Goal: Transaction & Acquisition: Obtain resource

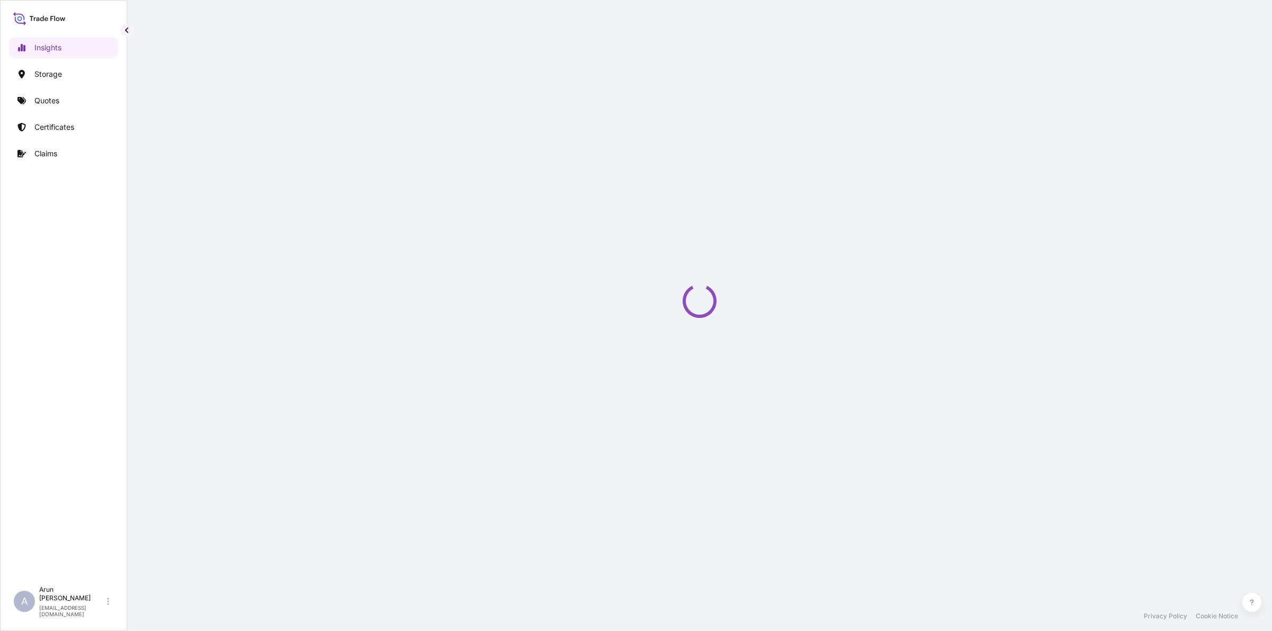
select select "2025"
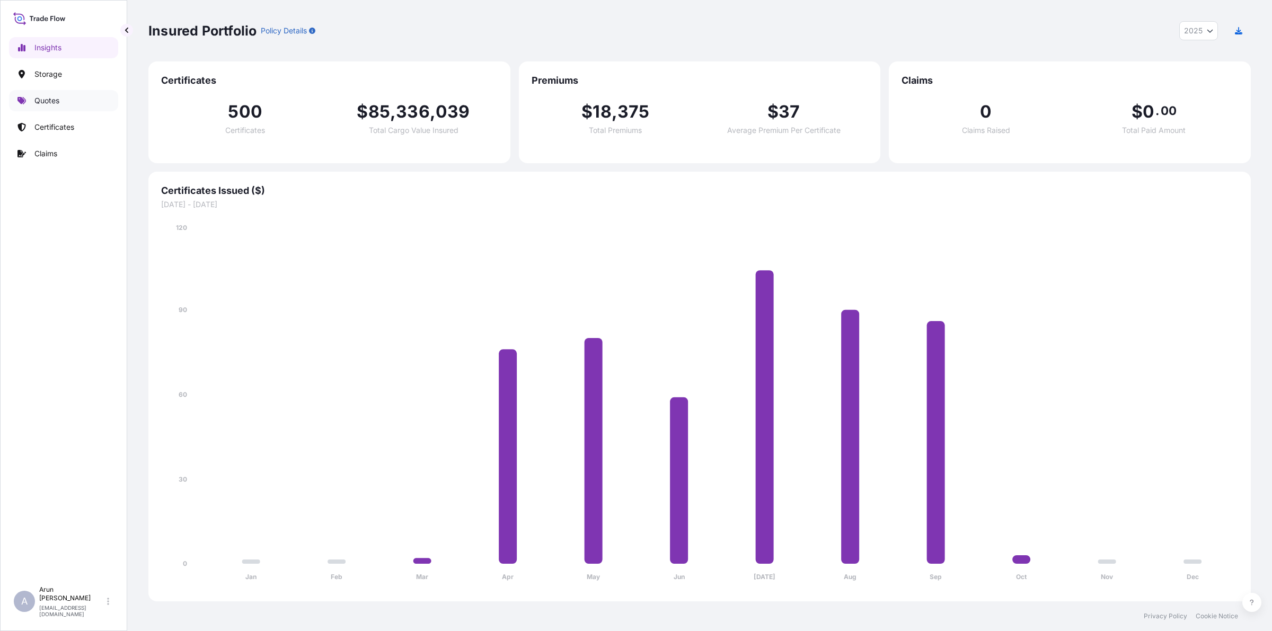
click at [38, 99] on p "Quotes" at bounding box center [46, 100] width 25 height 11
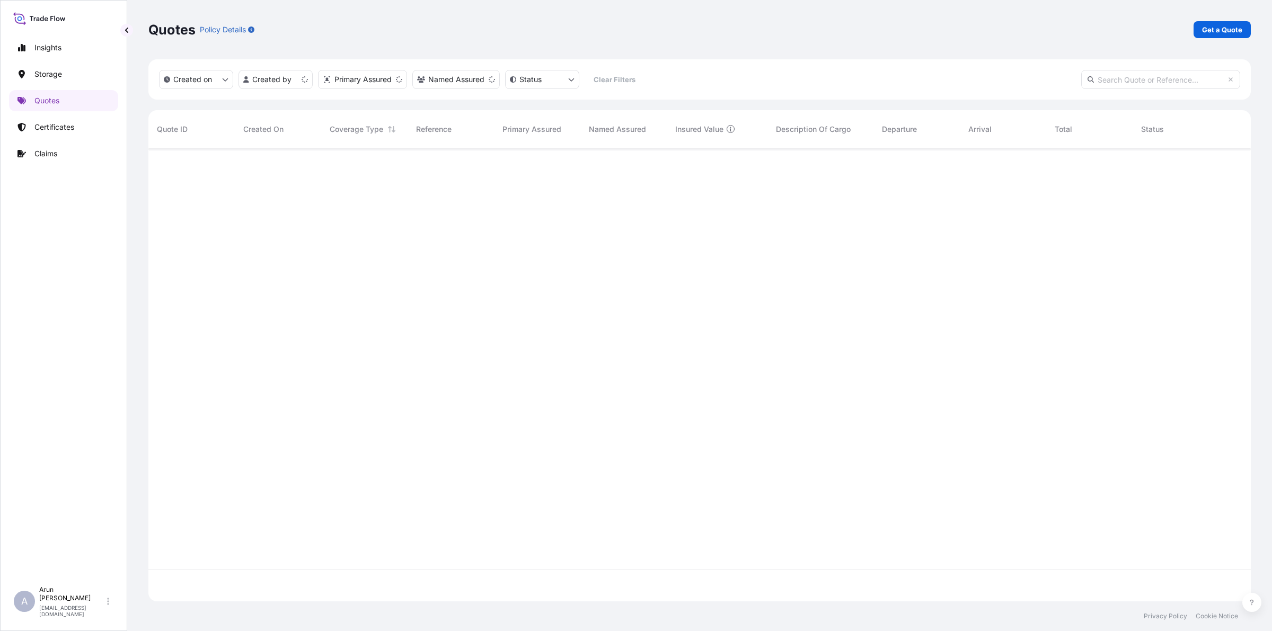
scroll to position [449, 1092]
click at [1226, 38] on link "Get a Quote" at bounding box center [1221, 29] width 57 height 17
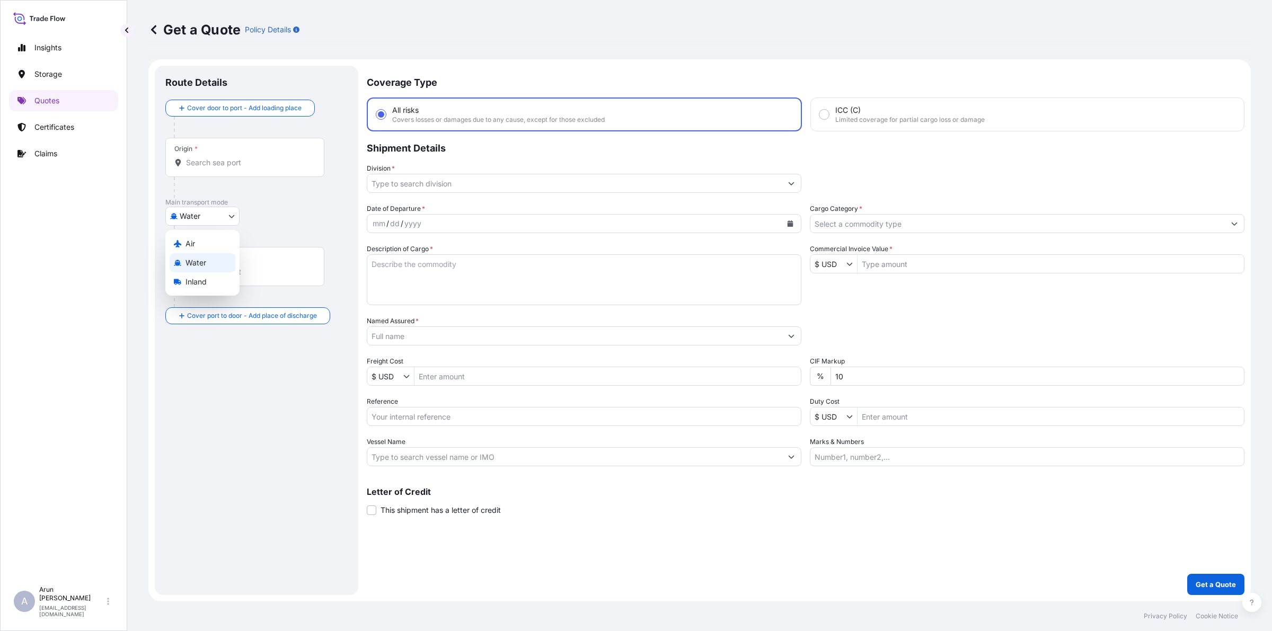
click at [228, 220] on body "Insights Storage Quotes Certificates Claims A [PERSON_NAME] [PERSON_NAME][EMAIL…" at bounding box center [636, 315] width 1272 height 631
click at [197, 280] on span "Inland" at bounding box center [195, 282] width 21 height 11
select select "Inland"
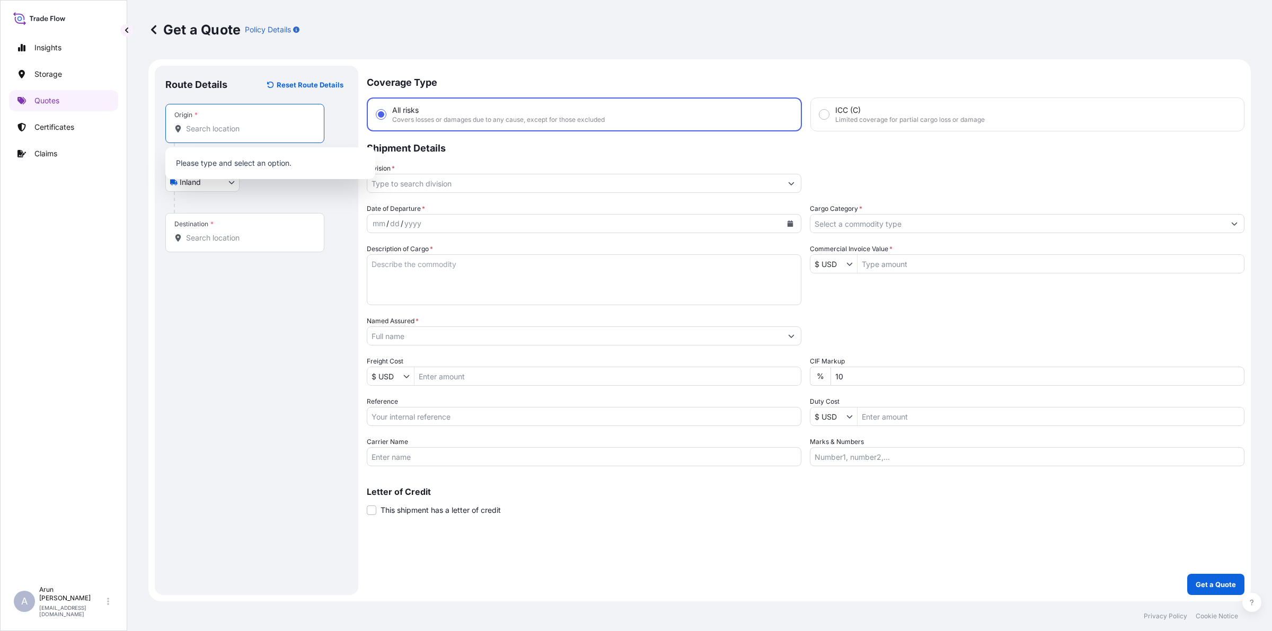
click at [206, 127] on input "Origin *" at bounding box center [248, 128] width 125 height 11
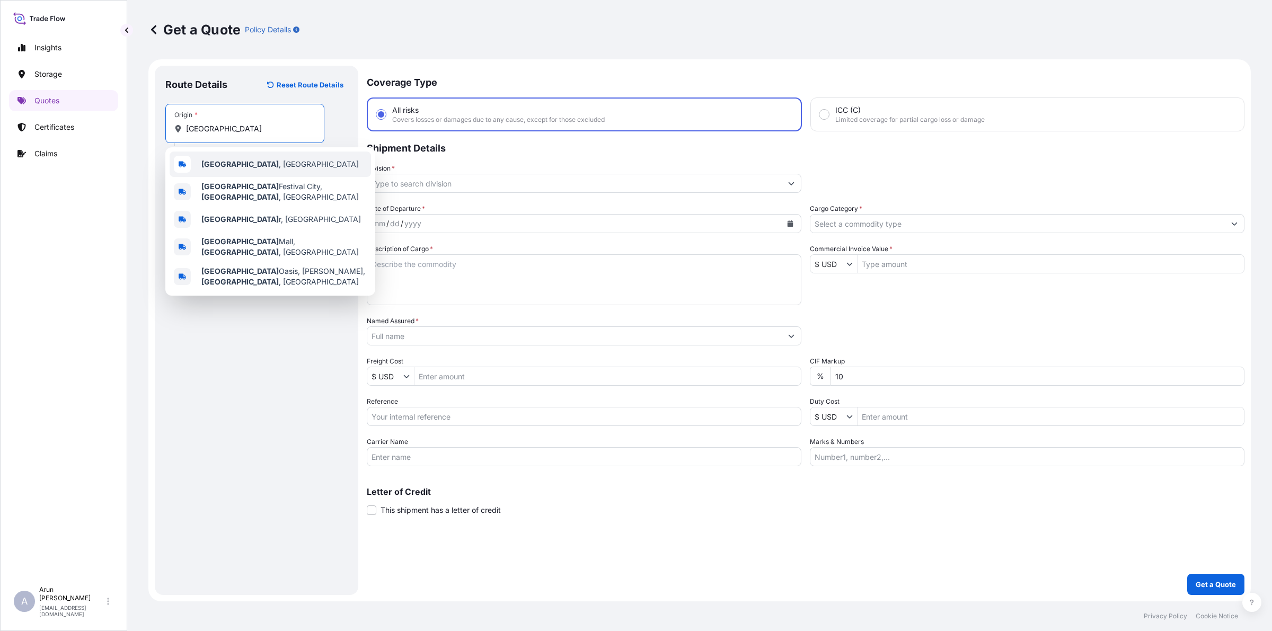
click at [244, 161] on div "[GEOGRAPHIC_DATA] , [GEOGRAPHIC_DATA]" at bounding box center [270, 164] width 201 height 25
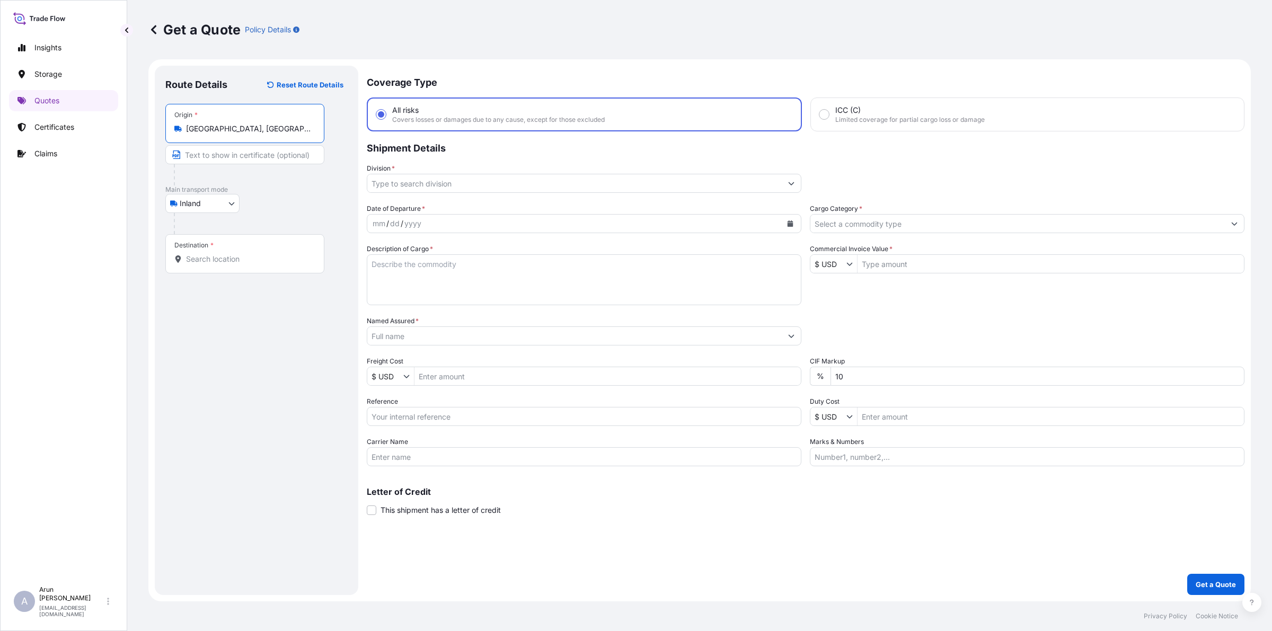
type input "[GEOGRAPHIC_DATA], [GEOGRAPHIC_DATA]"
click at [235, 253] on div "Destination *" at bounding box center [244, 253] width 159 height 39
click at [235, 254] on input "Destination *" at bounding box center [248, 259] width 125 height 11
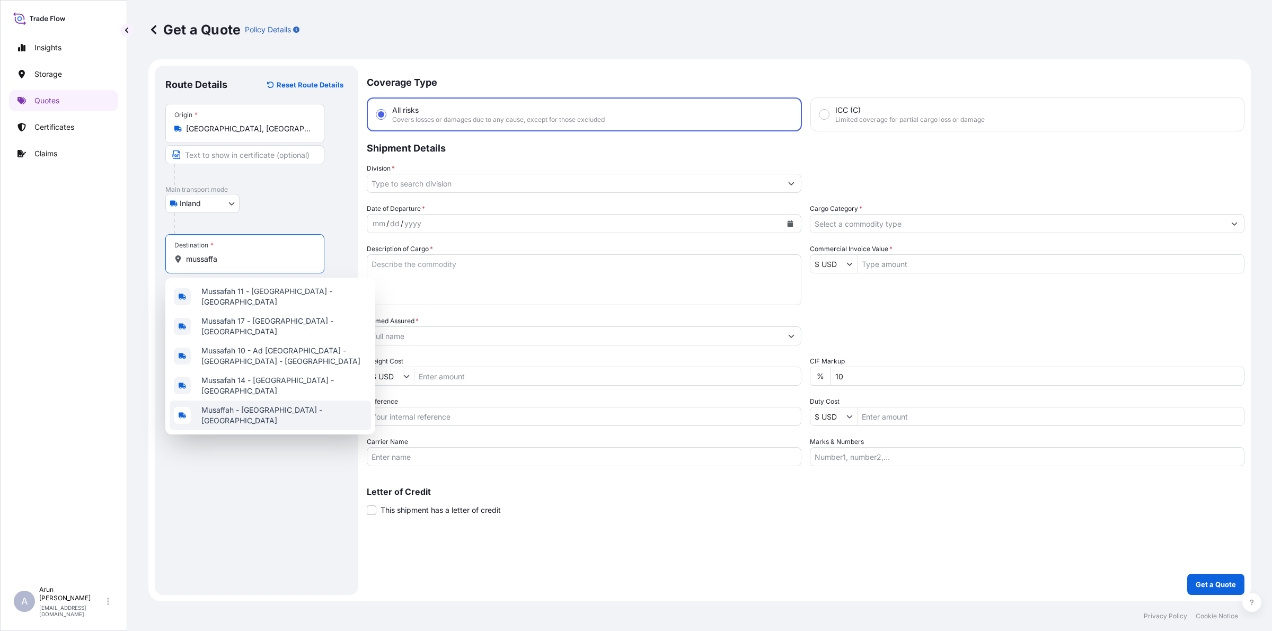
click at [279, 403] on div "Musaffah - [GEOGRAPHIC_DATA] - [GEOGRAPHIC_DATA]" at bounding box center [270, 416] width 201 height 30
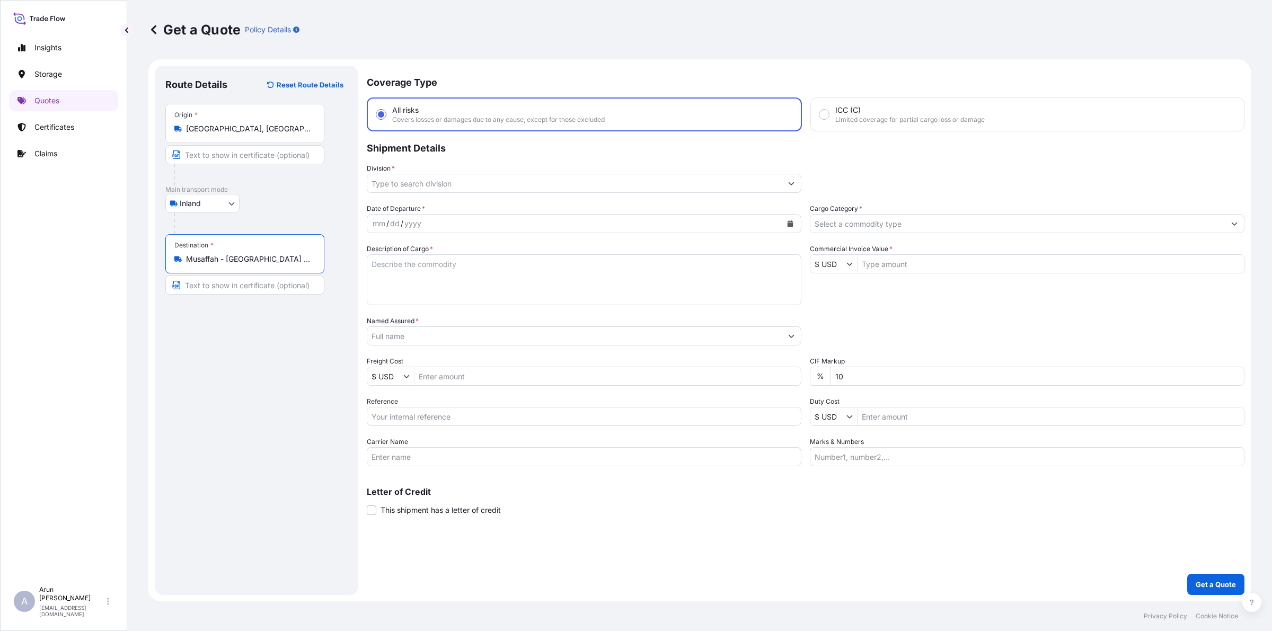
type input "Musaffah - [GEOGRAPHIC_DATA] - [GEOGRAPHIC_DATA]"
click at [284, 159] on input "Text to appear on certificate" at bounding box center [244, 154] width 159 height 19
click at [1018, 47] on div "Get a Quote Policy Details" at bounding box center [699, 29] width 1102 height 59
click at [224, 206] on body "Insights Storage Quotes Certificates Claims A [PERSON_NAME] [PERSON_NAME][EMAIL…" at bounding box center [636, 315] width 1272 height 631
click at [196, 226] on div "Air" at bounding box center [203, 230] width 66 height 19
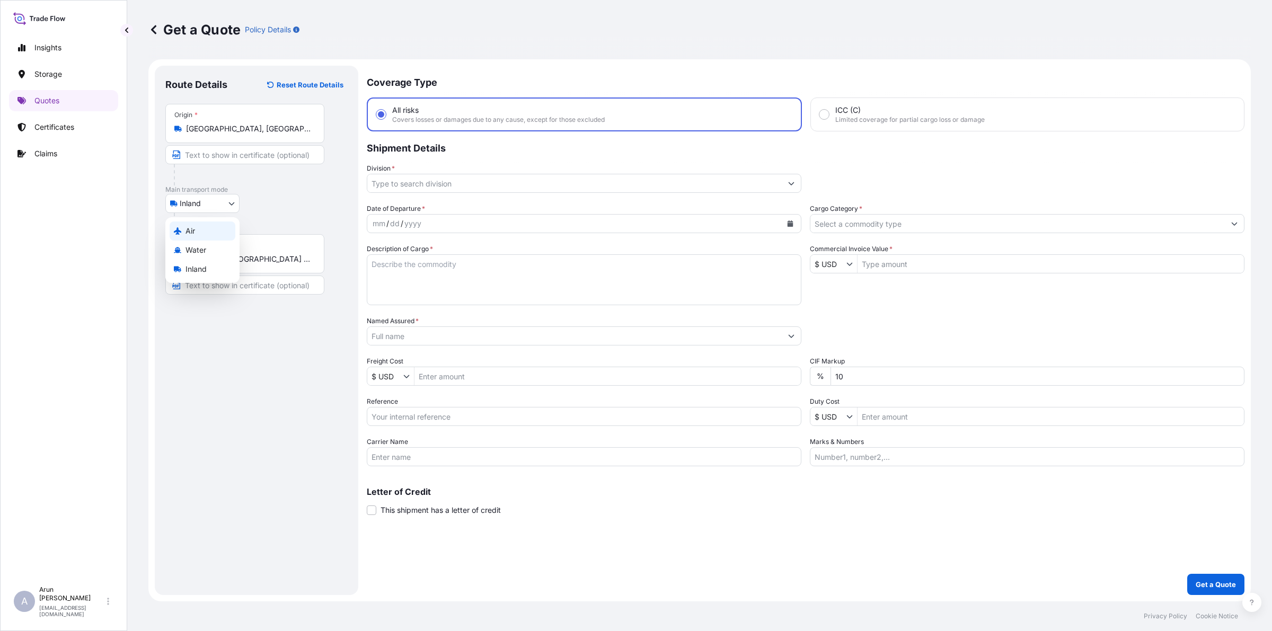
select select "Air"
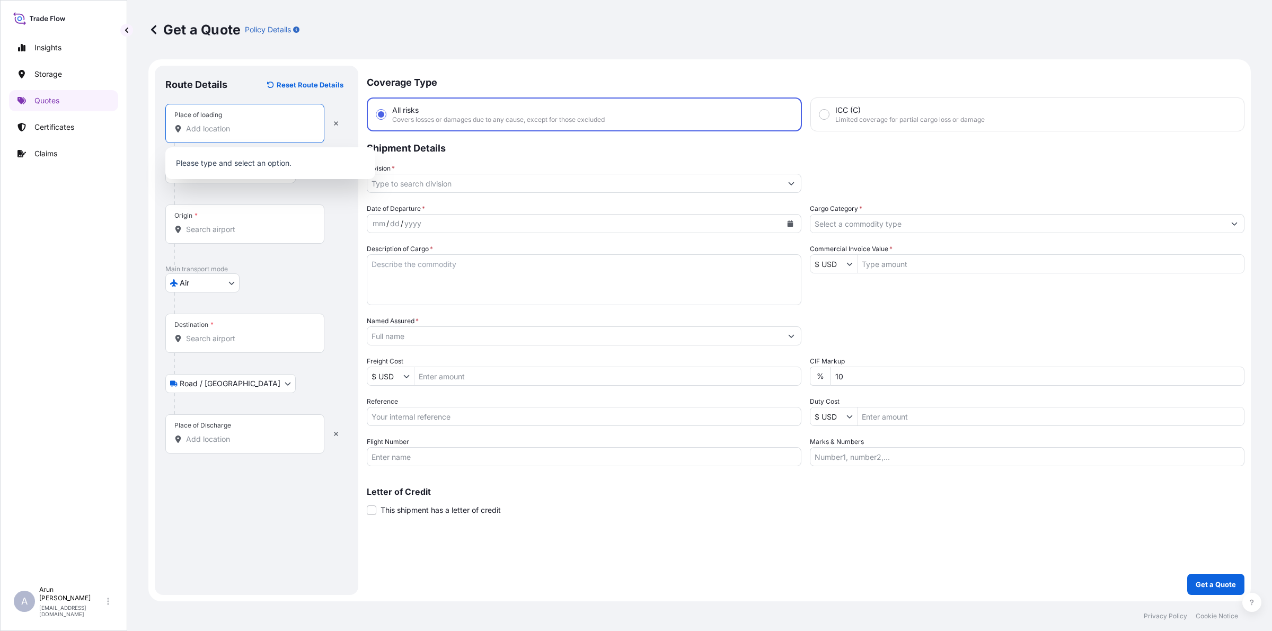
click at [227, 123] on input "Place of loading" at bounding box center [248, 128] width 125 height 11
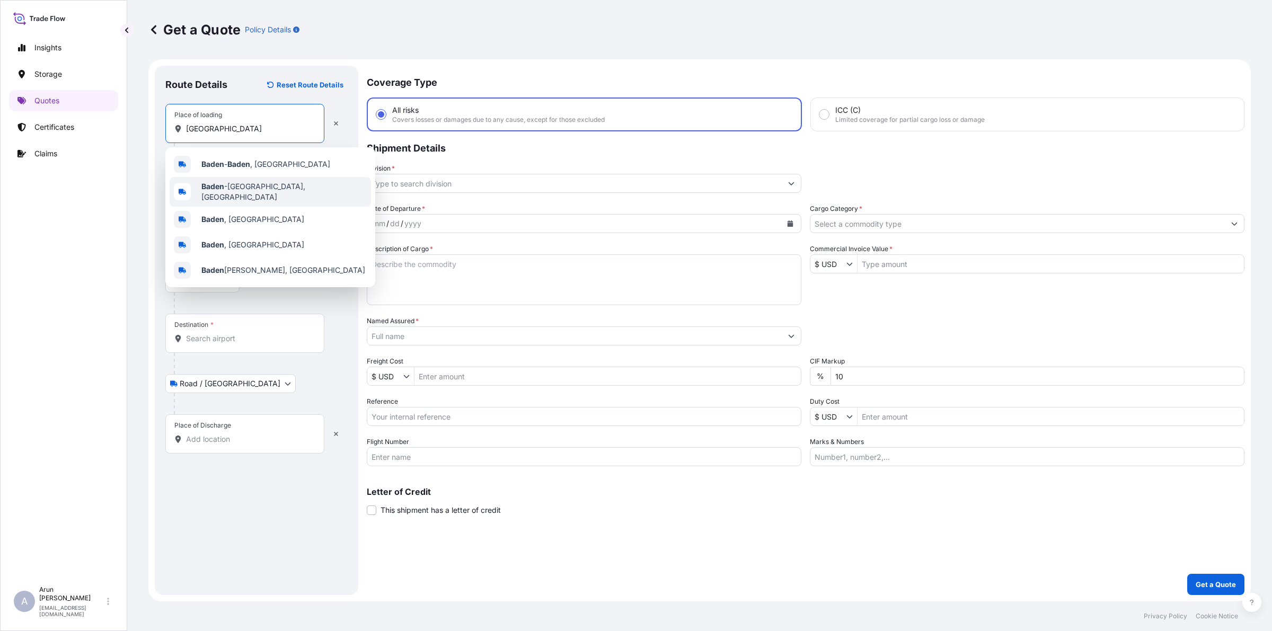
click at [258, 188] on div "[GEOGRAPHIC_DATA] , [GEOGRAPHIC_DATA] [GEOGRAPHIC_DATA], [GEOGRAPHIC_DATA] [GEO…" at bounding box center [270, 217] width 210 height 140
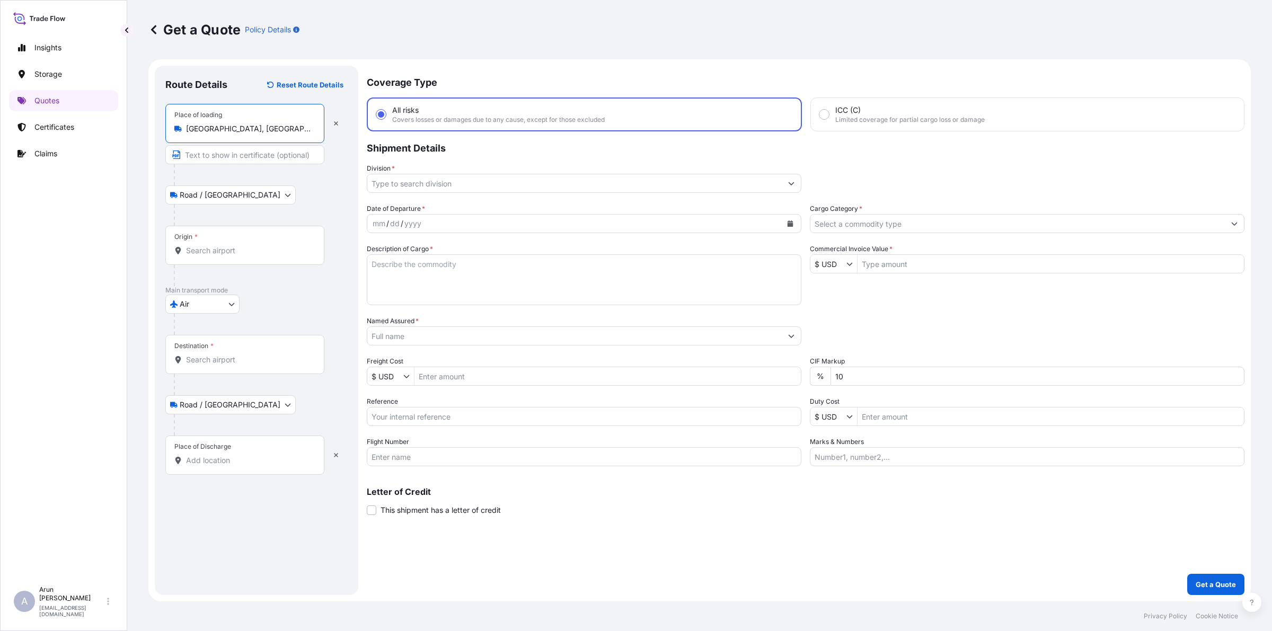
type input "[GEOGRAPHIC_DATA], [GEOGRAPHIC_DATA]"
click at [247, 150] on input "Text to appear on certificate" at bounding box center [244, 154] width 159 height 19
type input "q"
type input "QSC EMEA GMBH"
click at [232, 250] on input "Origin *" at bounding box center [248, 250] width 125 height 11
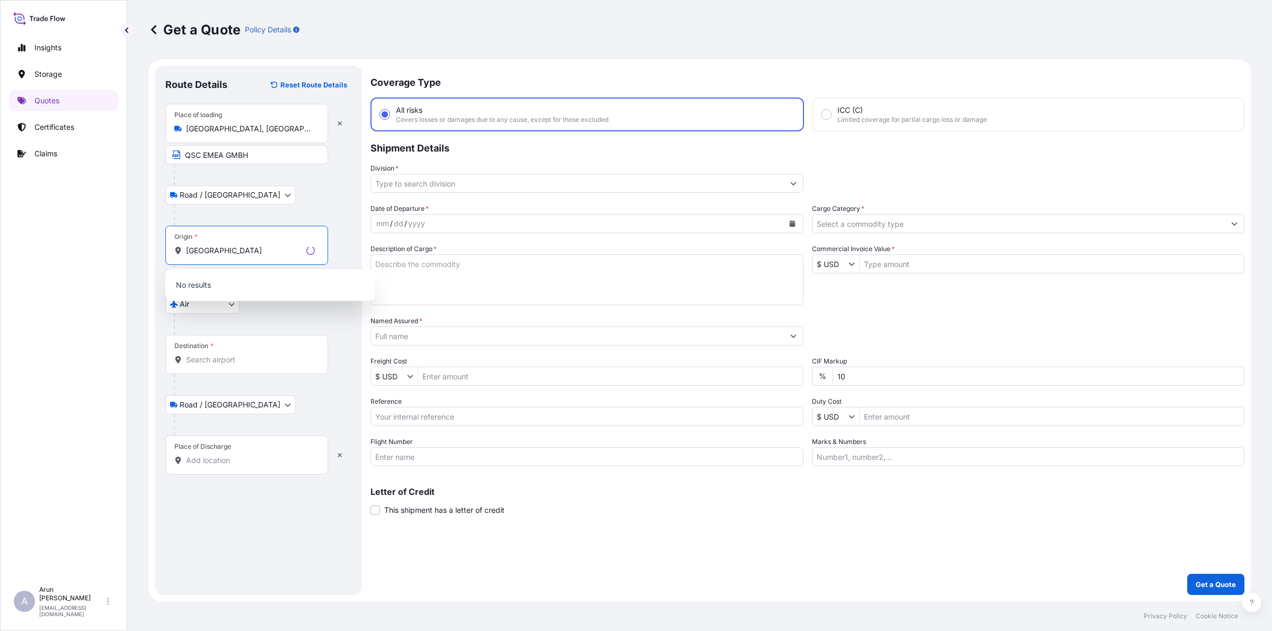
type input "[GEOGRAPHIC_DATA]"
click at [1187, 574] on button "Get a Quote" at bounding box center [1215, 584] width 57 height 21
click at [233, 250] on input "[GEOGRAPHIC_DATA]" at bounding box center [248, 250] width 125 height 11
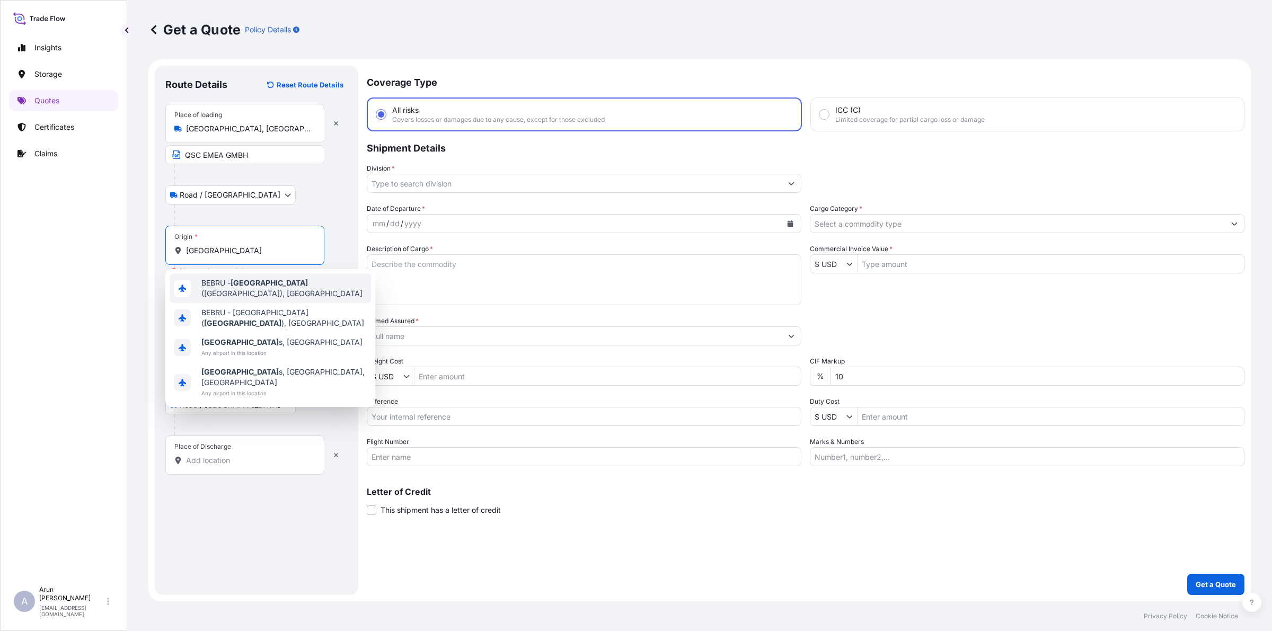
click at [252, 290] on span "BEBRU - [GEOGRAPHIC_DATA] ([GEOGRAPHIC_DATA]), [GEOGRAPHIC_DATA]" at bounding box center [283, 288] width 165 height 21
type input "BEBRU - [GEOGRAPHIC_DATA] ([GEOGRAPHIC_DATA]), [GEOGRAPHIC_DATA]"
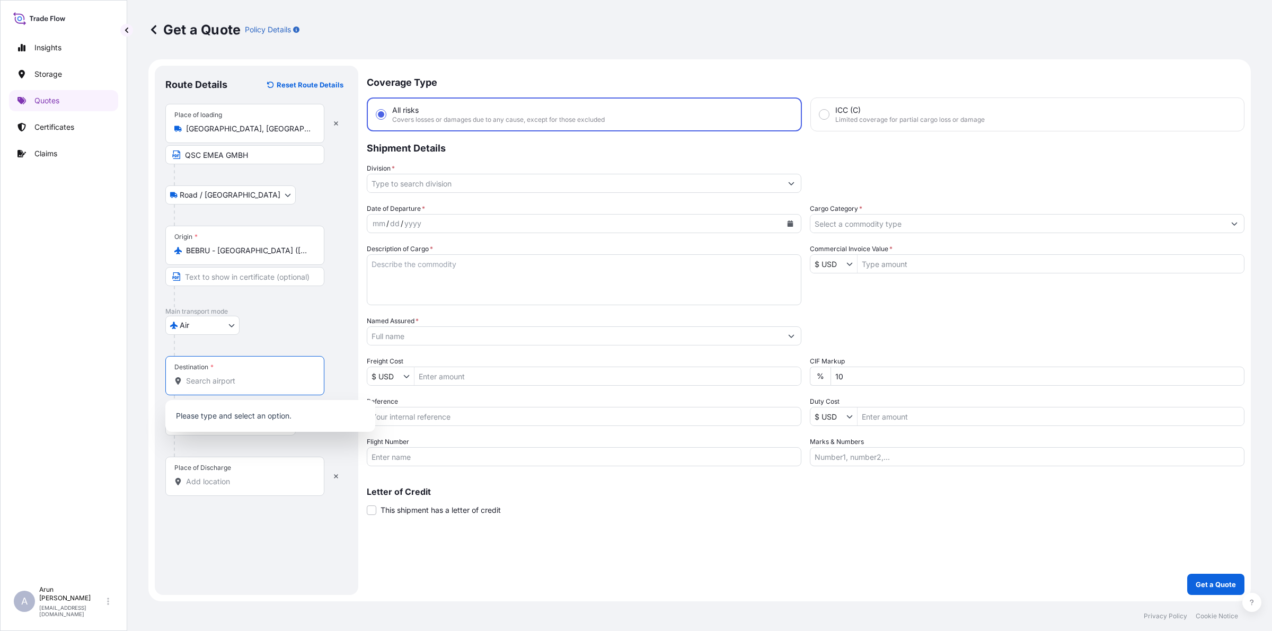
click at [298, 386] on input "Destination *" at bounding box center [248, 381] width 125 height 11
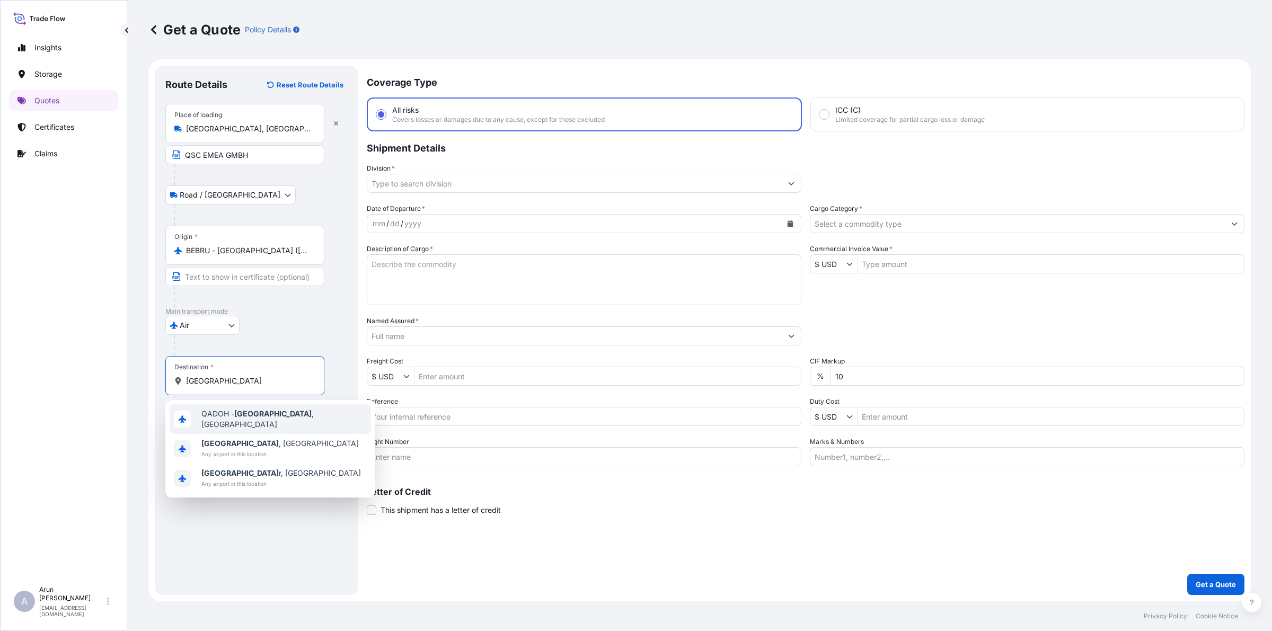
click at [263, 417] on span "QADOH - [GEOGRAPHIC_DATA] , [GEOGRAPHIC_DATA]" at bounding box center [283, 419] width 165 height 21
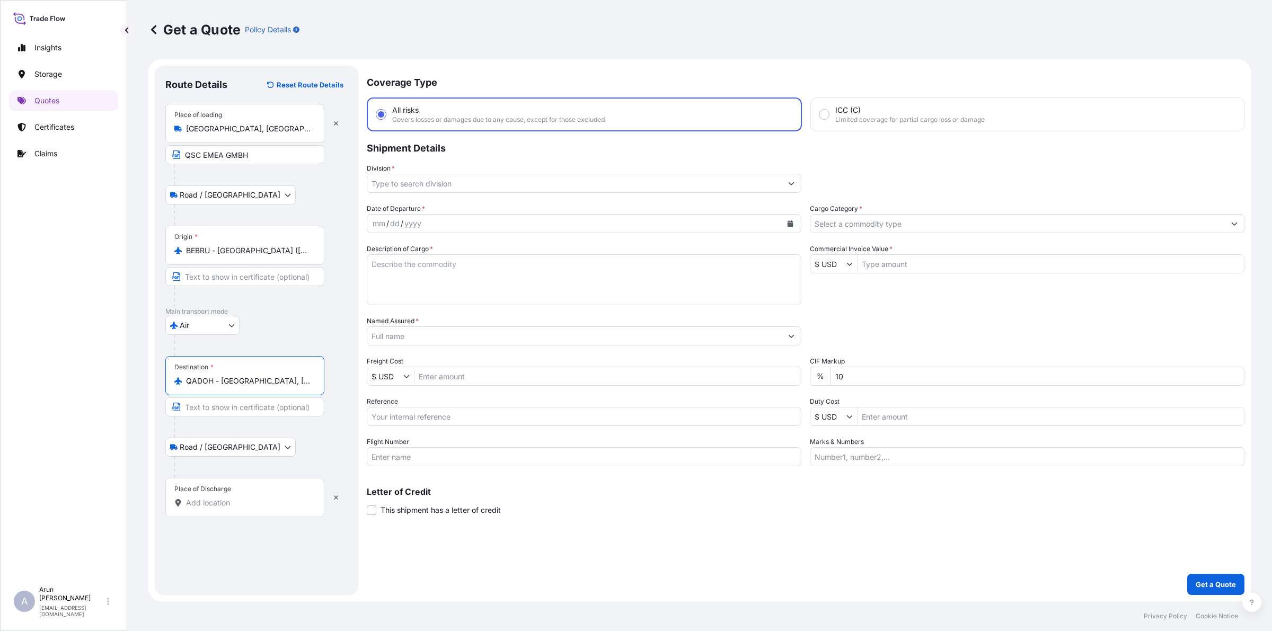
type input "QADOH - [GEOGRAPHIC_DATA], [GEOGRAPHIC_DATA]"
click at [248, 504] on input "Place of Discharge" at bounding box center [248, 503] width 125 height 11
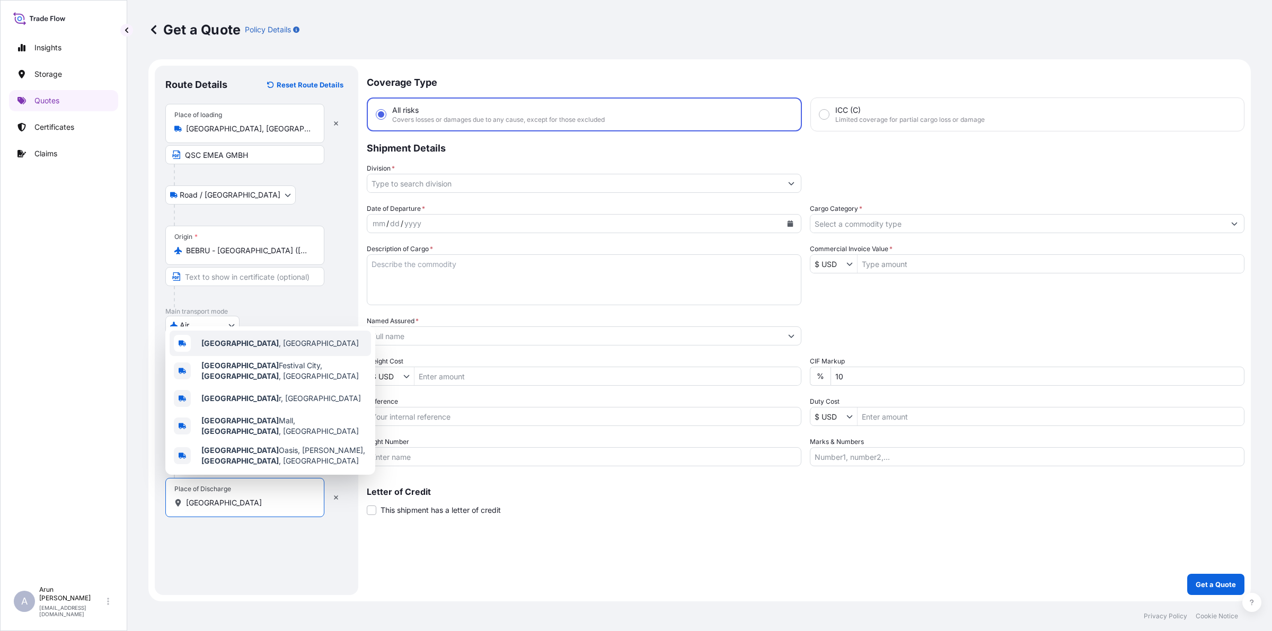
click at [227, 356] on div "[GEOGRAPHIC_DATA] , [GEOGRAPHIC_DATA]" at bounding box center [270, 343] width 201 height 25
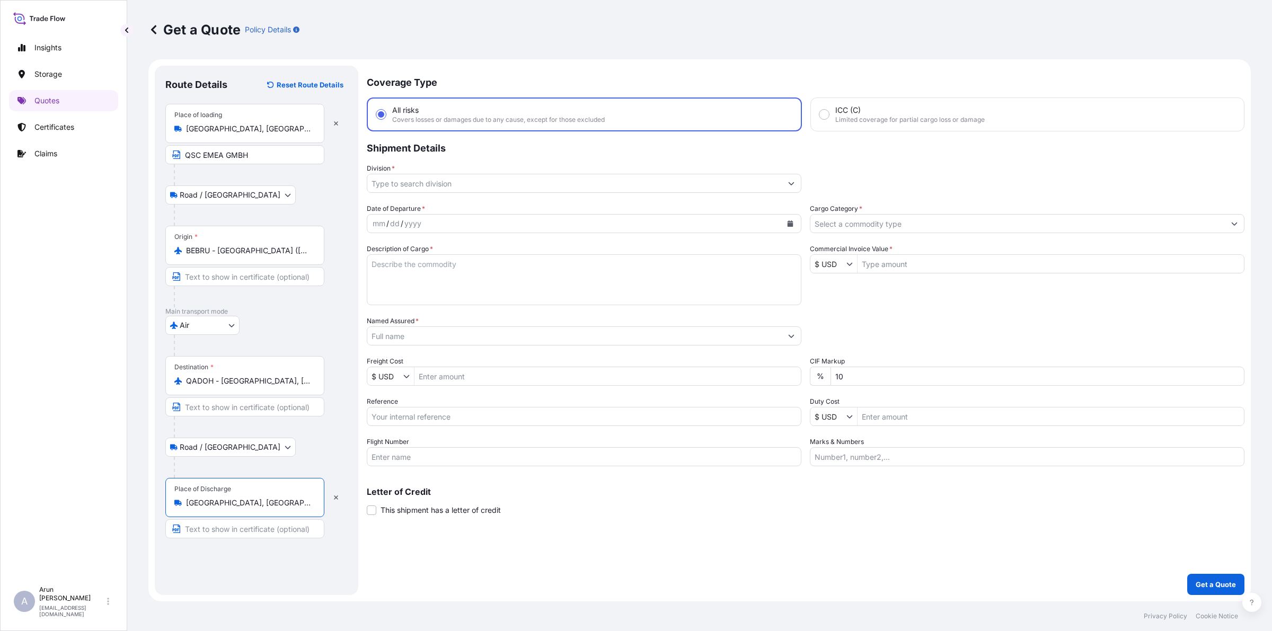
type input "[GEOGRAPHIC_DATA], [GEOGRAPHIC_DATA]"
click at [236, 530] on input "Text to appear on certificate" at bounding box center [246, 528] width 163 height 19
type input "EDGE ELECTRONICS TRADING WLL, [GEOGRAPHIC_DATA], [GEOGRAPHIC_DATA]."
click at [469, 220] on div "mm / dd / yyyy" at bounding box center [574, 223] width 414 height 19
click at [794, 218] on button "Calendar" at bounding box center [790, 223] width 17 height 17
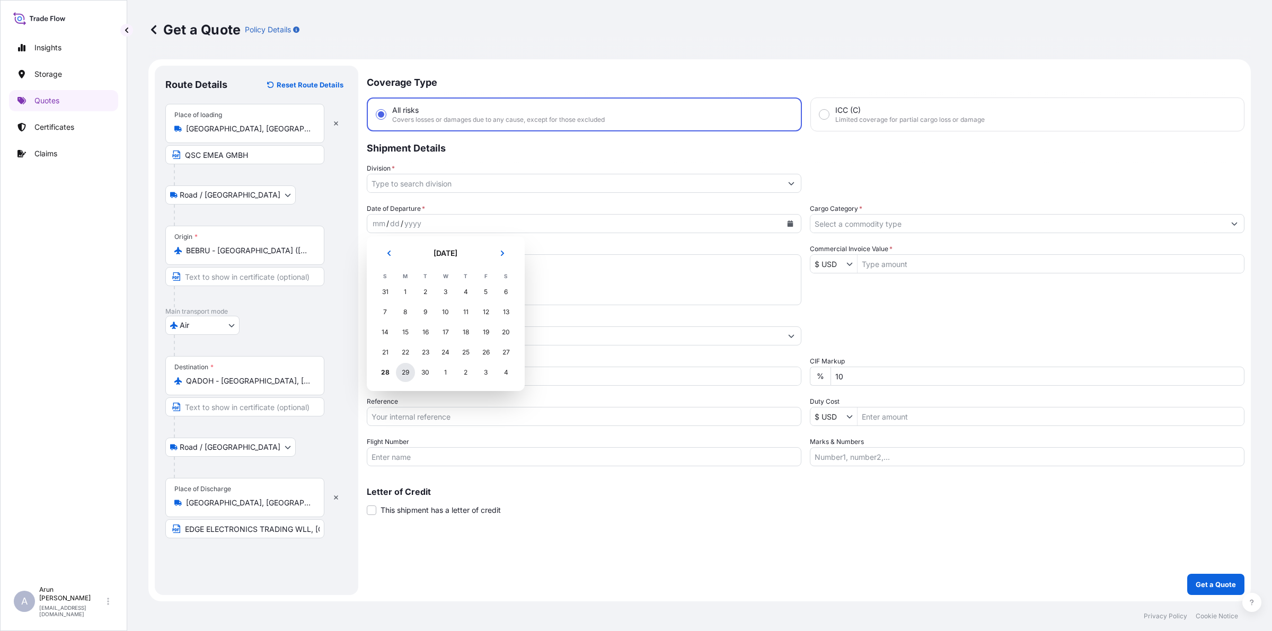
click at [409, 374] on div "29" at bounding box center [405, 372] width 19 height 19
click at [411, 183] on input "Division *" at bounding box center [574, 183] width 414 height 19
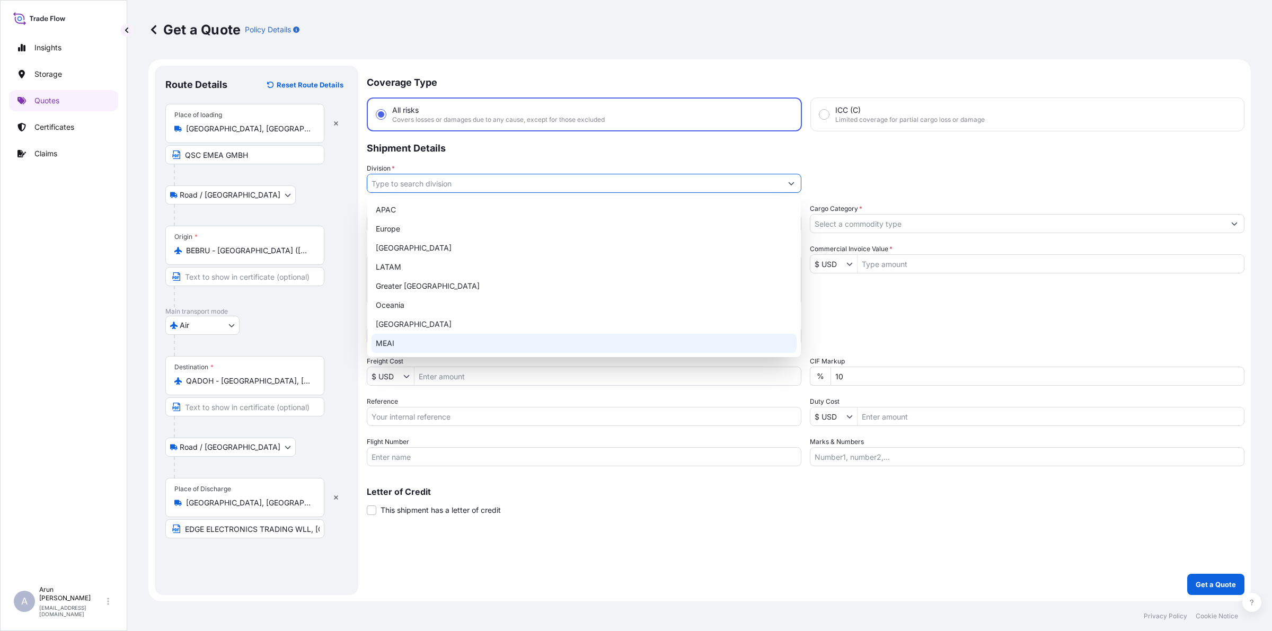
click at [402, 341] on div "MEAI" at bounding box center [583, 343] width 425 height 19
type input "MEAI"
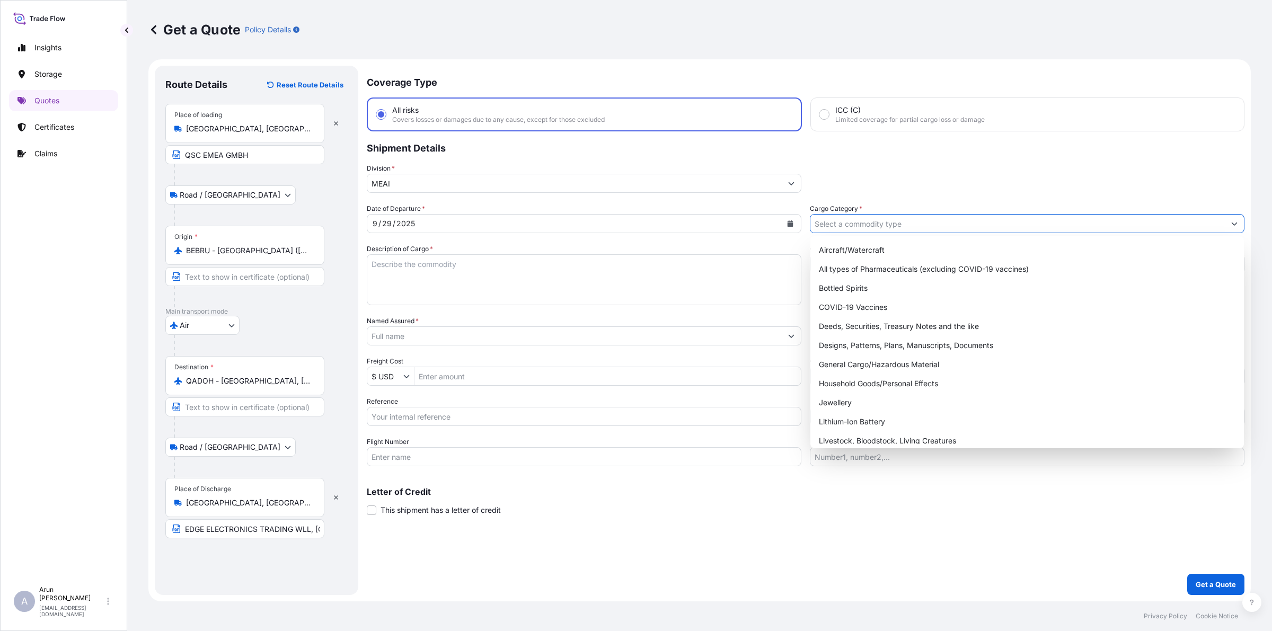
click at [870, 226] on input "Cargo Category *" at bounding box center [1017, 223] width 414 height 19
click at [865, 365] on div "General Cargo/Hazardous Material" at bounding box center [1026, 364] width 425 height 19
type input "General Cargo/Hazardous Material"
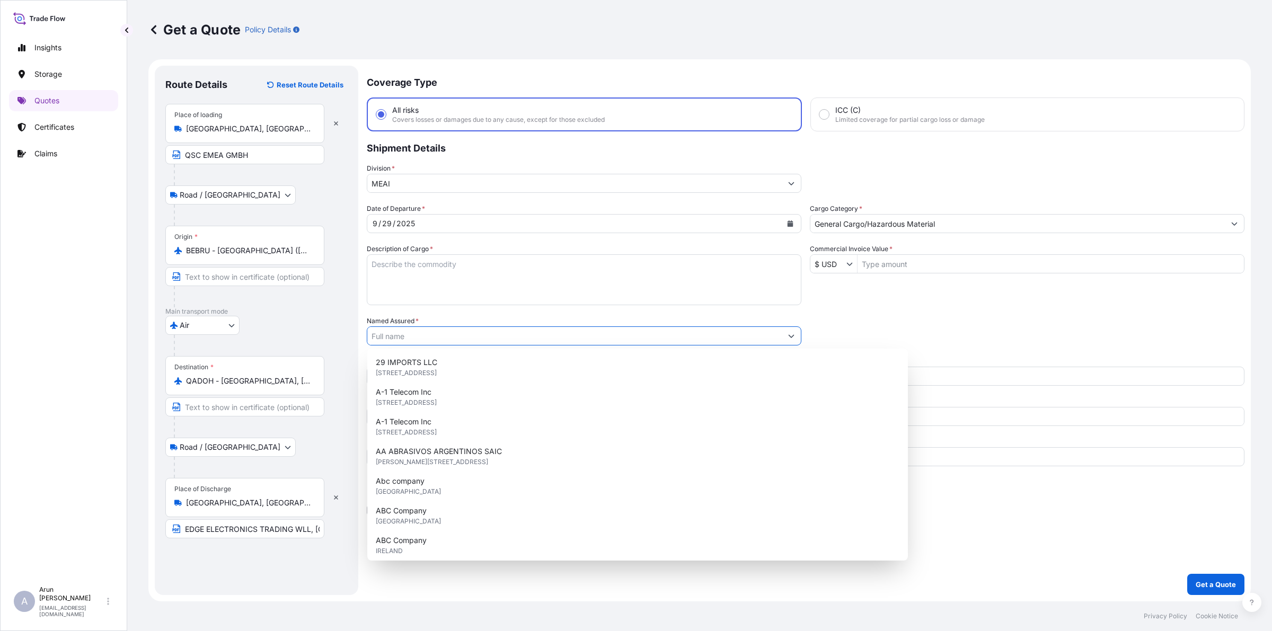
click at [428, 335] on input "Named Assured *" at bounding box center [574, 335] width 414 height 19
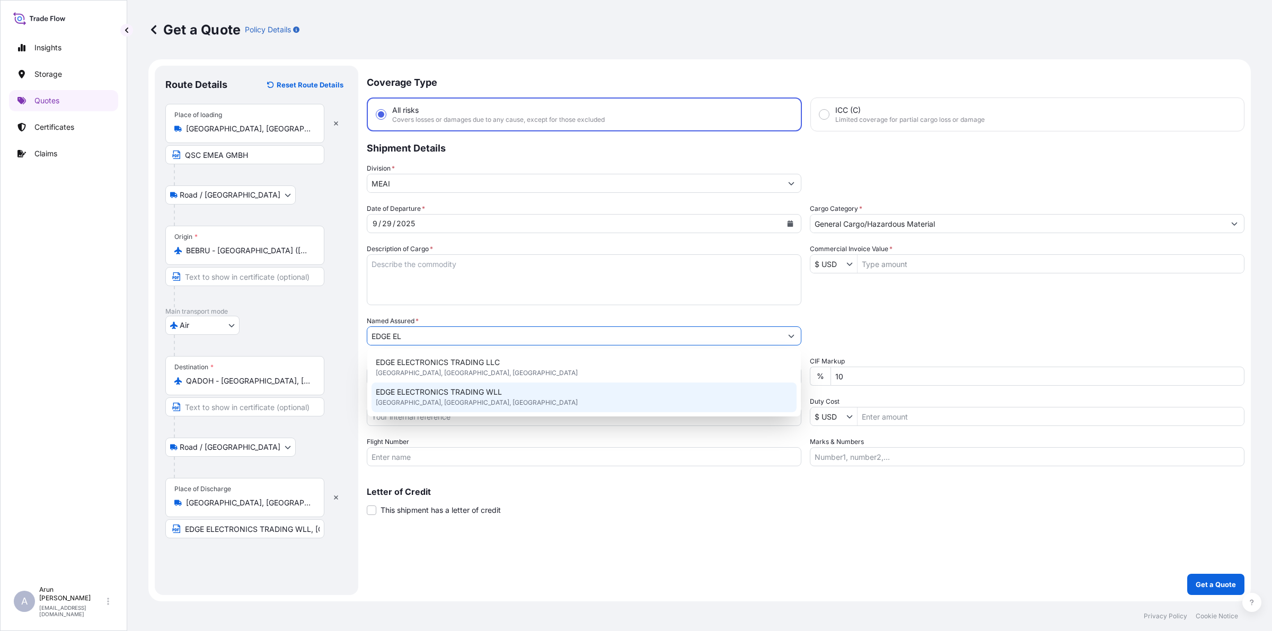
click at [480, 384] on div "EDGE ELECTRONICS TRADING WLL [GEOGRAPHIC_DATA], [GEOGRAPHIC_DATA], [GEOGRAPHIC_…" at bounding box center [583, 398] width 425 height 30
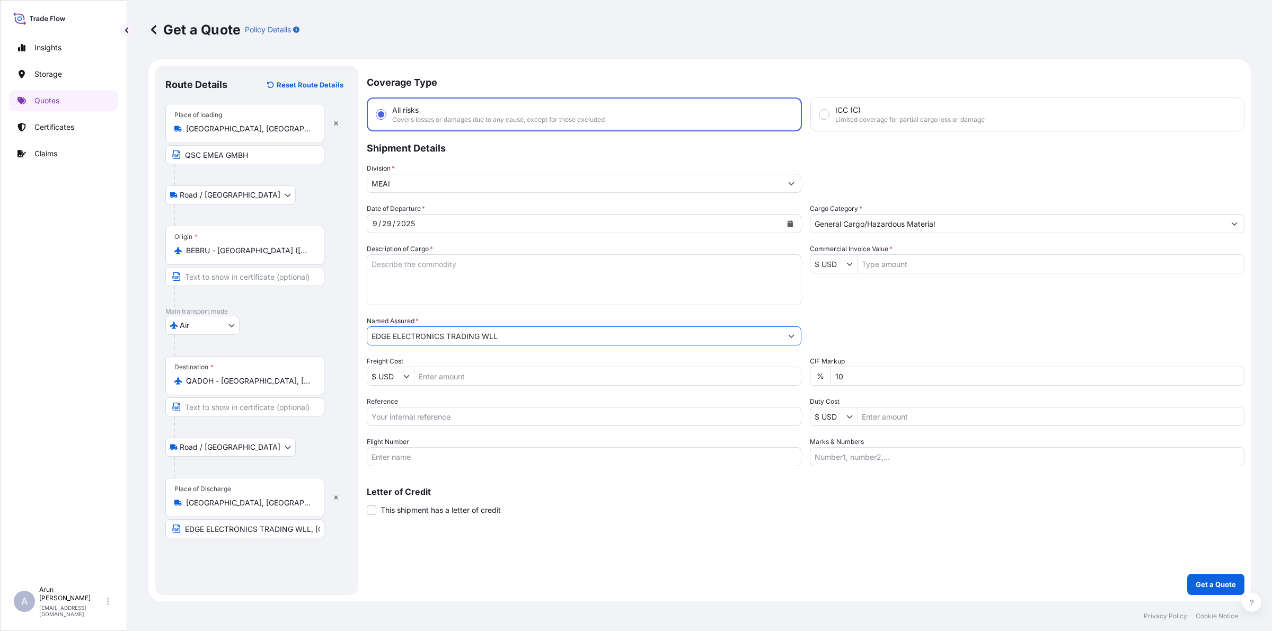
type input "EDGE ELECTRONICS TRADING WLL"
click at [412, 273] on textarea "Description of Cargo *" at bounding box center [584, 279] width 435 height 51
type textarea "LOUD SPEAKERS SPARE PARTS"
click at [441, 377] on input "Freight Cost" at bounding box center [607, 376] width 386 height 19
type input "395"
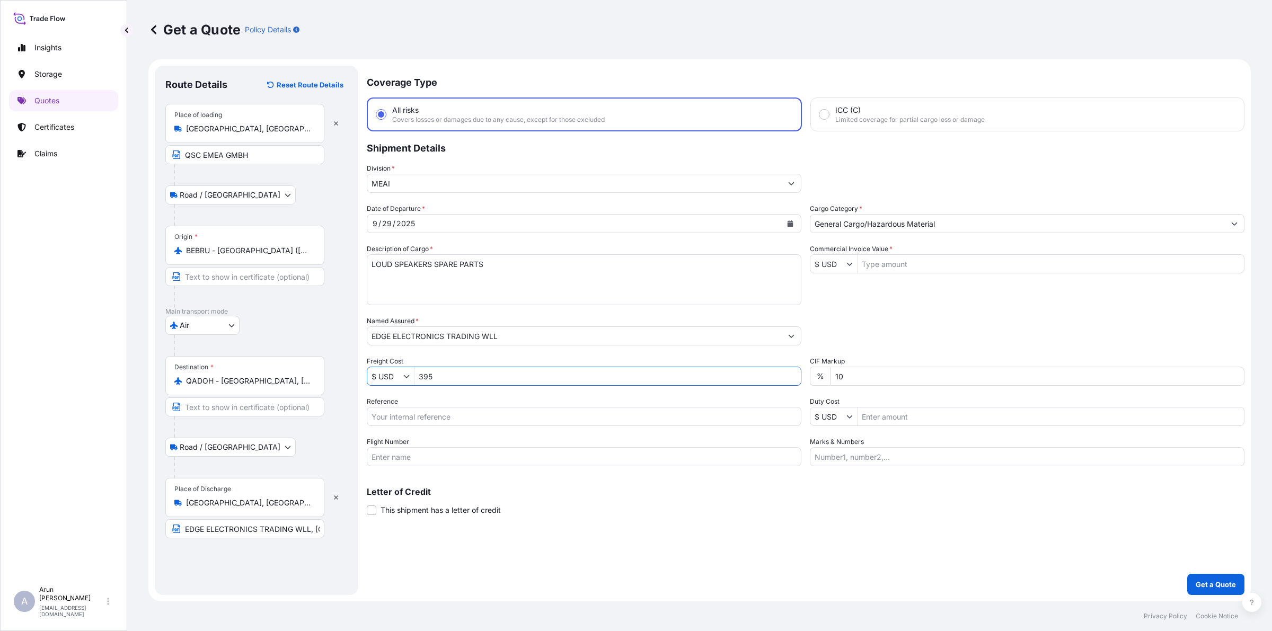
click at [395, 377] on input "$ USD" at bounding box center [385, 376] width 36 height 19
click at [393, 174] on div "€ EUR" at bounding box center [403, 170] width 69 height 19
type input "€ EUR"
drag, startPoint x: 435, startPoint y: 378, endPoint x: 393, endPoint y: 375, distance: 41.4
click at [393, 375] on div "€ EUR 395" at bounding box center [584, 376] width 435 height 19
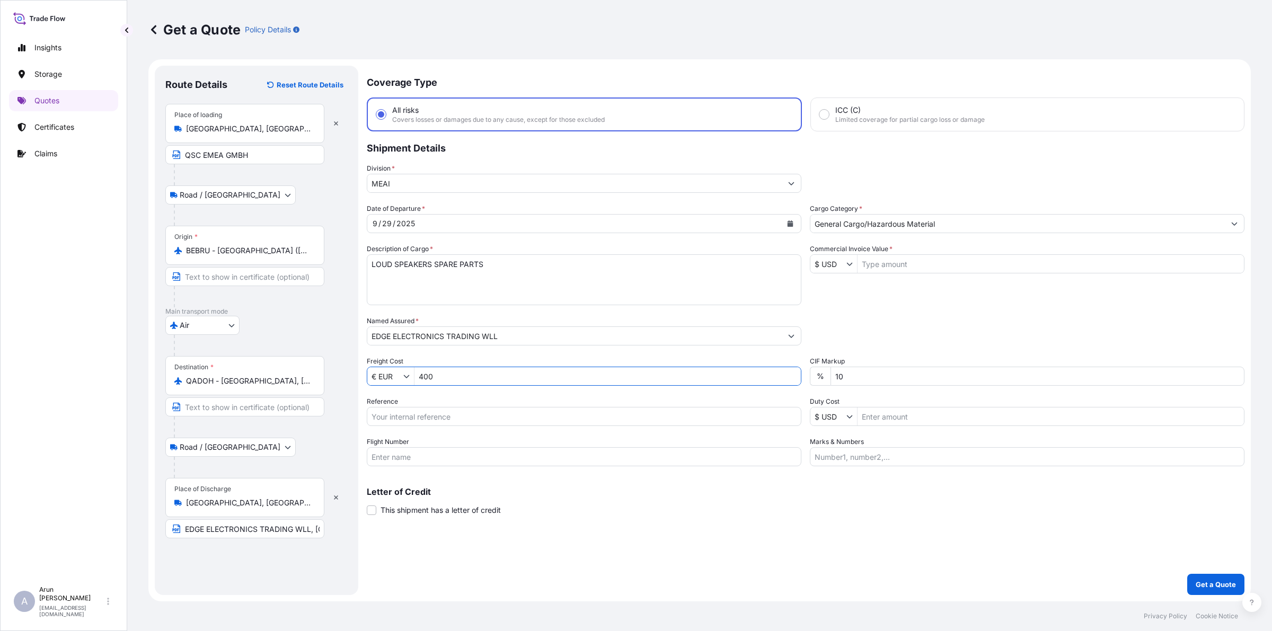
type input "400"
click at [442, 420] on input "Reference" at bounding box center [584, 416] width 435 height 19
drag, startPoint x: 392, startPoint y: 418, endPoint x: 503, endPoint y: 404, distance: 112.1
click at [503, 404] on div "Reference AWB: 125-17563545" at bounding box center [584, 411] width 435 height 30
type input "AWB: 172-00418224"
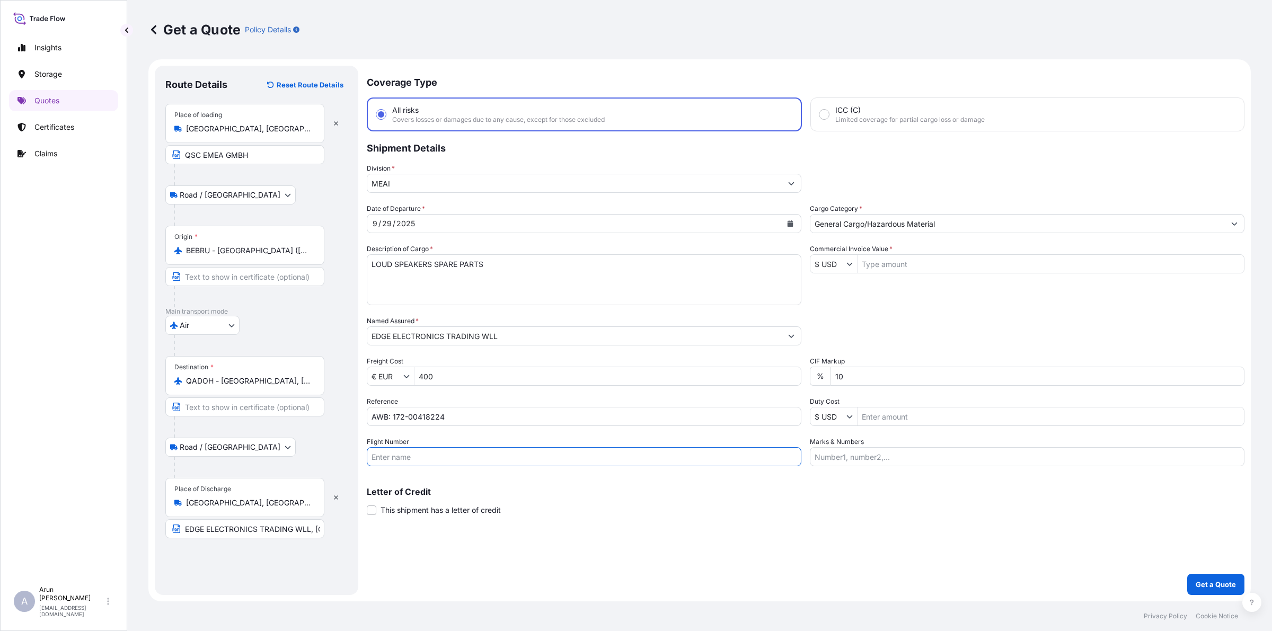
click at [428, 451] on input "Flight Number" at bounding box center [584, 456] width 435 height 19
type input "BY TRUCK"
click at [915, 265] on input "Commercial Invoice Value *" at bounding box center [1050, 263] width 386 height 19
click at [404, 385] on div "€ EUR 400" at bounding box center [584, 376] width 435 height 19
click at [403, 378] on icon "Show suggestions" at bounding box center [406, 376] width 6 height 6
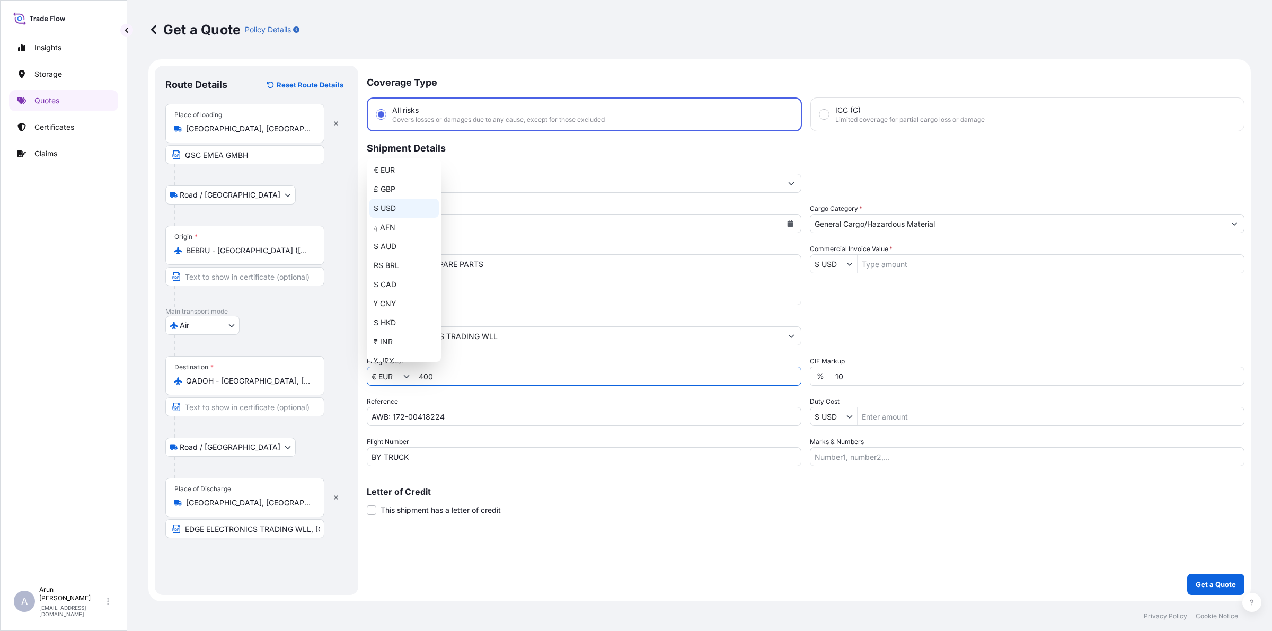
click at [387, 207] on div "$ USD" at bounding box center [403, 208] width 69 height 19
type input "$ USD"
click at [935, 252] on div "Commercial Invoice Value * $ USD" at bounding box center [1027, 259] width 435 height 30
click at [936, 272] on div "$ USD" at bounding box center [1027, 263] width 435 height 19
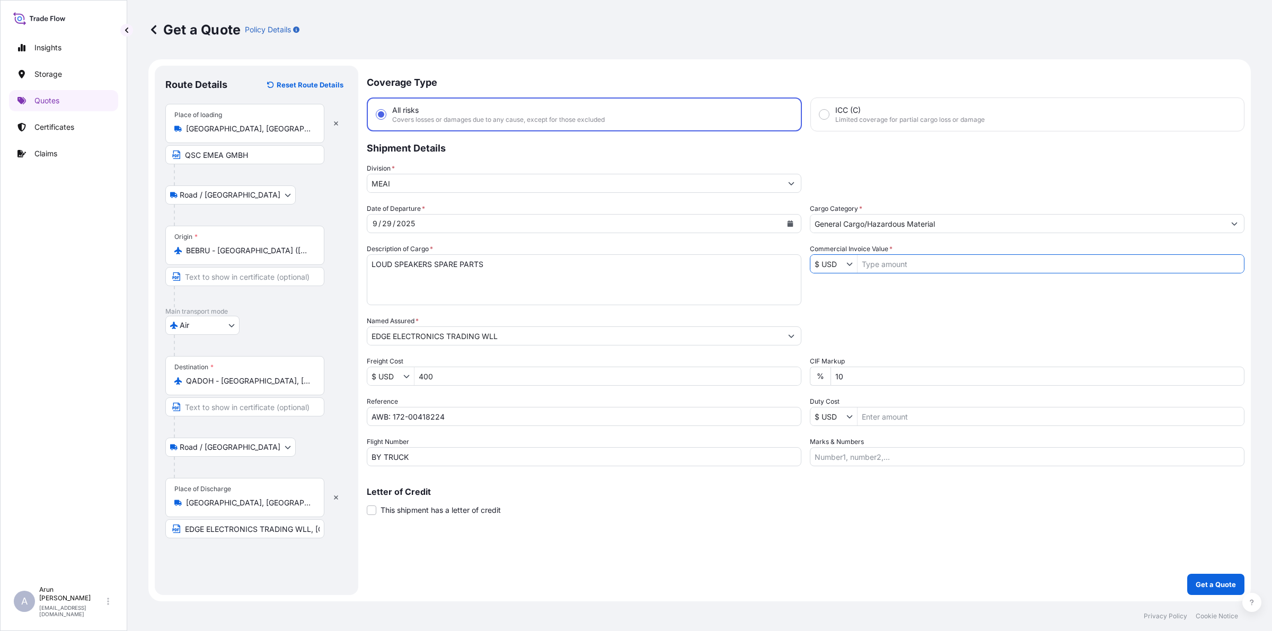
click at [931, 263] on input "Commercial Invoice Value *" at bounding box center [1050, 263] width 386 height 19
type input "13,486.06"
click at [926, 450] on input "Marks & Numbers" at bounding box center [1027, 456] width 435 height 19
drag, startPoint x: 862, startPoint y: 455, endPoint x: 907, endPoint y: 466, distance: 46.0
click at [907, 466] on div "Coverage Type All risks Covers losses or damages due to any cause, except for t…" at bounding box center [806, 330] width 878 height 529
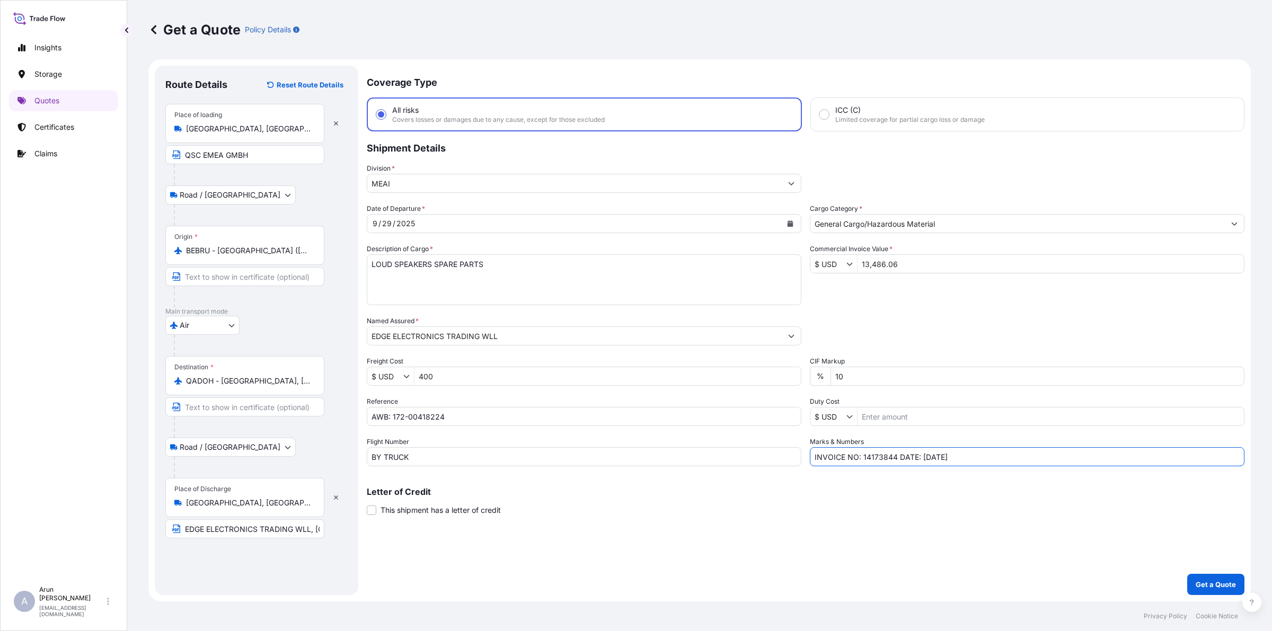
click at [925, 459] on input "INVOICE NO: 14173844 DATE: [DATE]" at bounding box center [1027, 456] width 435 height 19
click at [1062, 462] on input "INVOICE NO: 14173844 DATE: [DATE]" at bounding box center [1027, 456] width 435 height 19
type input "INVOICE NO: 14173844 DATE: [DATE]"
click at [472, 456] on input "BY TRUCK" at bounding box center [584, 456] width 435 height 19
click at [713, 455] on input "BY TRUCK" at bounding box center [584, 456] width 435 height 19
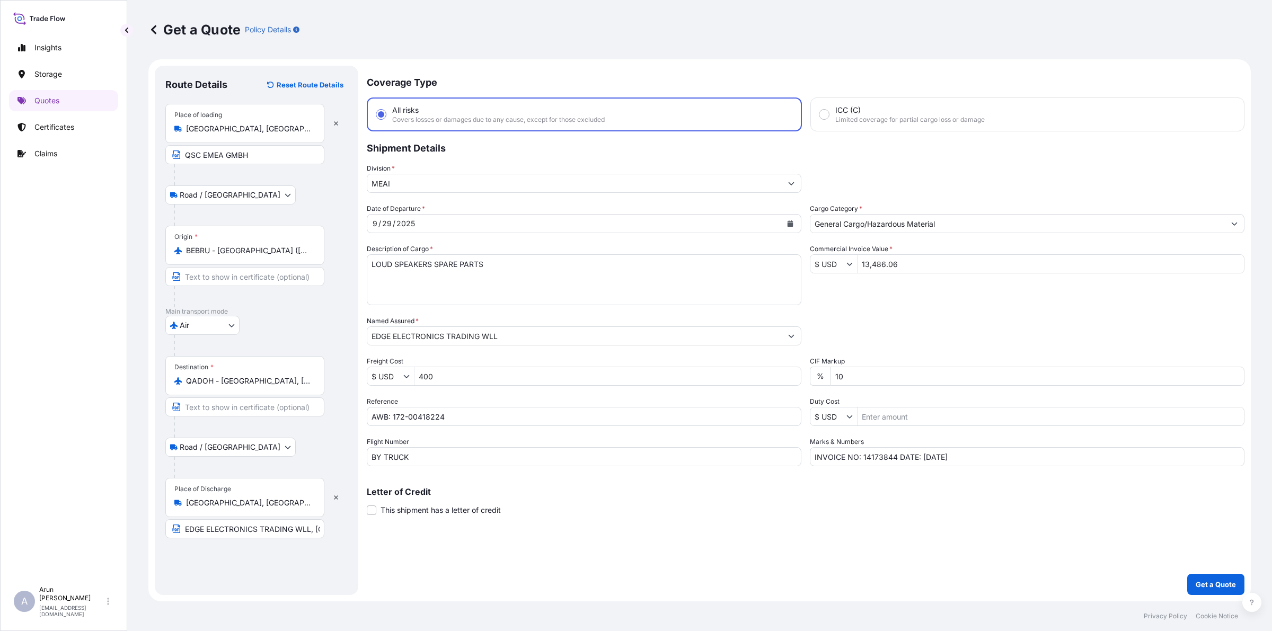
click at [666, 522] on div "Coverage Type All risks Covers losses or damages due to any cause, except for t…" at bounding box center [806, 330] width 878 height 529
click at [436, 456] on input "BY TRUCK" at bounding box center [584, 456] width 435 height 19
type input "BY AIR"
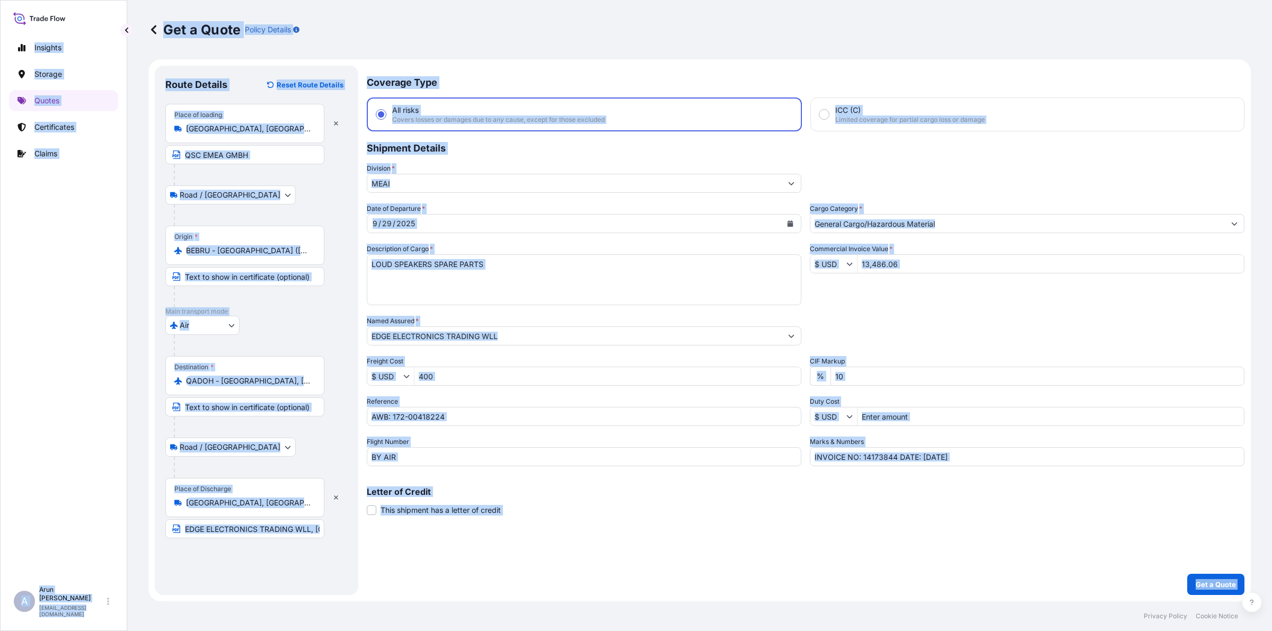
drag, startPoint x: 1, startPoint y: 4, endPoint x: 697, endPoint y: 604, distance: 919.0
click at [753, 623] on div "Insights Storage Quotes Certificates Claims A [PERSON_NAME] [PERSON_NAME][EMAIL…" at bounding box center [636, 315] width 1272 height 631
click at [584, 412] on input "AWB: 172-00418224" at bounding box center [584, 416] width 435 height 19
click at [921, 176] on div "Division * MEAI" at bounding box center [806, 178] width 878 height 30
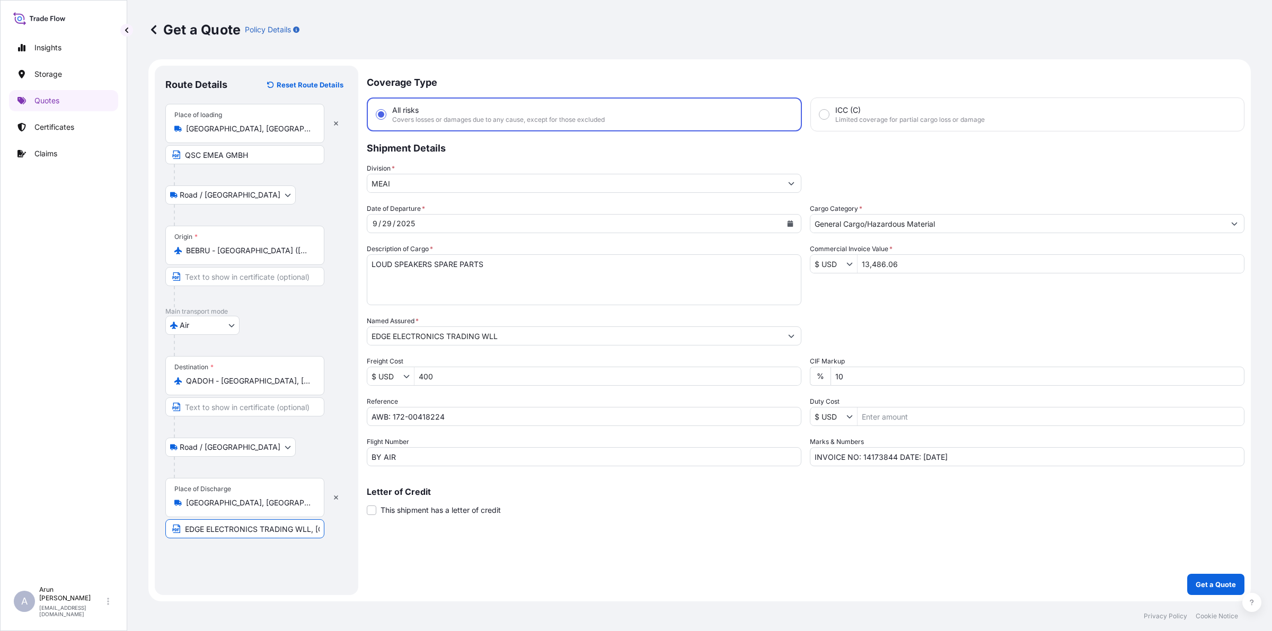
click at [310, 536] on input "EDGE ELECTRONICS TRADING WLL, [GEOGRAPHIC_DATA], [GEOGRAPHIC_DATA]." at bounding box center [244, 528] width 159 height 19
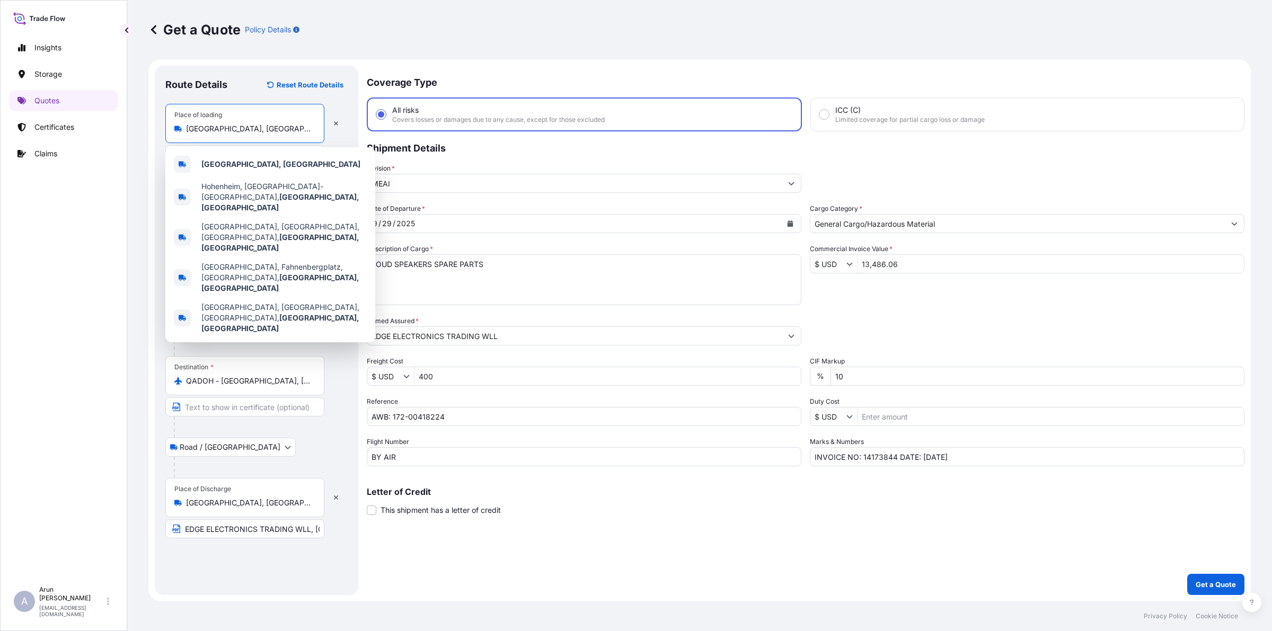
drag, startPoint x: 298, startPoint y: 129, endPoint x: 175, endPoint y: 142, distance: 124.2
click at [175, 142] on div "Place of loading [GEOGRAPHIC_DATA], [GEOGRAPHIC_DATA]" at bounding box center [244, 123] width 159 height 39
click at [244, 157] on div "[GEOGRAPHIC_DATA], [GEOGRAPHIC_DATA]" at bounding box center [270, 164] width 201 height 25
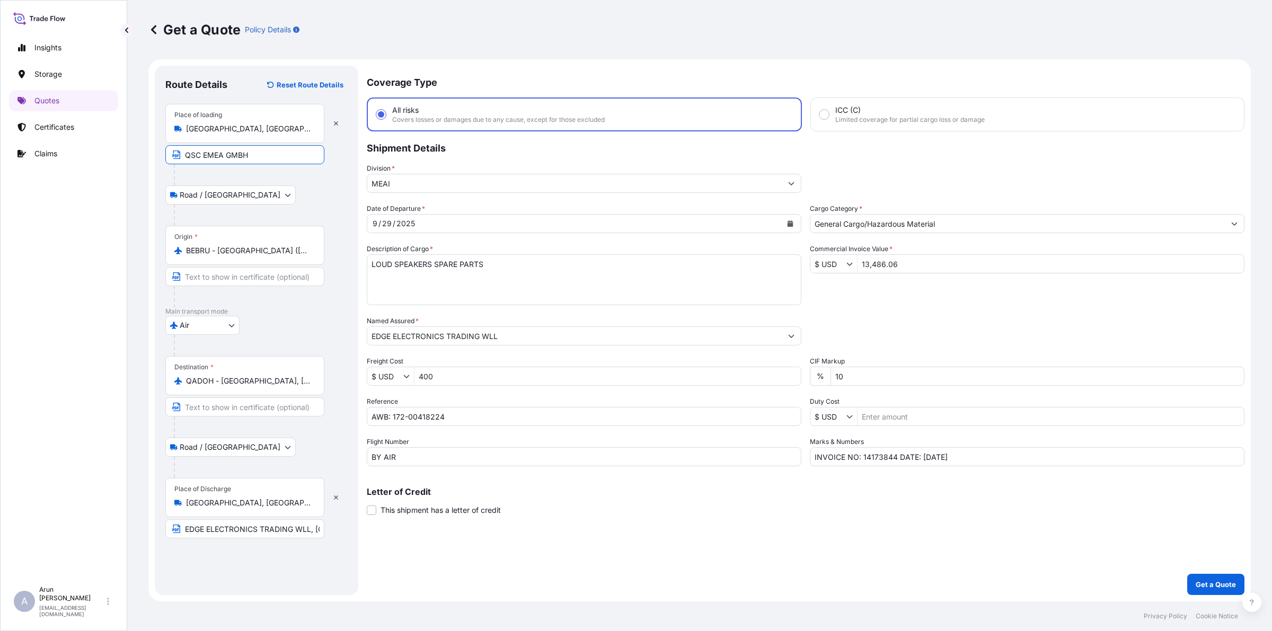
click at [253, 150] on input "QSC EMEA GMBH" at bounding box center [244, 154] width 159 height 19
paste input "[GEOGRAPHIC_DATA], [GEOGRAPHIC_DATA]"
type input "QSC EMEA GMBH, [GEOGRAPHIC_DATA], [GEOGRAPHIC_DATA]"
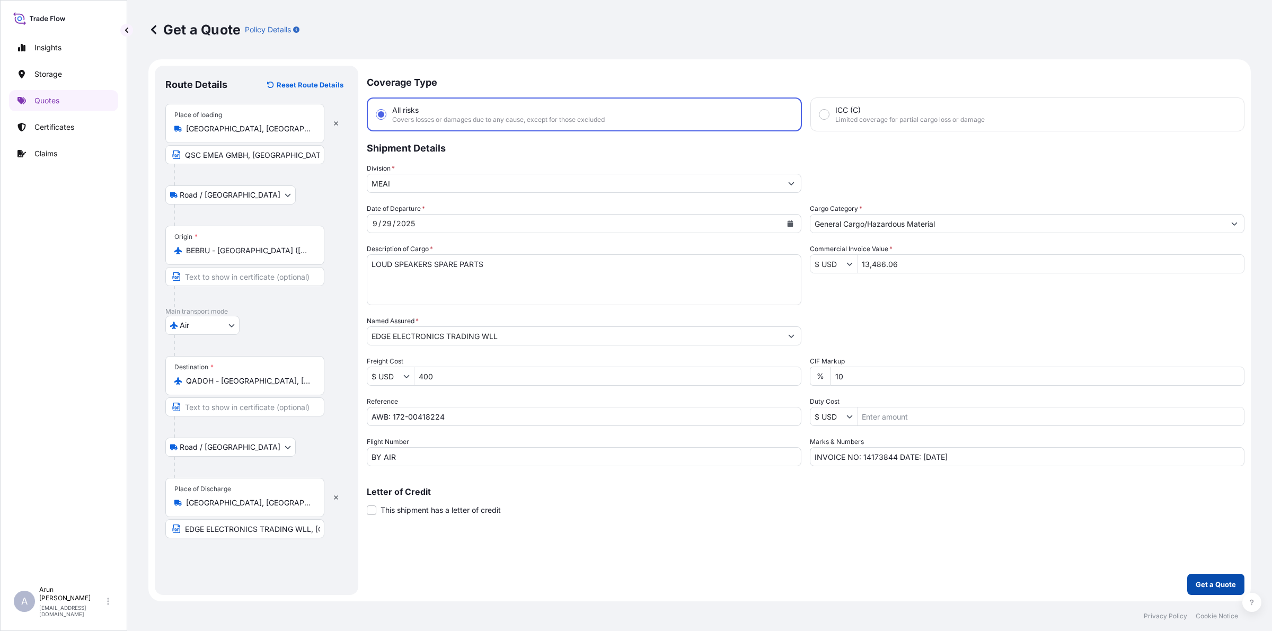
click at [1213, 592] on button "Get a Quote" at bounding box center [1215, 584] width 57 height 21
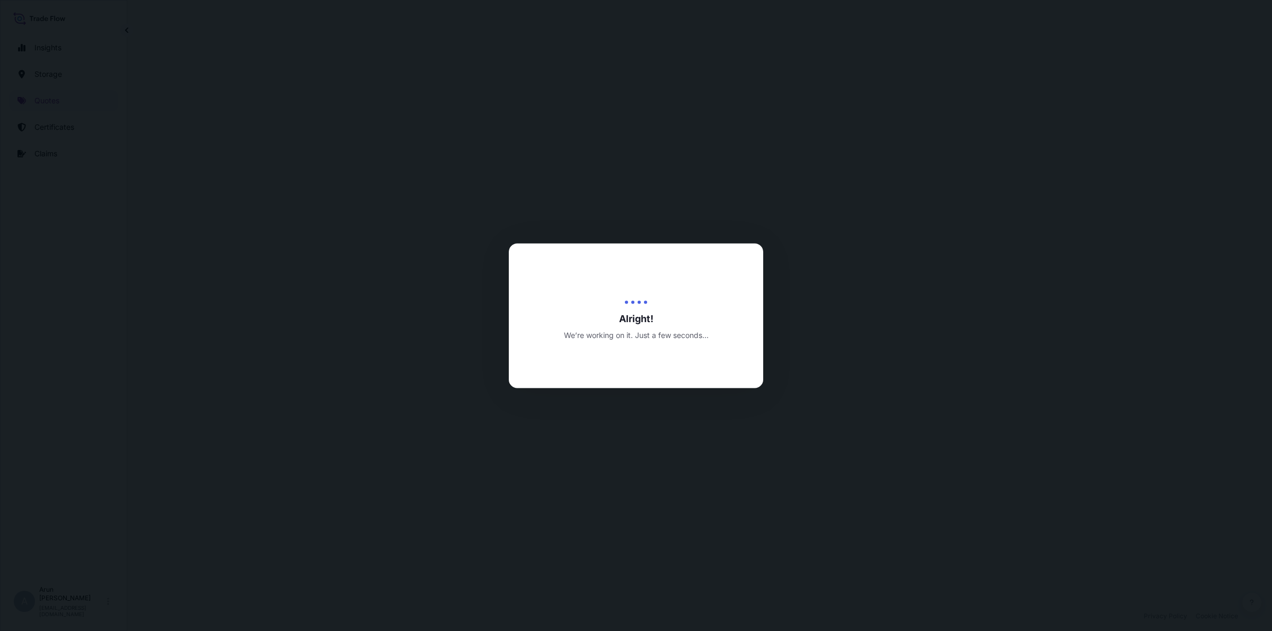
select select "Road / [GEOGRAPHIC_DATA]"
select select "Air"
select select "Road / [GEOGRAPHIC_DATA]"
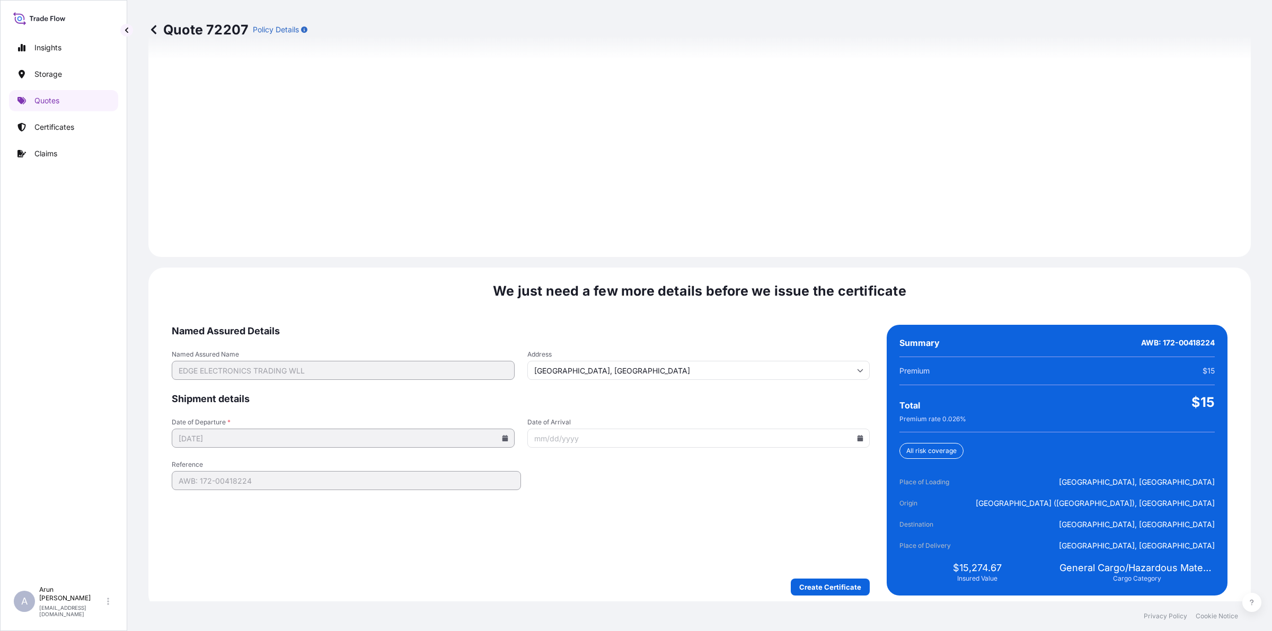
scroll to position [1464, 0]
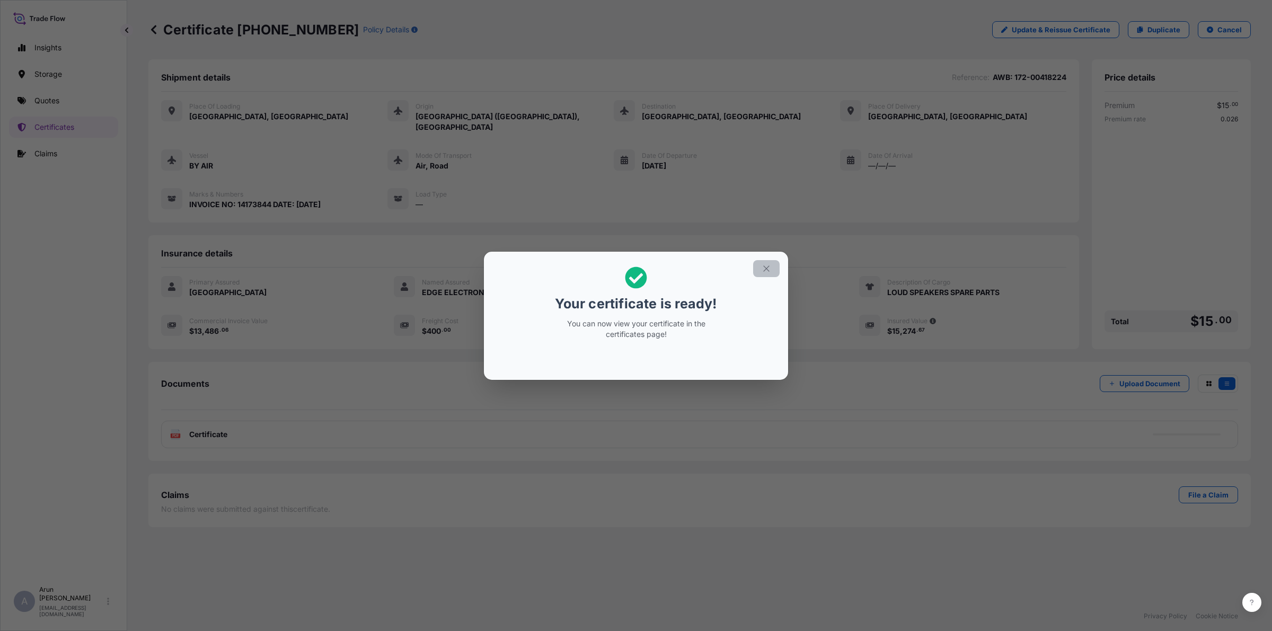
click at [769, 272] on icon "button" at bounding box center [766, 269] width 10 height 10
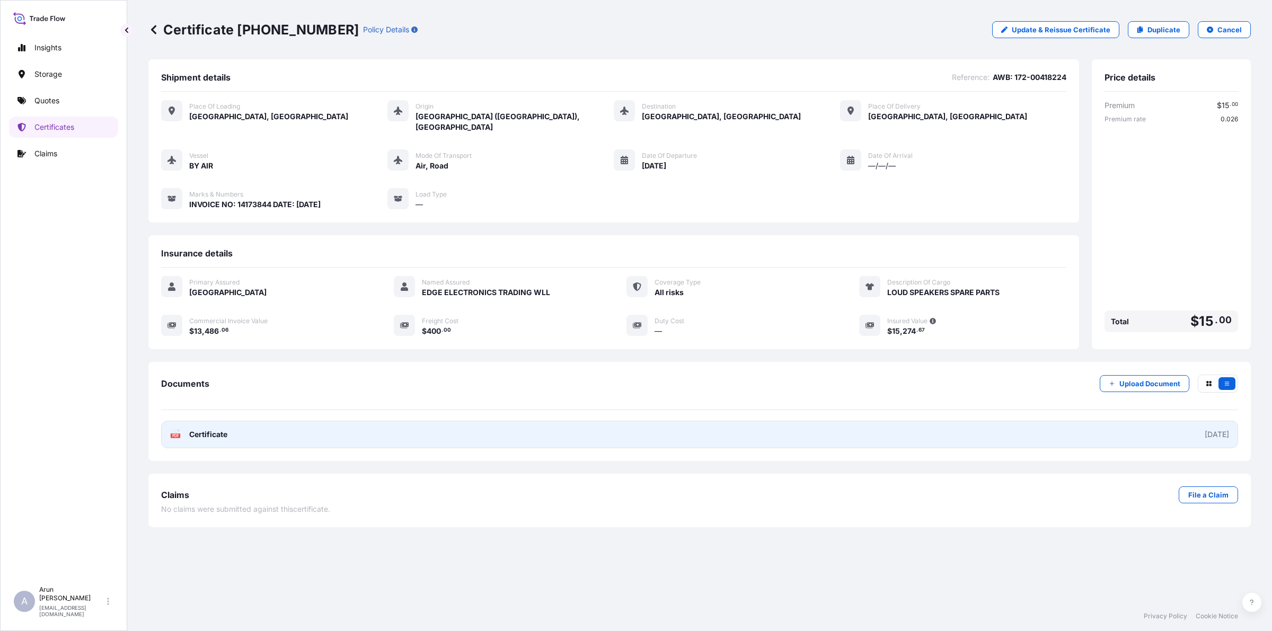
click at [273, 432] on link "PDF Certificate [DATE]" at bounding box center [699, 435] width 1077 height 28
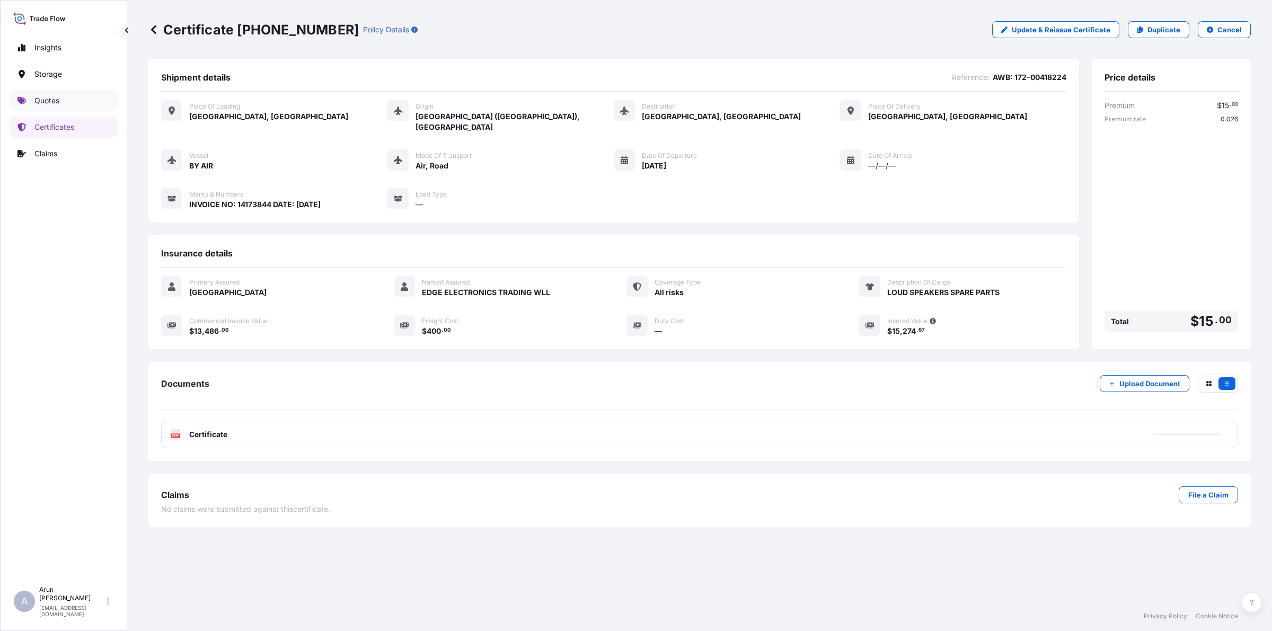
click at [67, 105] on link "Quotes" at bounding box center [63, 100] width 109 height 21
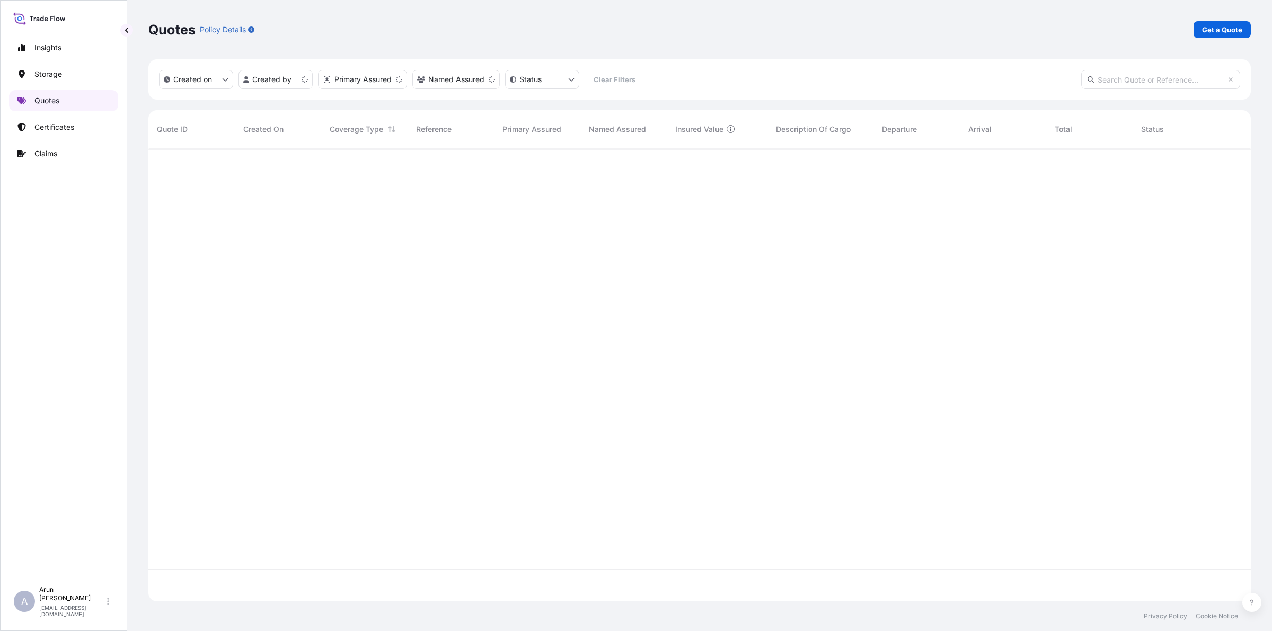
scroll to position [449, 1092]
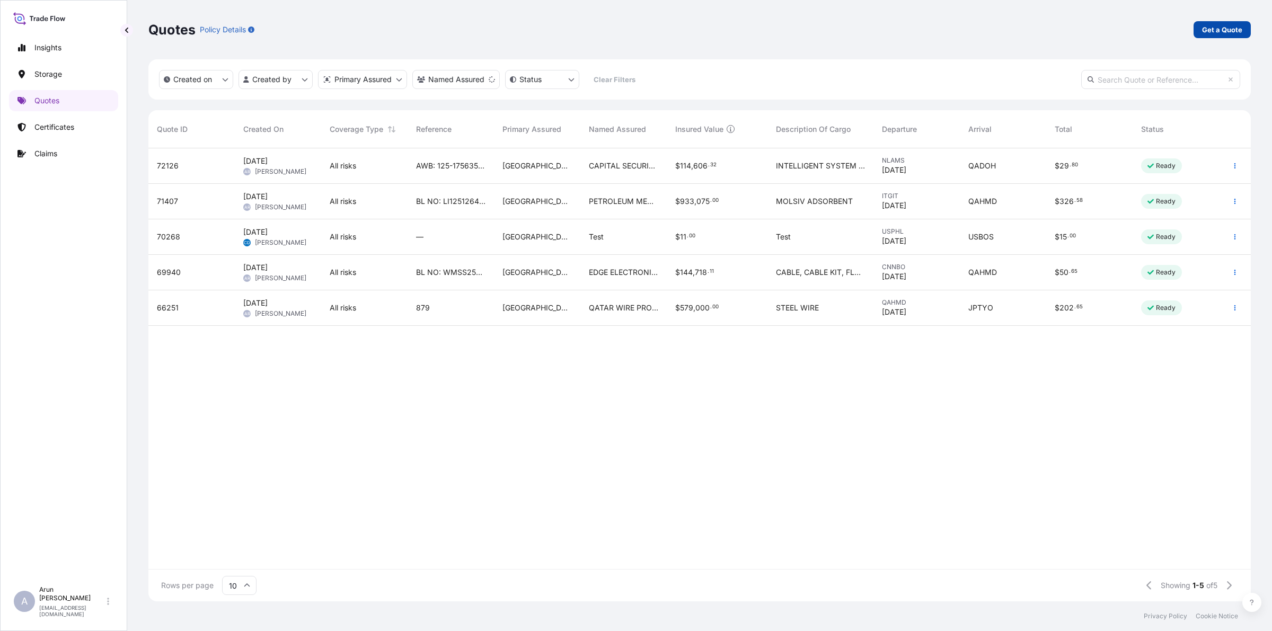
click at [1217, 23] on link "Get a Quote" at bounding box center [1221, 29] width 57 height 17
select select "Water"
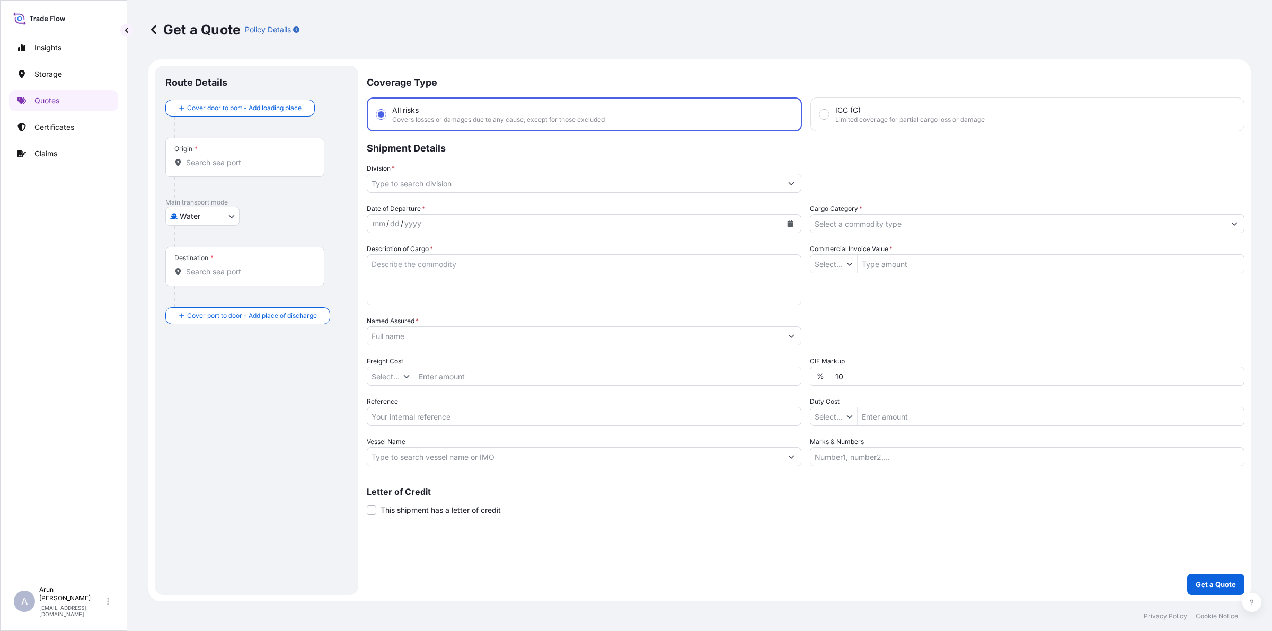
type input "$ USD"
click at [226, 218] on body "Insights Storage Quotes Certificates Claims A [PERSON_NAME] [PERSON_NAME][EMAIL…" at bounding box center [636, 315] width 1272 height 631
click at [194, 282] on span "Inland" at bounding box center [195, 282] width 21 height 11
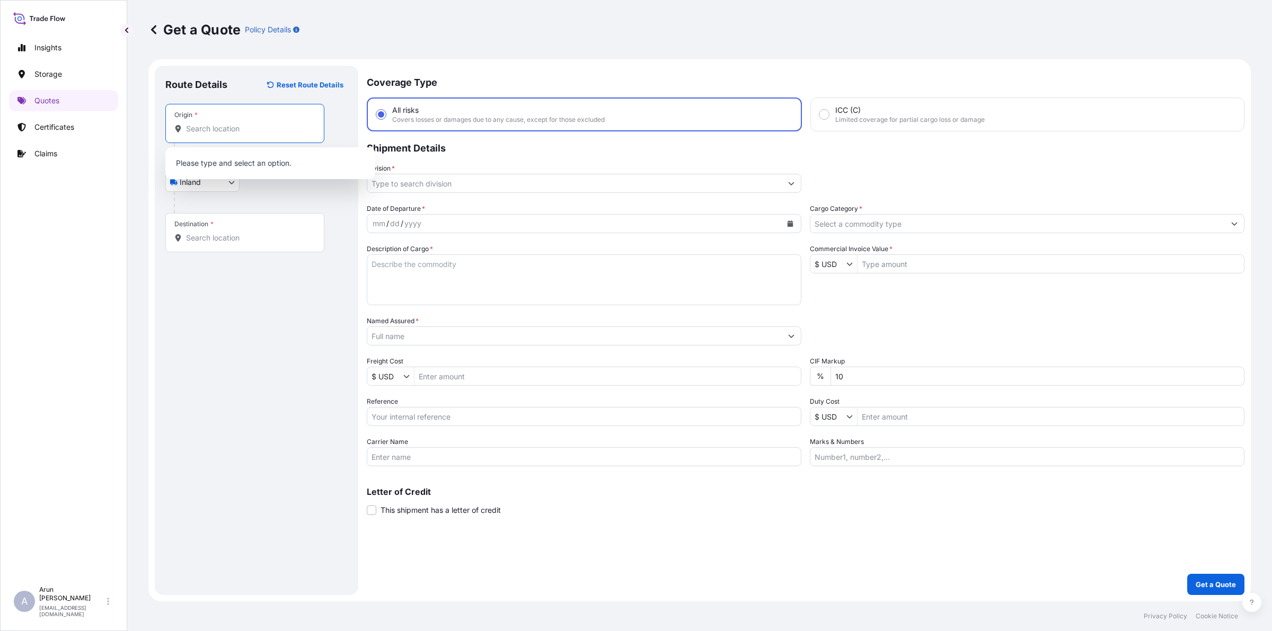
click at [234, 132] on input "Origin *" at bounding box center [248, 128] width 125 height 11
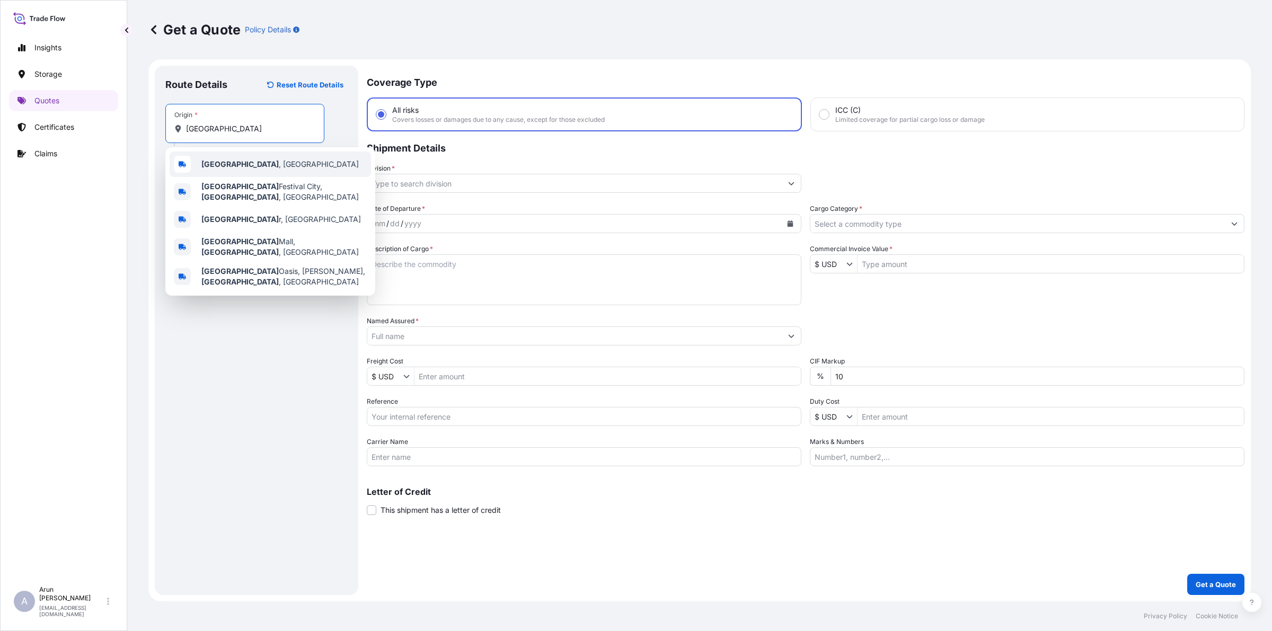
click at [240, 159] on span "[GEOGRAPHIC_DATA] , [GEOGRAPHIC_DATA]" at bounding box center [279, 164] width 157 height 11
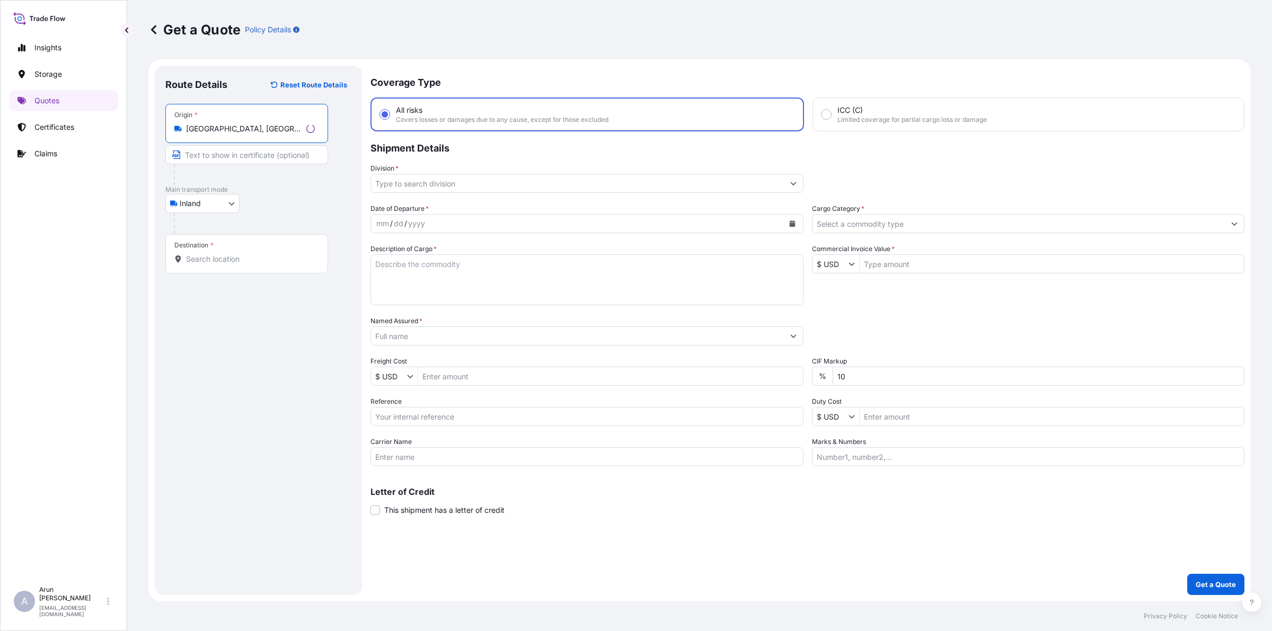
type input "[GEOGRAPHIC_DATA], [GEOGRAPHIC_DATA]"
click at [231, 259] on input "Destination *" at bounding box center [250, 259] width 129 height 11
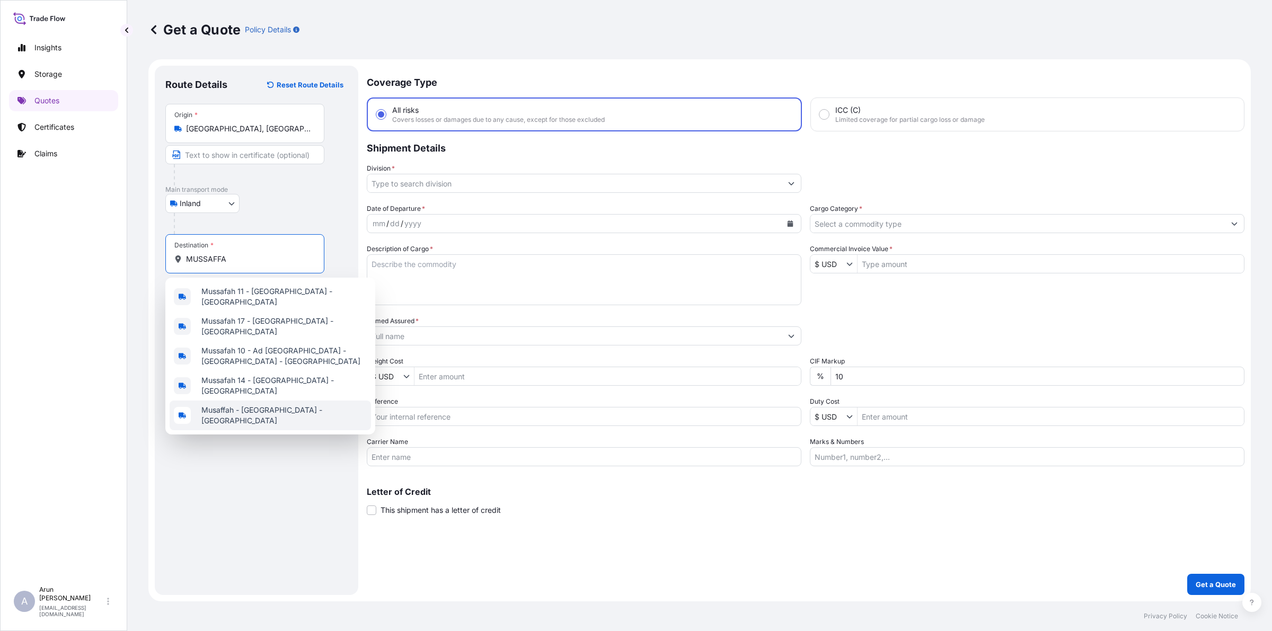
click at [218, 411] on span "Musaffah - [GEOGRAPHIC_DATA] - [GEOGRAPHIC_DATA]" at bounding box center [283, 415] width 165 height 21
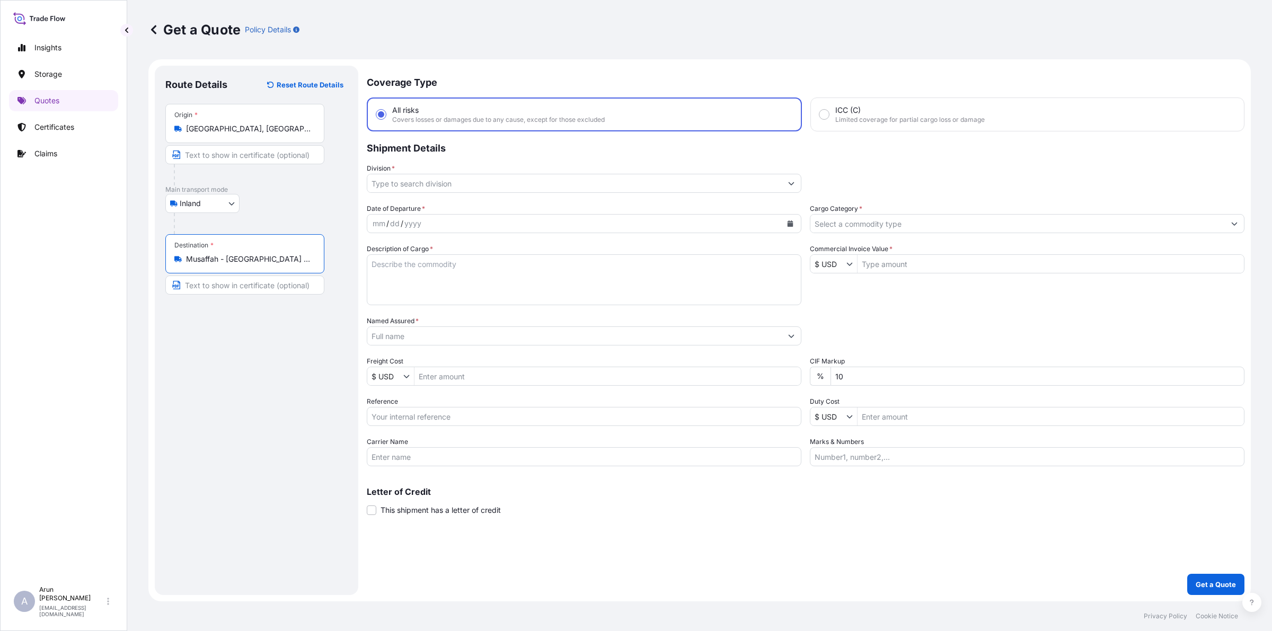
type input "Musaffah - [GEOGRAPHIC_DATA] - [GEOGRAPHIC_DATA]"
click at [234, 155] on input "Text to appear on certificate" at bounding box center [244, 154] width 159 height 19
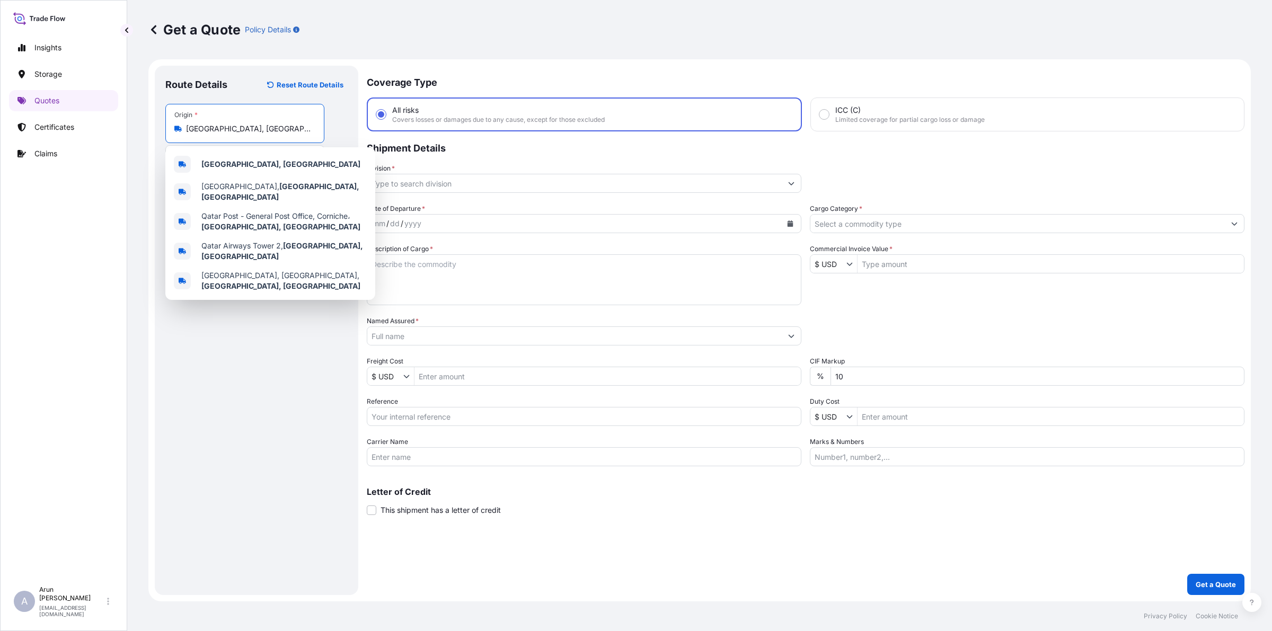
drag, startPoint x: 234, startPoint y: 127, endPoint x: 152, endPoint y: 122, distance: 82.8
click at [152, 122] on form "Route Details Reset Route Details Place of loading Road / Inland Road / Inland …" at bounding box center [699, 330] width 1102 height 542
click at [264, 167] on div "[GEOGRAPHIC_DATA], [GEOGRAPHIC_DATA]" at bounding box center [270, 164] width 201 height 25
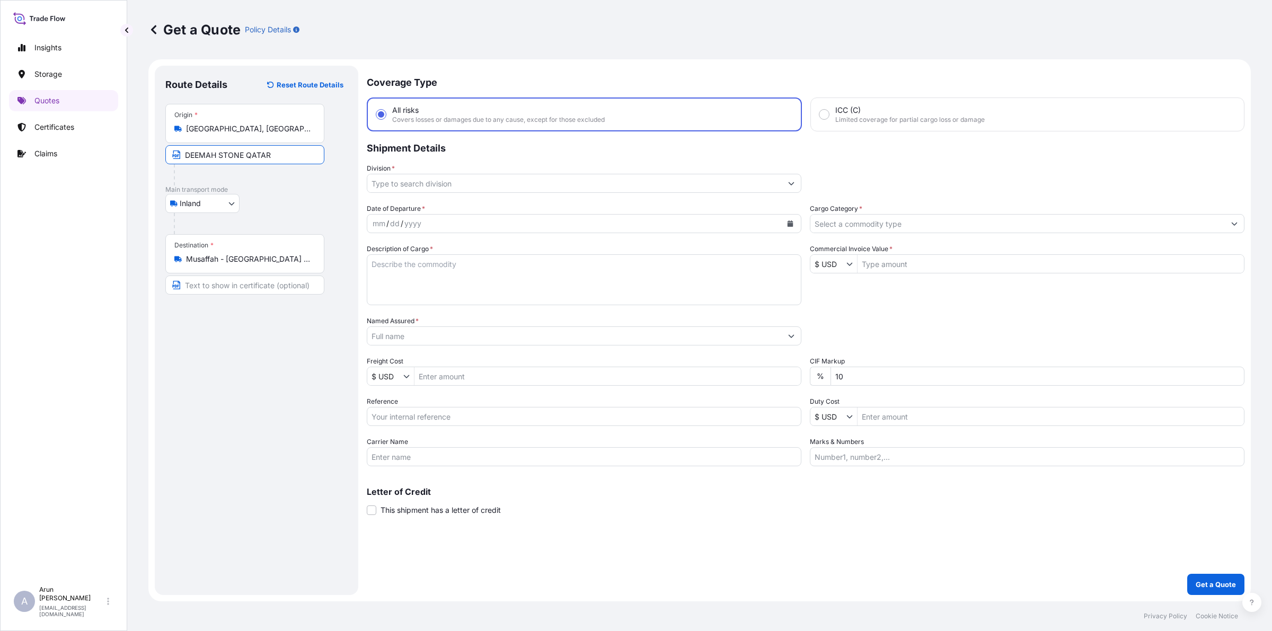
click at [290, 157] on input "DEEMAH STONE QATAR" at bounding box center [244, 154] width 159 height 19
paste input "[GEOGRAPHIC_DATA], [GEOGRAPHIC_DATA]"
click at [273, 160] on input "DEEMAH STONE [GEOGRAPHIC_DATA], [GEOGRAPHIC_DATA], [GEOGRAPHIC_DATA]" at bounding box center [244, 154] width 159 height 19
type input "DEEMAH STONE [GEOGRAPHIC_DATA], [GEOGRAPHIC_DATA], [GEOGRAPHIC_DATA]"
click at [220, 284] on input "Text to appear on certificate" at bounding box center [244, 285] width 159 height 19
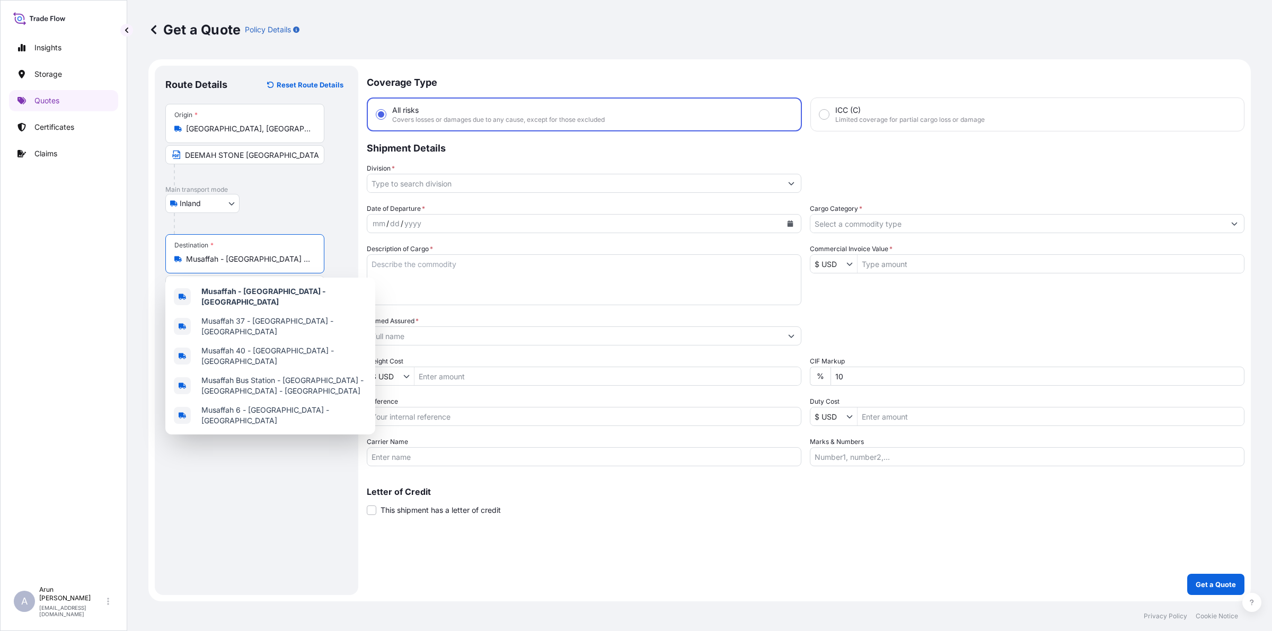
scroll to position [0, 33]
drag, startPoint x: 187, startPoint y: 262, endPoint x: 318, endPoint y: 276, distance: 132.1
click at [318, 276] on div "Destination * Musaffah - [GEOGRAPHIC_DATA] - [GEOGRAPHIC_DATA] DEEMAH STONE [GE…" at bounding box center [256, 264] width 182 height 60
click at [240, 290] on b "Musaffah - [GEOGRAPHIC_DATA] - [GEOGRAPHIC_DATA]" at bounding box center [263, 297] width 125 height 20
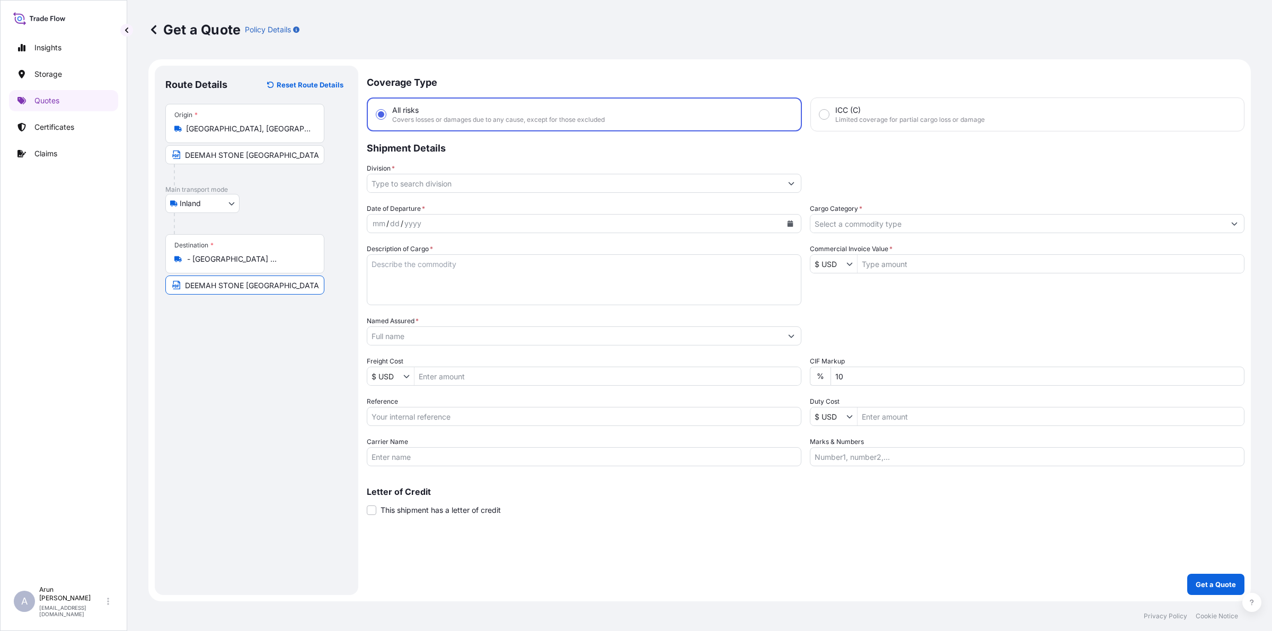
click at [269, 285] on input "DEEMAH STONE [GEOGRAPHIC_DATA]" at bounding box center [244, 285] width 159 height 19
paste input "Musaffah - [GEOGRAPHIC_DATA] - [GEOGRAPHIC_DATA]"
type input "DEEMAH STONE [GEOGRAPHIC_DATA],Musaffah - [GEOGRAPHIC_DATA] - [GEOGRAPHIC_DATA]"
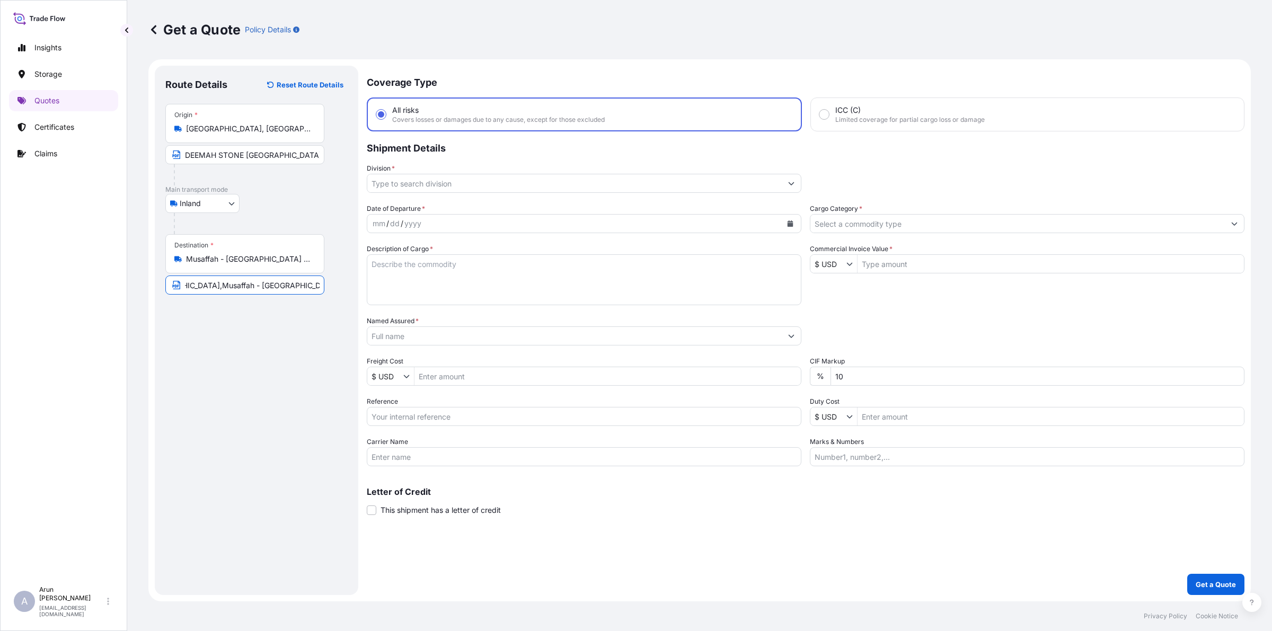
scroll to position [0, 0]
click at [411, 215] on div "mm / dd / yyyy" at bounding box center [574, 223] width 414 height 19
click at [787, 220] on icon "Calendar" at bounding box center [790, 223] width 6 height 6
click at [387, 366] on div "28" at bounding box center [385, 372] width 19 height 19
click at [460, 184] on input "Division *" at bounding box center [574, 183] width 414 height 19
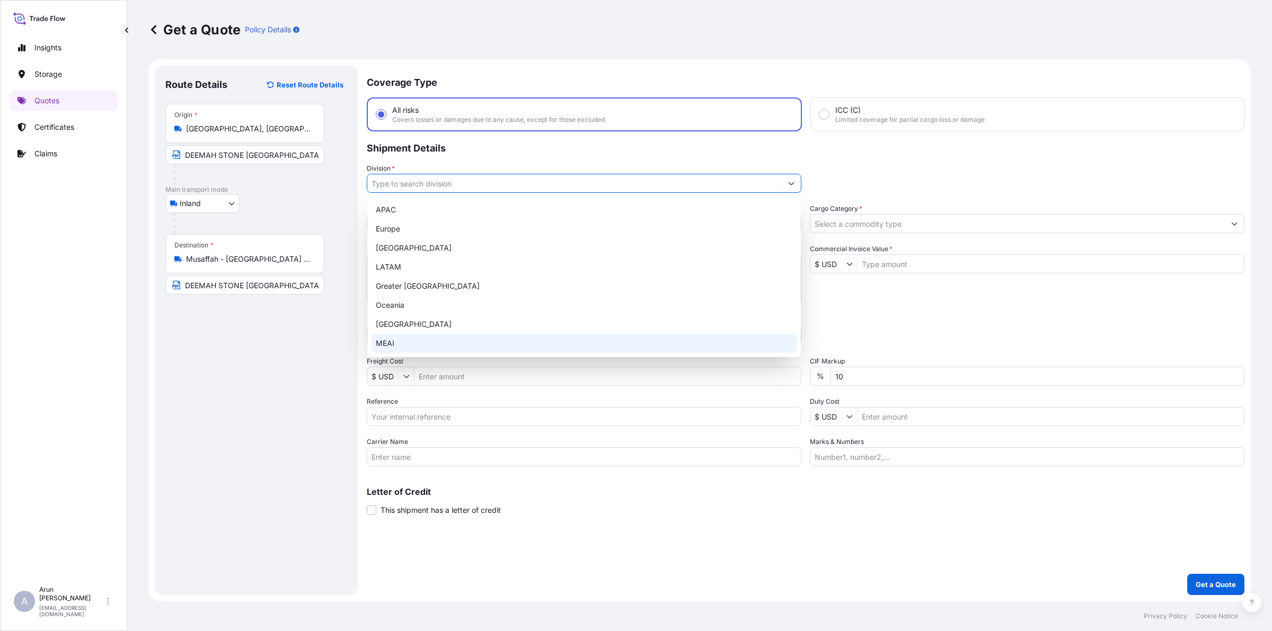
click at [415, 340] on div "MEAI" at bounding box center [583, 343] width 425 height 19
type input "MEAI"
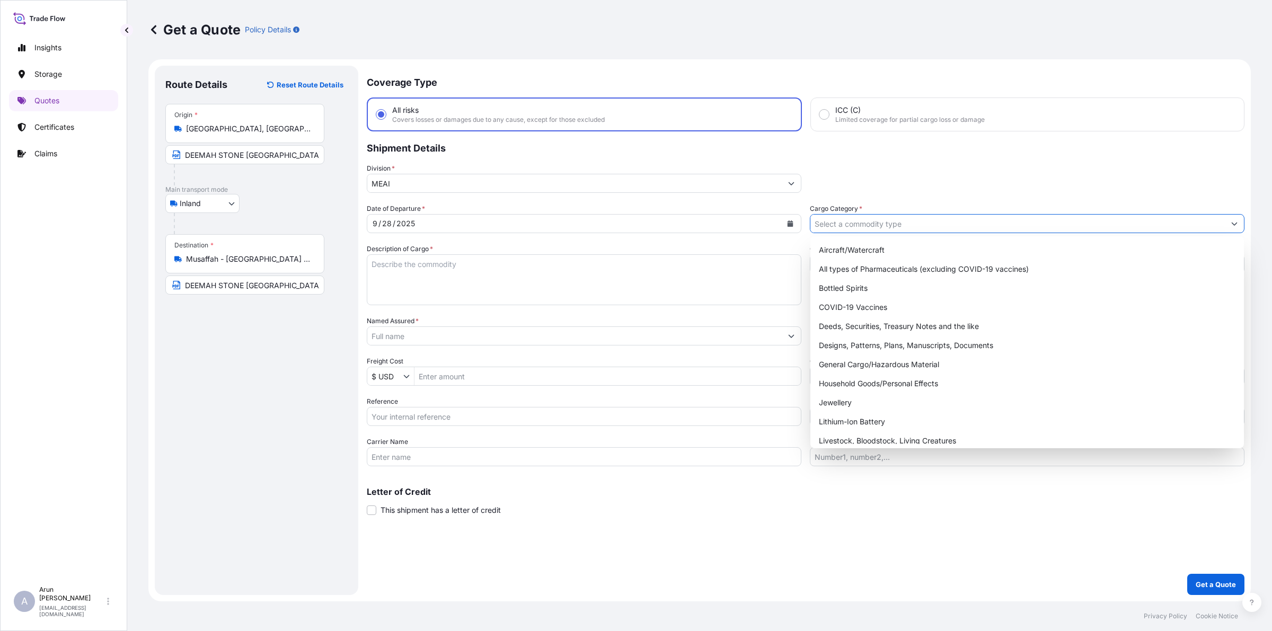
click at [1064, 225] on input "Cargo Category *" at bounding box center [1017, 223] width 414 height 19
click at [874, 367] on div "General Cargo/Hazardous Material" at bounding box center [1026, 364] width 425 height 19
type input "General Cargo/Hazardous Material"
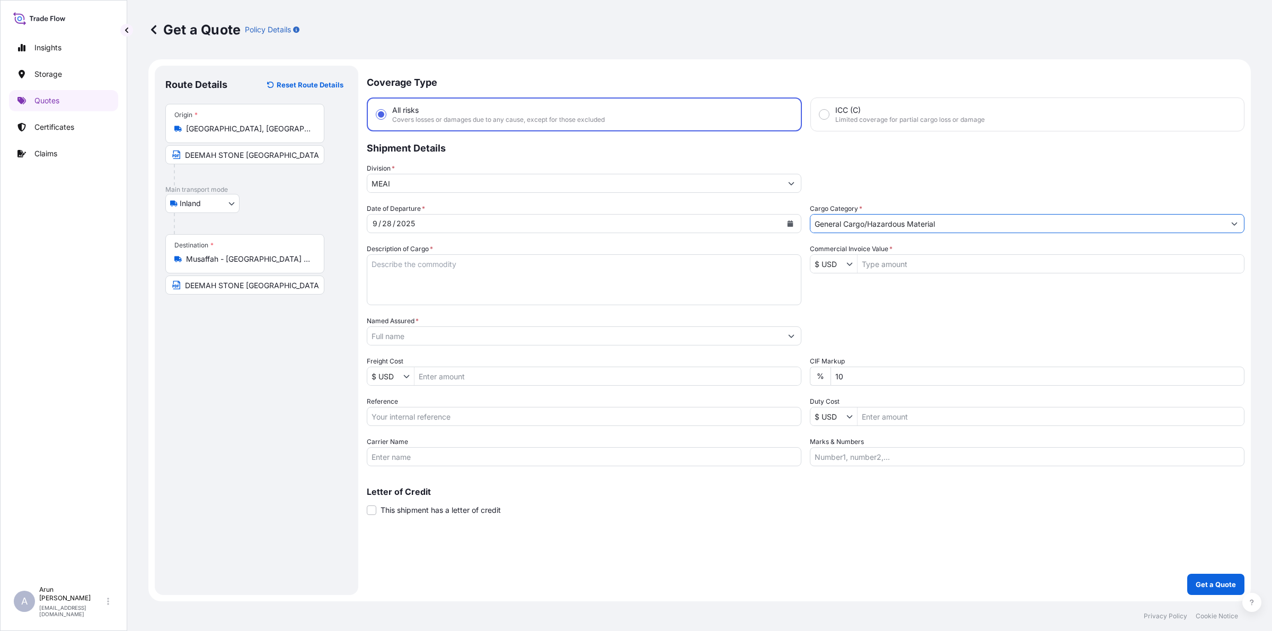
click at [522, 269] on textarea "Description of Cargo *" at bounding box center [584, 279] width 435 height 51
type textarea "MARBLE SLABS"
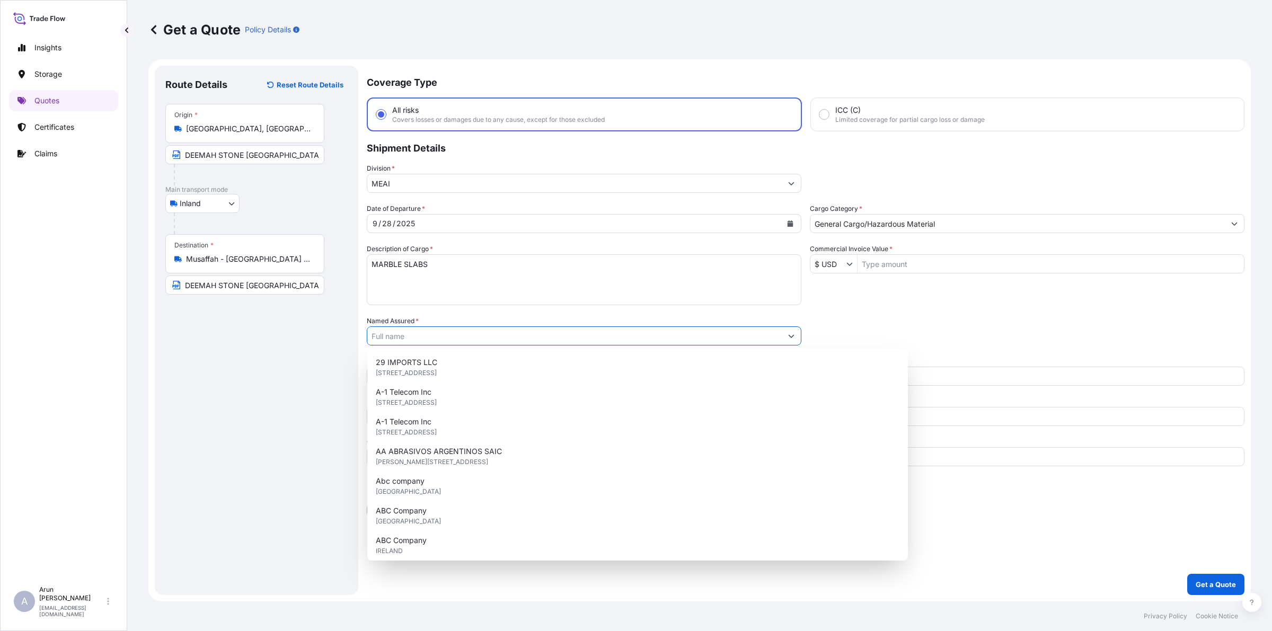
click at [494, 332] on input "Named Assured *" at bounding box center [574, 335] width 414 height 19
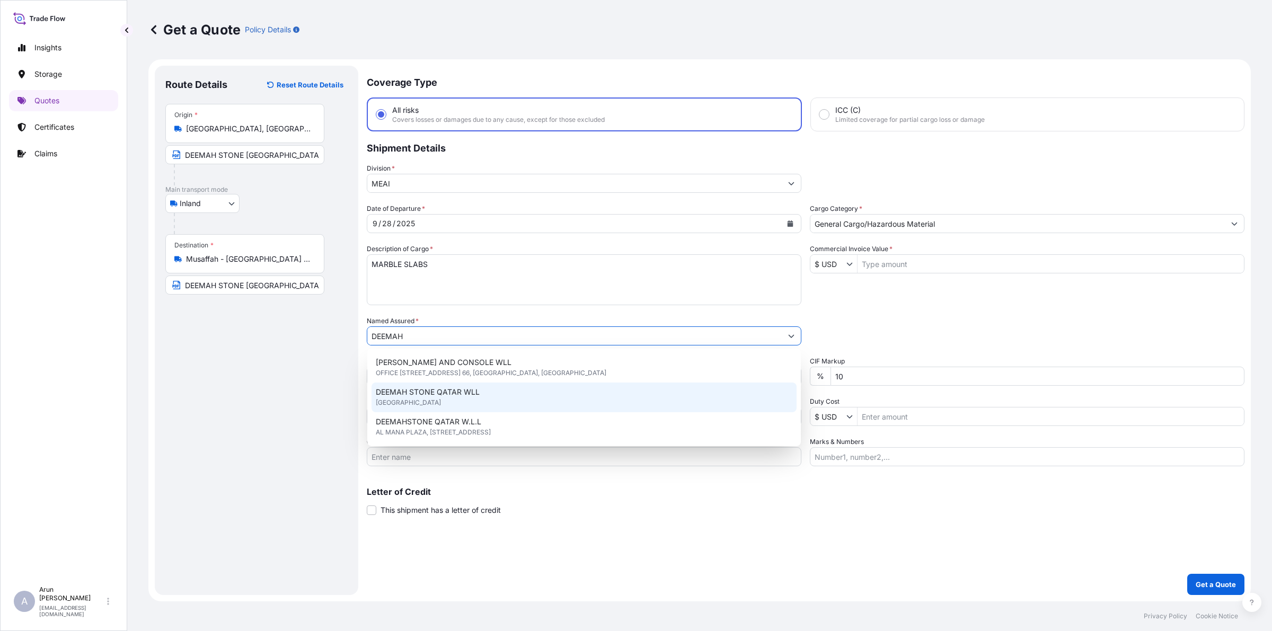
click at [486, 401] on div "DEEMAH STONE [GEOGRAPHIC_DATA] [GEOGRAPHIC_DATA]" at bounding box center [583, 398] width 425 height 30
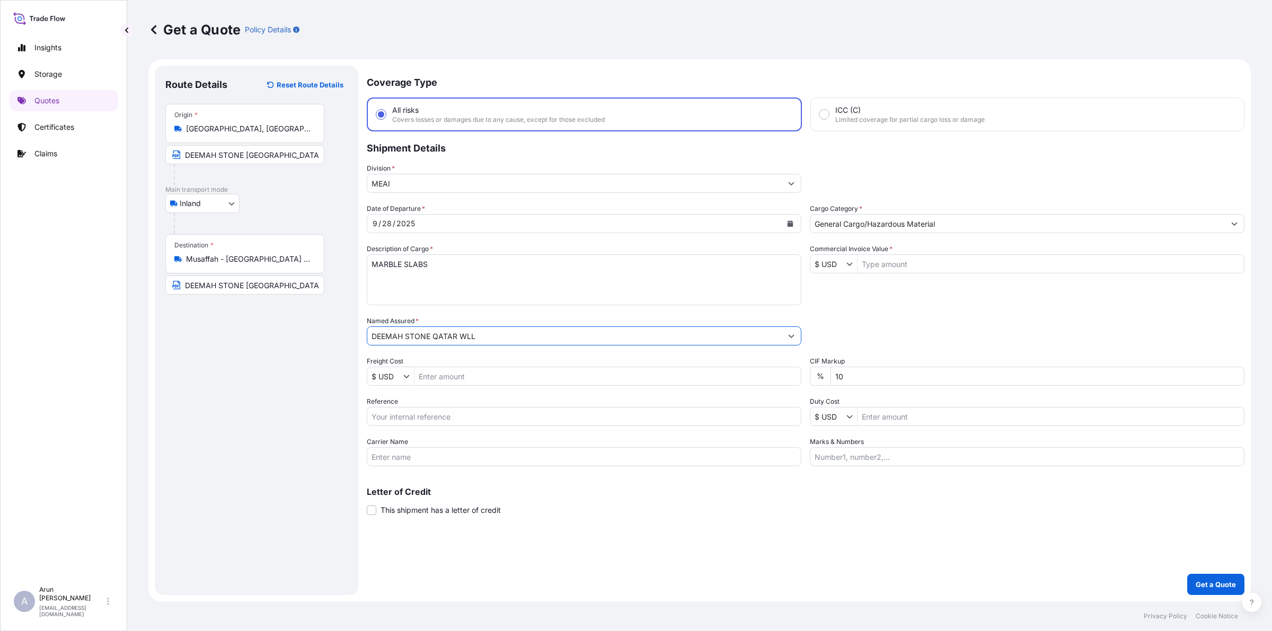
type input "DEEMAH STONE QATAR WLL"
click at [446, 380] on input "Freight Cost" at bounding box center [607, 376] width 386 height 19
type input "3,600"
click at [401, 377] on input "$ USD" at bounding box center [385, 376] width 36 height 19
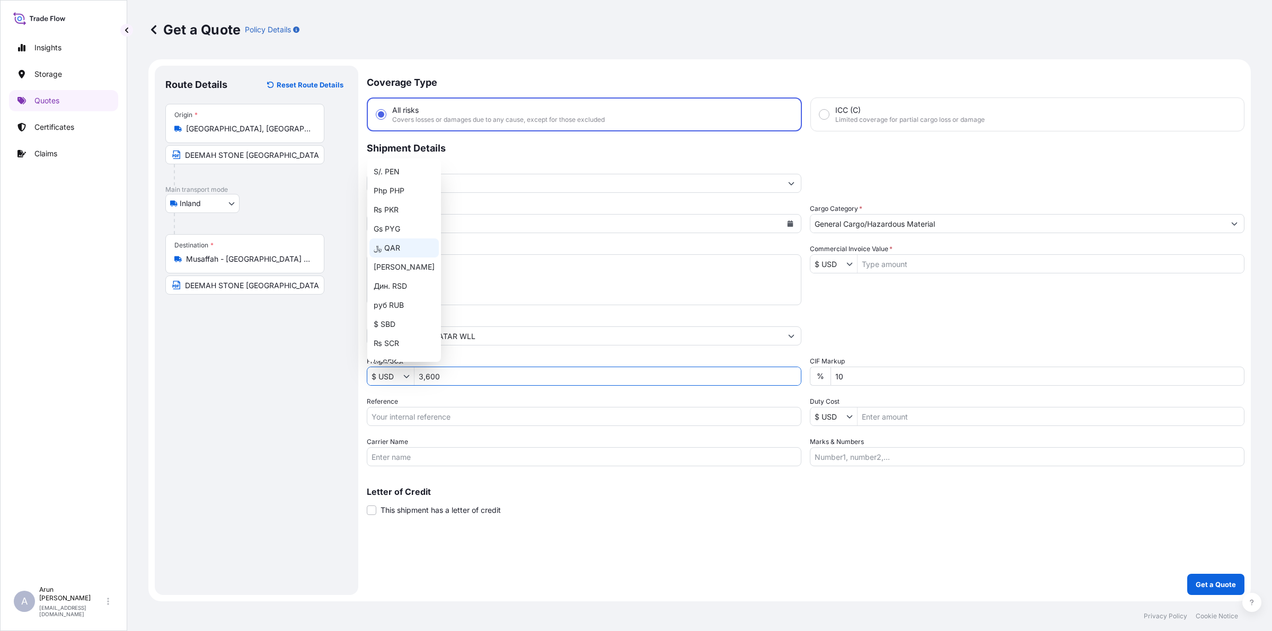
click at [393, 252] on div "﷼ QAR" at bounding box center [403, 247] width 69 height 19
type input "﷼ QAR"
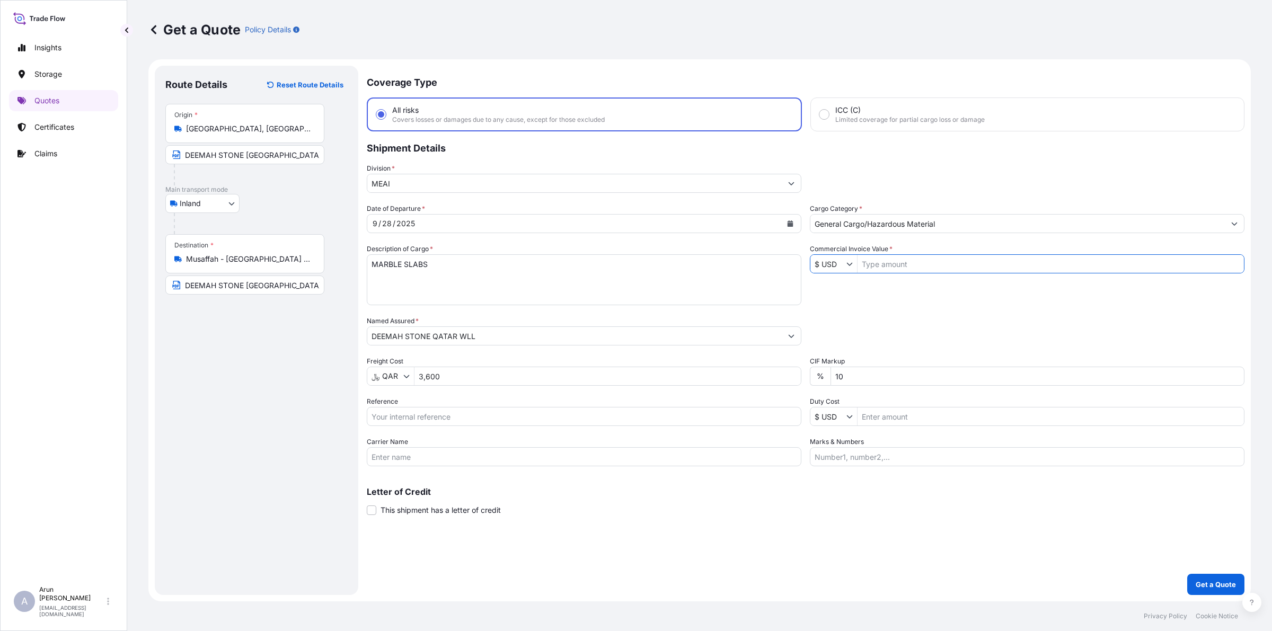
click at [917, 255] on input "Commercial Invoice Value *" at bounding box center [1050, 263] width 386 height 19
click at [243, 288] on input "DEEMAH STONE [GEOGRAPHIC_DATA],Musaffah - [GEOGRAPHIC_DATA] - [GEOGRAPHIC_DATA]" at bounding box center [244, 285] width 159 height 19
click at [281, 283] on input "DEEMAH STONE LLC [GEOGRAPHIC_DATA],Musaffah - [GEOGRAPHIC_DATA] - [GEOGRAPHIC_D…" at bounding box center [244, 285] width 159 height 19
type input "DEEMAH STONE LLC [GEOGRAPHIC_DATA], Musaffah - [GEOGRAPHIC_DATA] - [GEOGRAPHIC_…"
click at [418, 415] on input "Reference" at bounding box center [584, 416] width 435 height 19
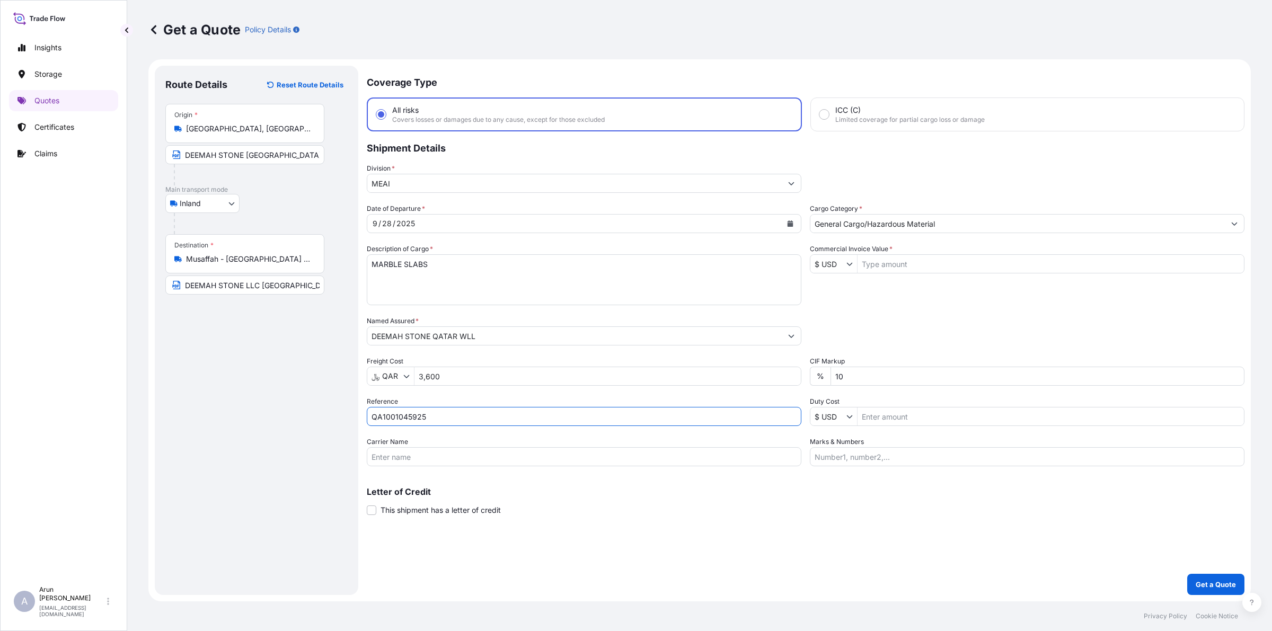
type input "QA1001045925"
drag, startPoint x: 410, startPoint y: 444, endPoint x: 409, endPoint y: 453, distance: 9.6
click at [409, 446] on div "Carrier Name" at bounding box center [584, 452] width 435 height 30
click at [409, 458] on input "Carrier Name" at bounding box center [584, 456] width 435 height 19
type input "BY TRUCK"
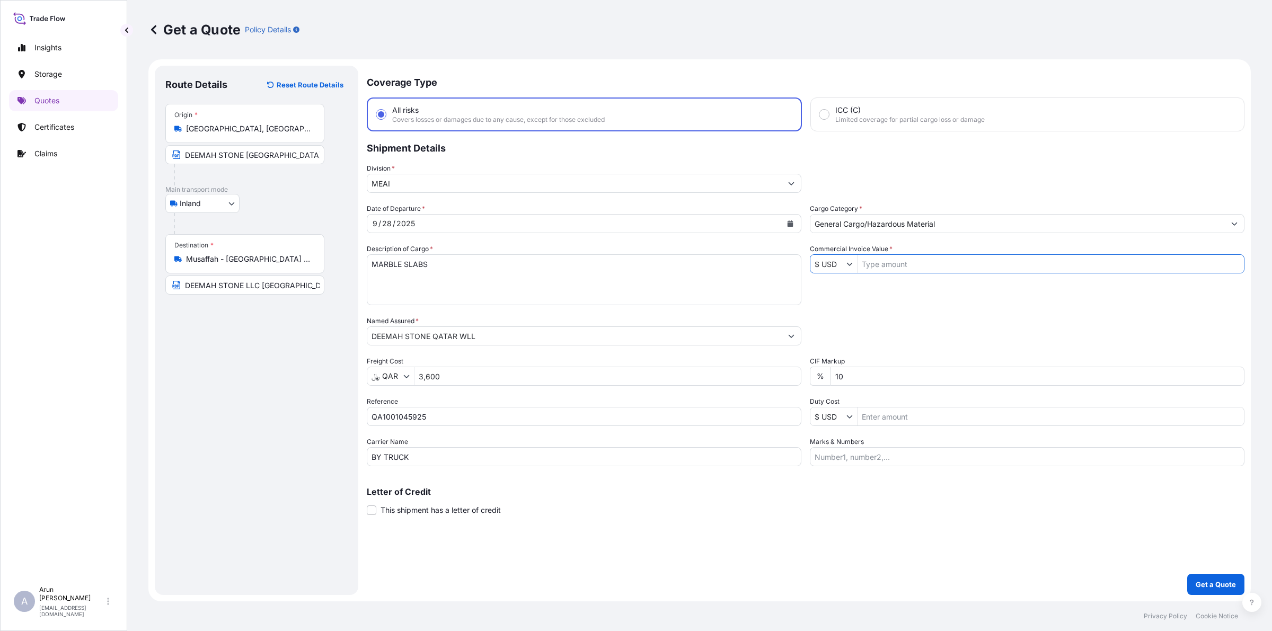
click at [869, 260] on input "Commercial Invoice Value *" at bounding box center [1050, 263] width 386 height 19
type input "138,150"
click at [854, 263] on button "Show suggestions" at bounding box center [851, 264] width 11 height 11
click at [835, 426] on div "﷼ QAR" at bounding box center [846, 432] width 69 height 19
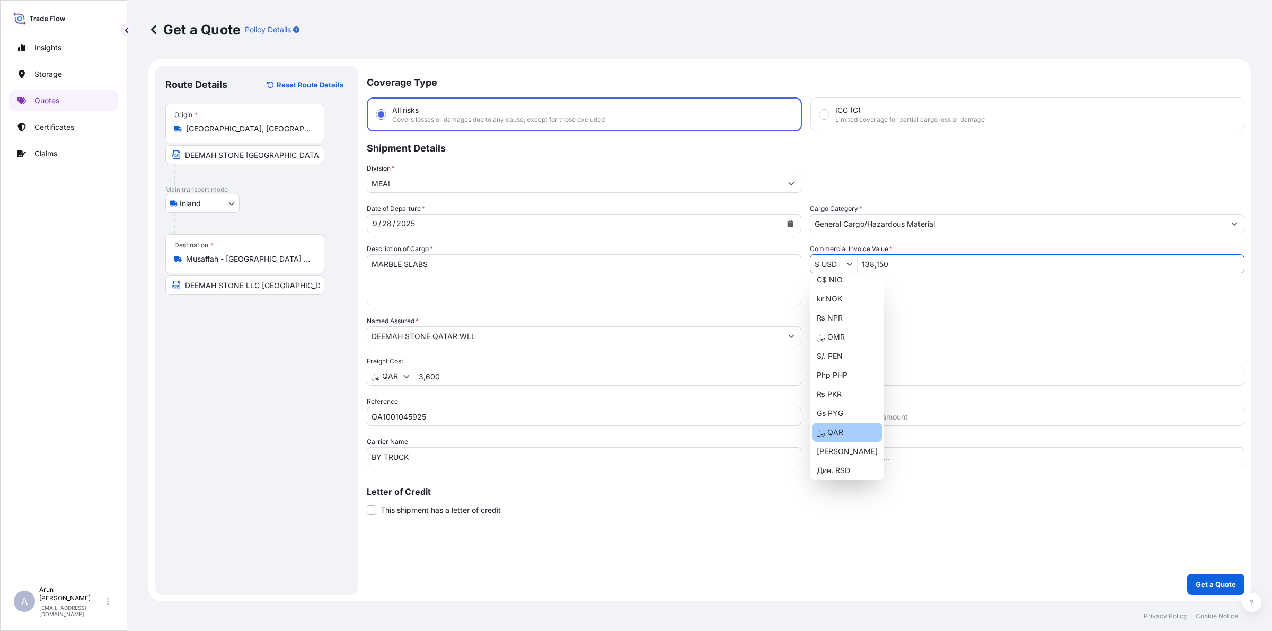
type input "﷼ QAR"
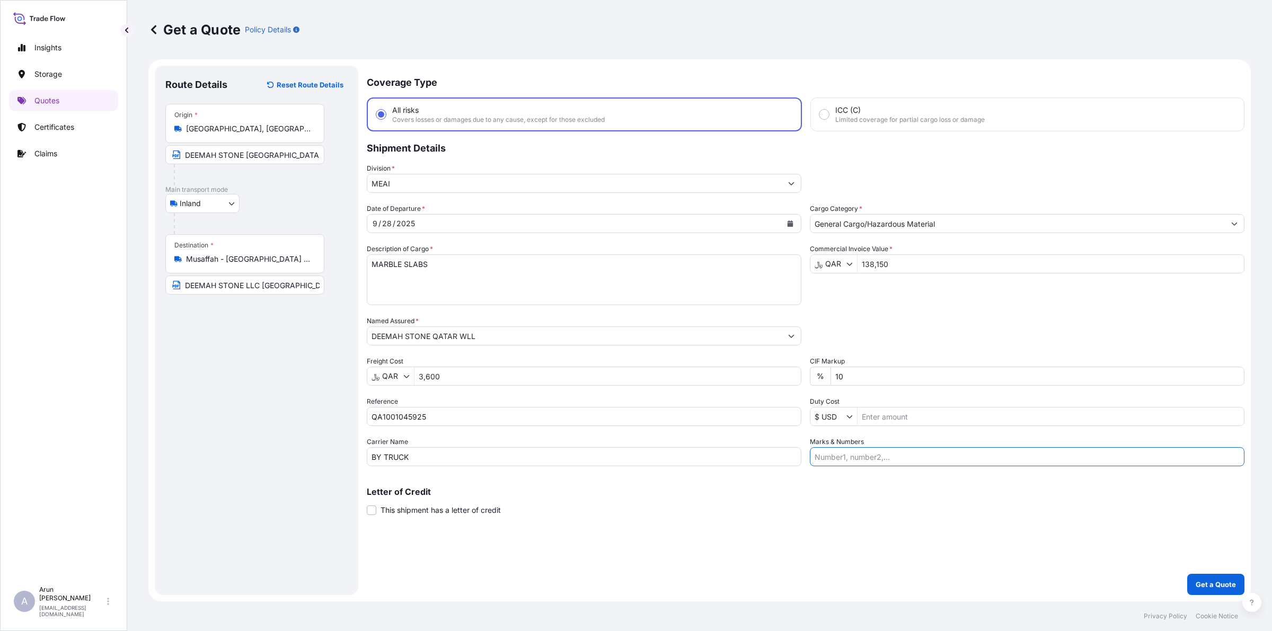
click at [856, 456] on input "Marks & Numbers" at bounding box center [1027, 456] width 435 height 19
drag, startPoint x: 863, startPoint y: 460, endPoint x: 910, endPoint y: 465, distance: 47.9
click at [910, 465] on input "INVOICE NO: CPI2025003 DATE: [DATE]" at bounding box center [1027, 456] width 435 height 19
click at [944, 456] on input "INVOICE NO: DSA20250082 DATE: [DATE]" at bounding box center [1027, 456] width 435 height 19
click at [1064, 463] on input "INVOICE NO: DSA20250082 DATE: [DATE]" at bounding box center [1027, 456] width 435 height 19
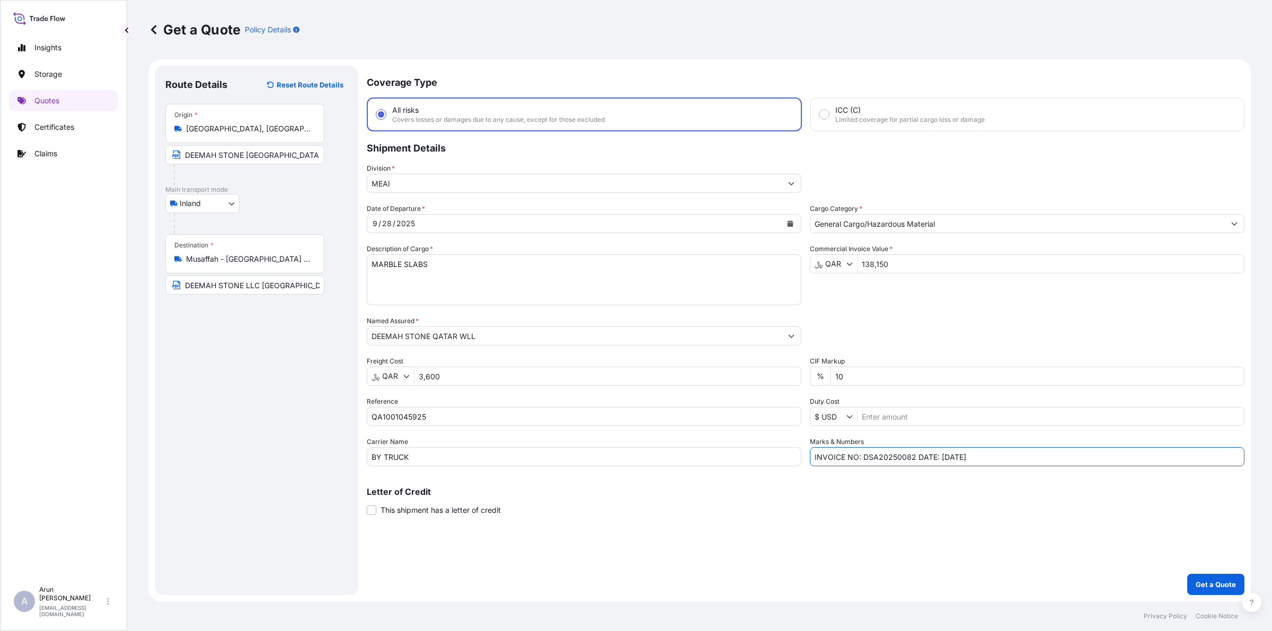
type input "INVOICE NO: DSA20250082 DATE: [DATE]"
click at [1207, 583] on p "Get a Quote" at bounding box center [1215, 584] width 40 height 11
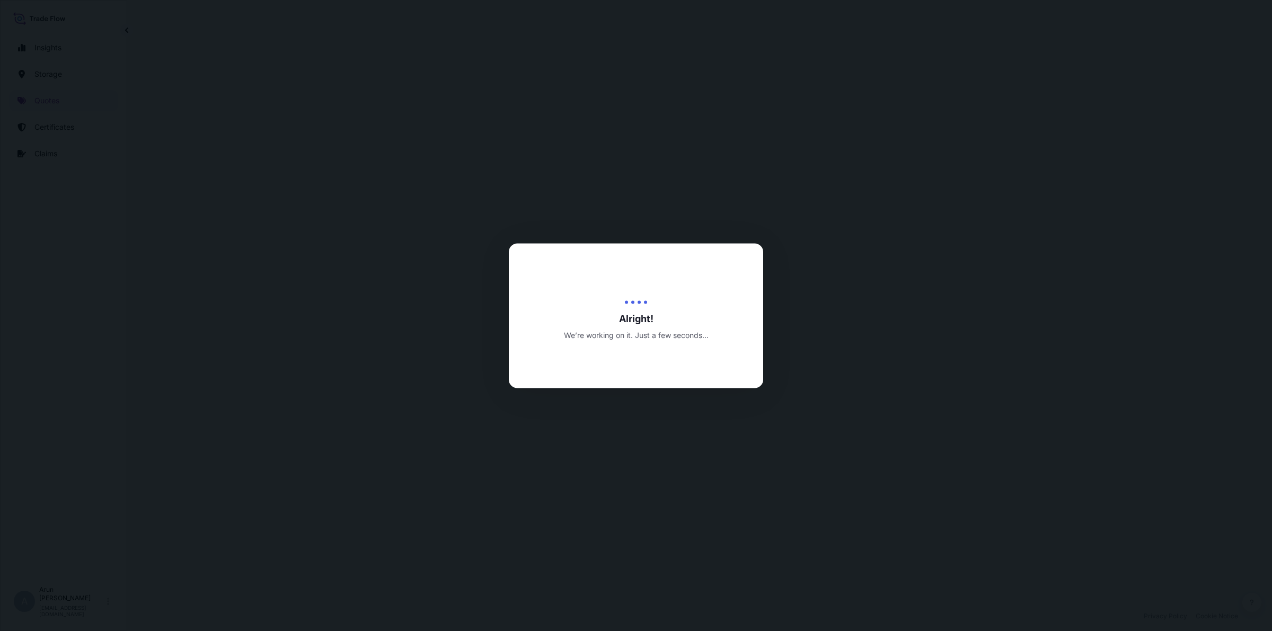
select select "Inland"
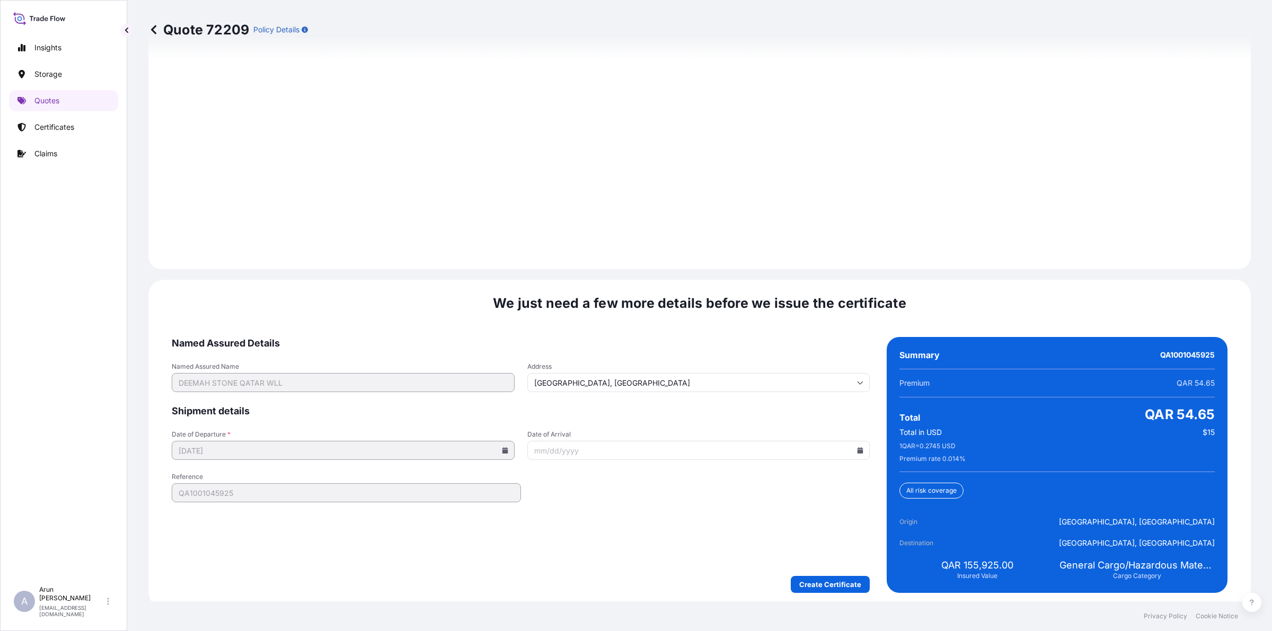
scroll to position [1431, 0]
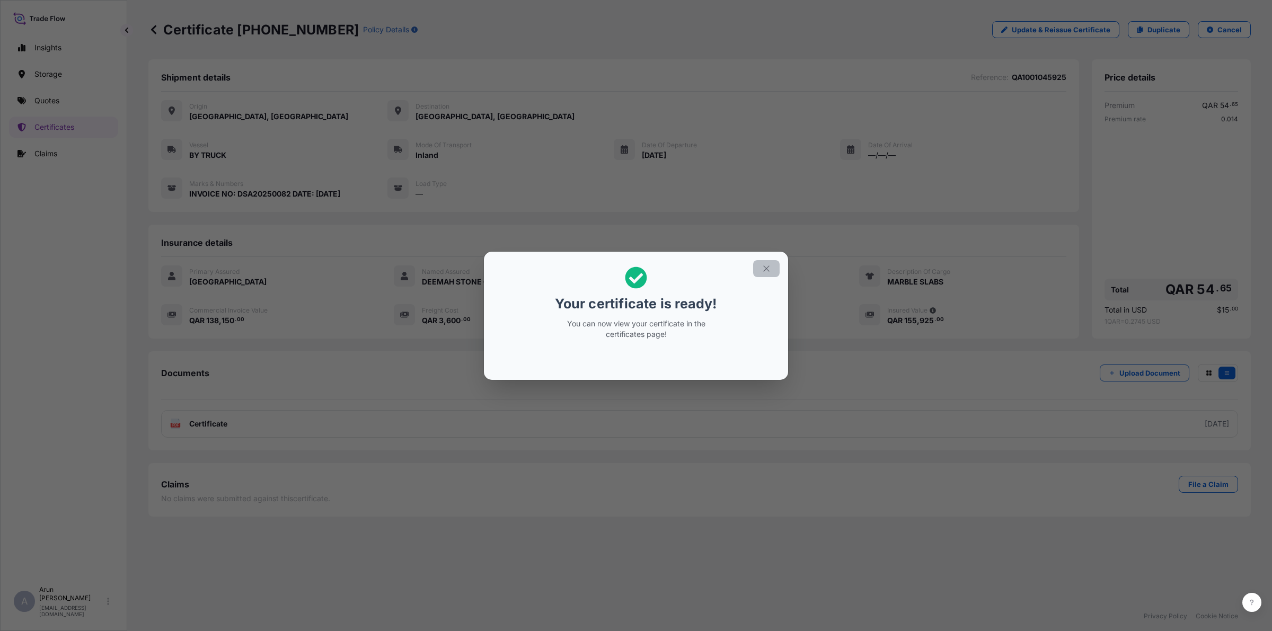
click at [775, 269] on button "button" at bounding box center [766, 268] width 26 height 17
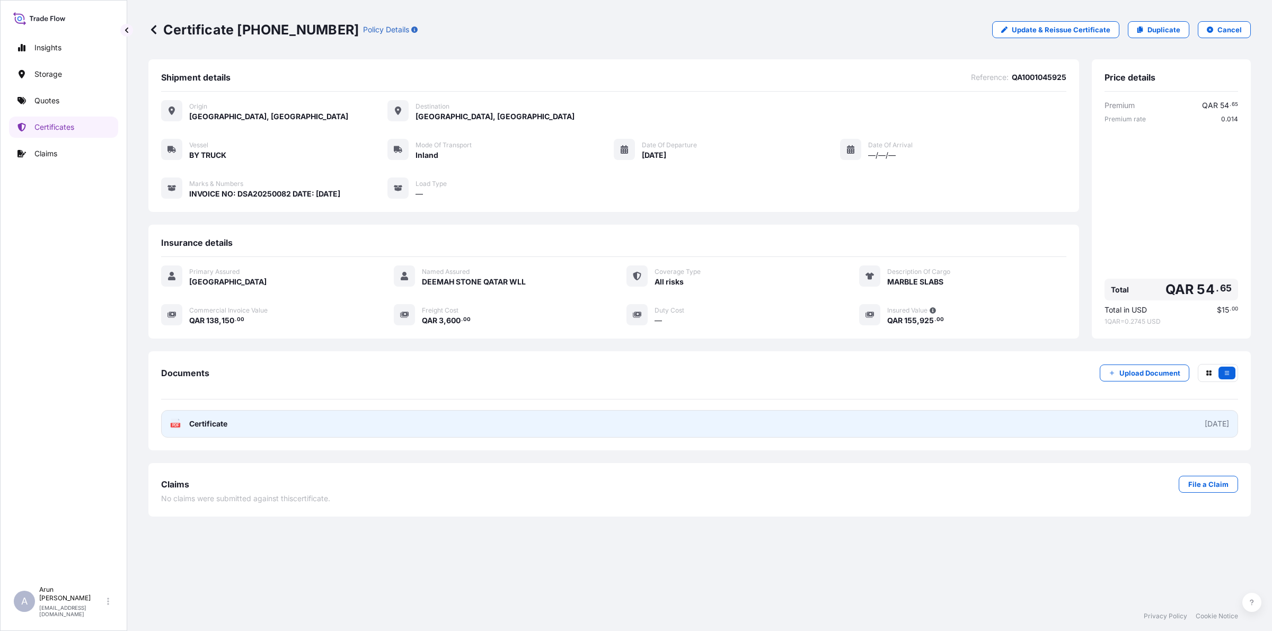
click at [279, 431] on link "PDF Certificate [DATE]" at bounding box center [699, 424] width 1077 height 28
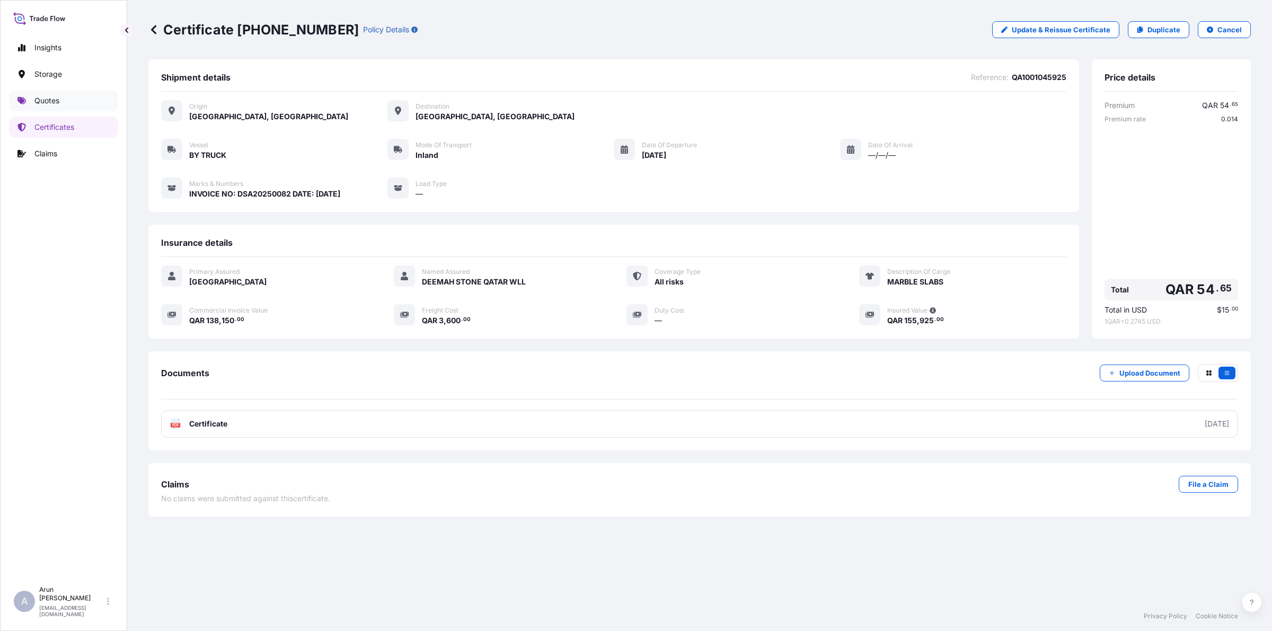
click at [54, 98] on p "Quotes" at bounding box center [46, 100] width 25 height 11
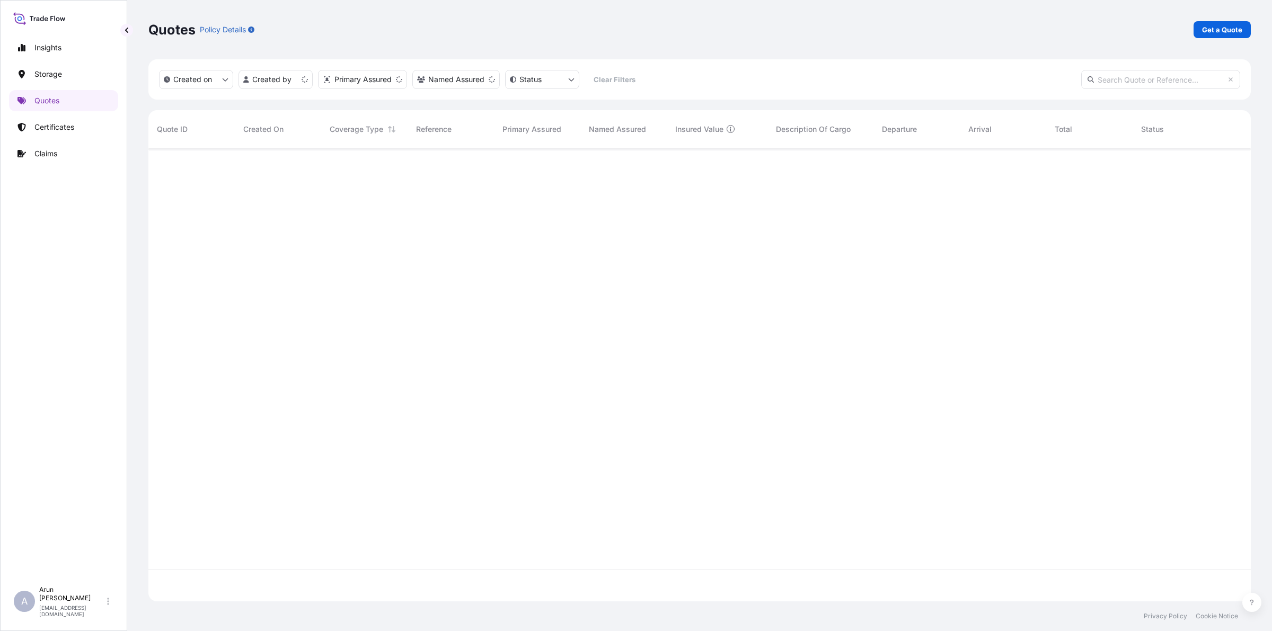
scroll to position [449, 1092]
click at [1229, 38] on div "Quotes Policy Details Get a Quote" at bounding box center [699, 29] width 1102 height 59
click at [1229, 31] on p "Get a Quote" at bounding box center [1222, 29] width 40 height 11
select select "Water"
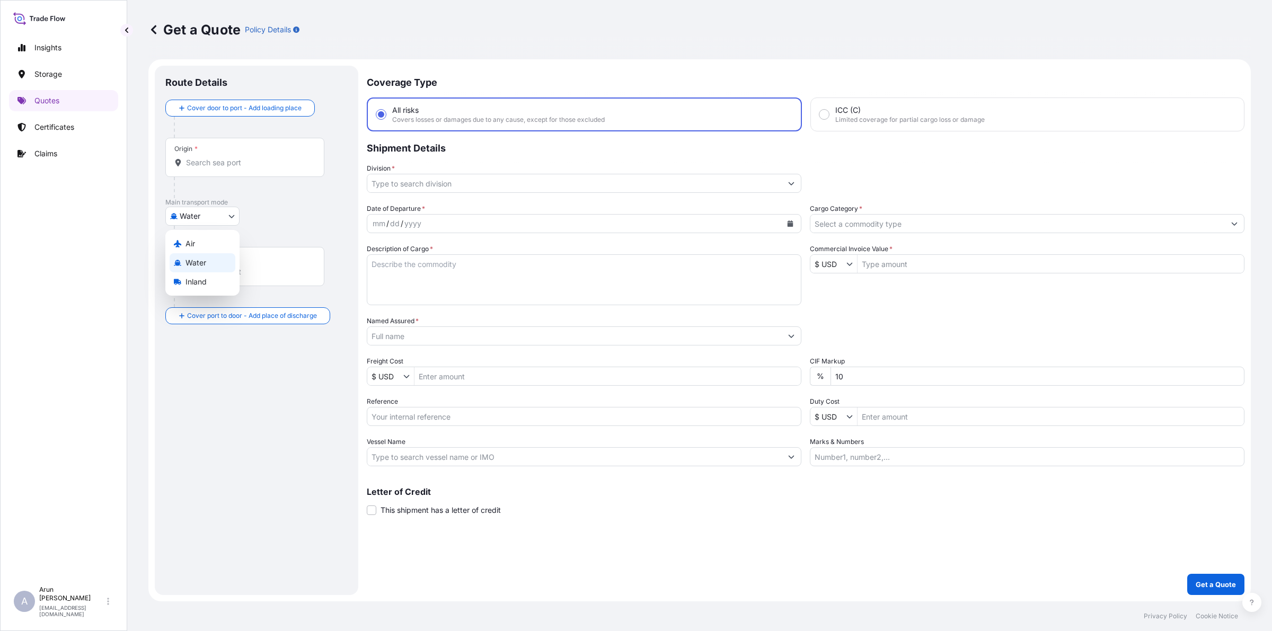
click at [227, 216] on body "Insights Storage Quotes Certificates Claims A [PERSON_NAME] [PERSON_NAME][EMAIL…" at bounding box center [636, 315] width 1272 height 631
click at [208, 272] on div "Inland" at bounding box center [203, 281] width 66 height 19
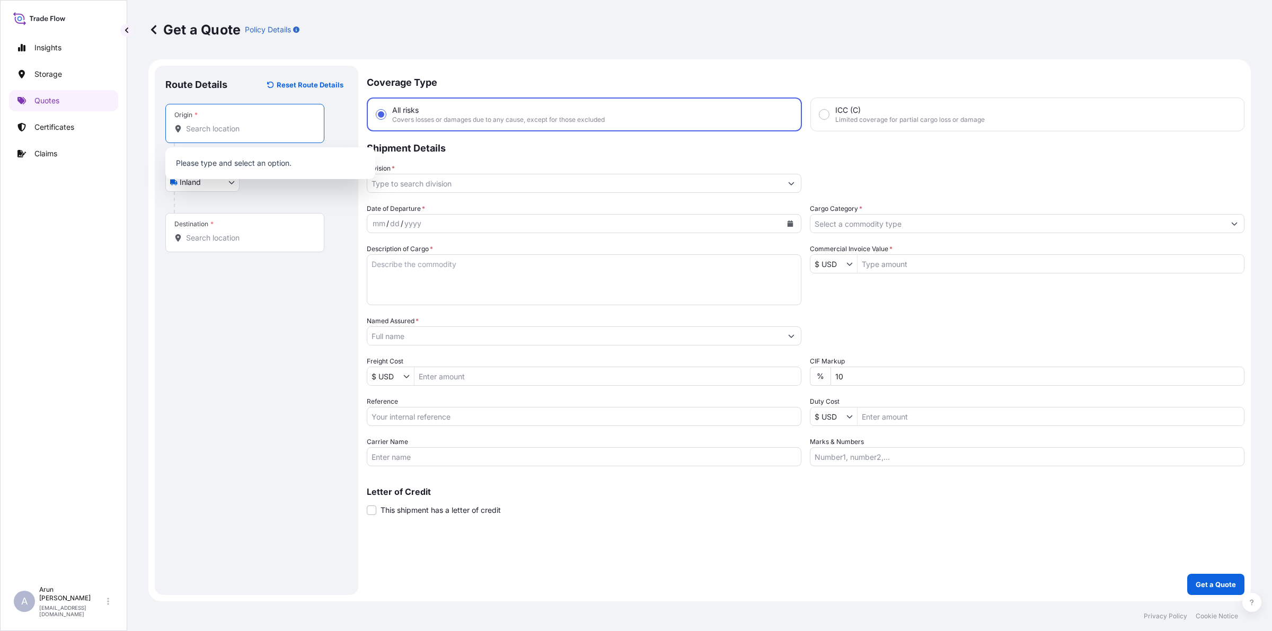
click at [253, 133] on input "Origin *" at bounding box center [248, 128] width 125 height 11
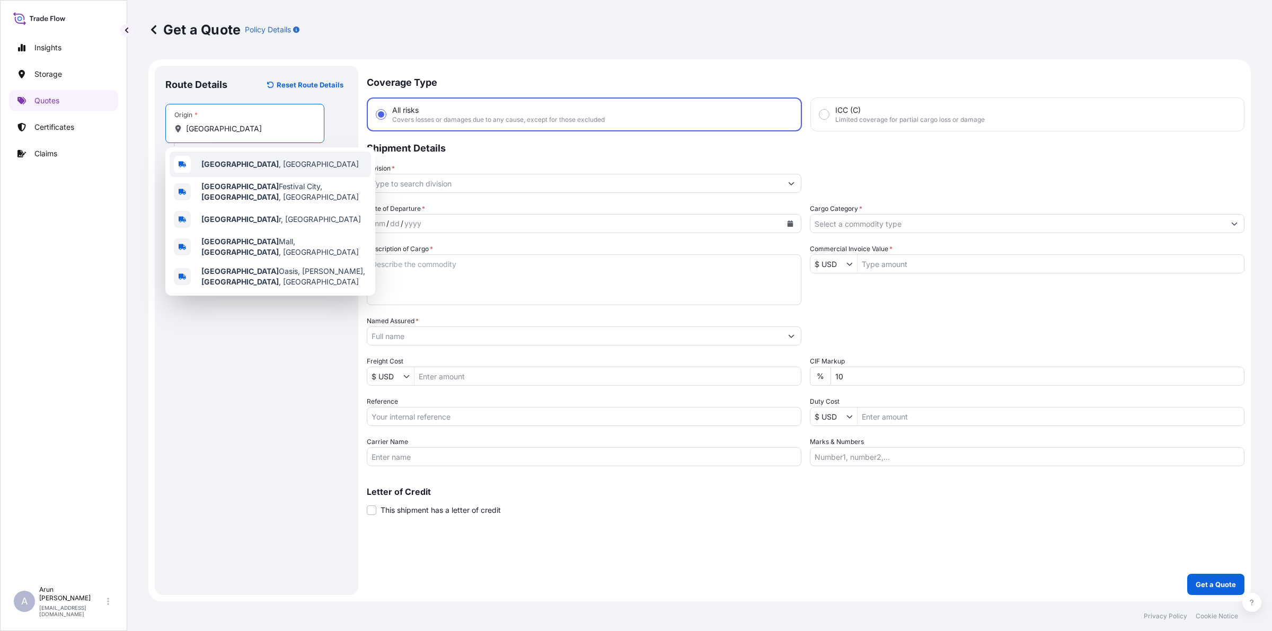
click at [266, 169] on div "[GEOGRAPHIC_DATA] , [GEOGRAPHIC_DATA]" at bounding box center [270, 164] width 201 height 25
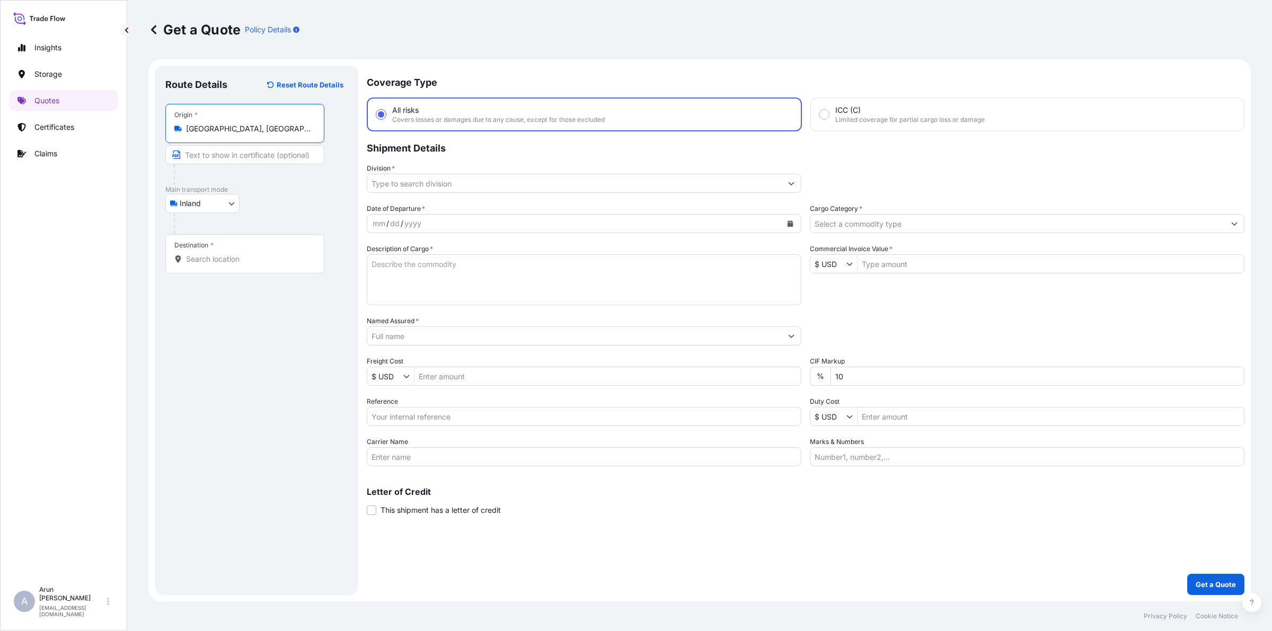
type input "[GEOGRAPHIC_DATA], [GEOGRAPHIC_DATA]"
click at [277, 149] on input "Text to appear on certificate" at bounding box center [244, 154] width 159 height 19
type input "QATAR ALUMINIUM LIMITED COMPANY,MESAIEED, [GEOGRAPHIC_DATA], [GEOGRAPHIC_DATA]."
click at [303, 156] on input "QATAR ALUMINIUM LIMITED COMPANY,MESAIEED, [GEOGRAPHIC_DATA], [GEOGRAPHIC_DATA]." at bounding box center [244, 154] width 159 height 19
click at [220, 260] on input "Destination *" at bounding box center [248, 259] width 125 height 11
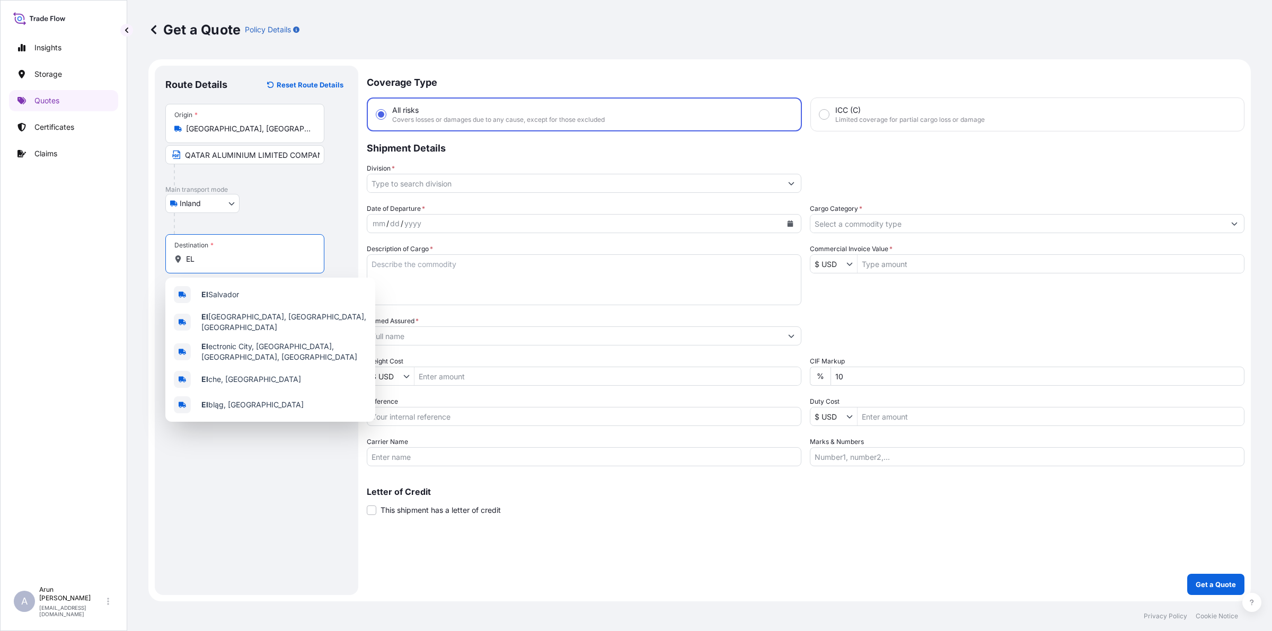
type input "E"
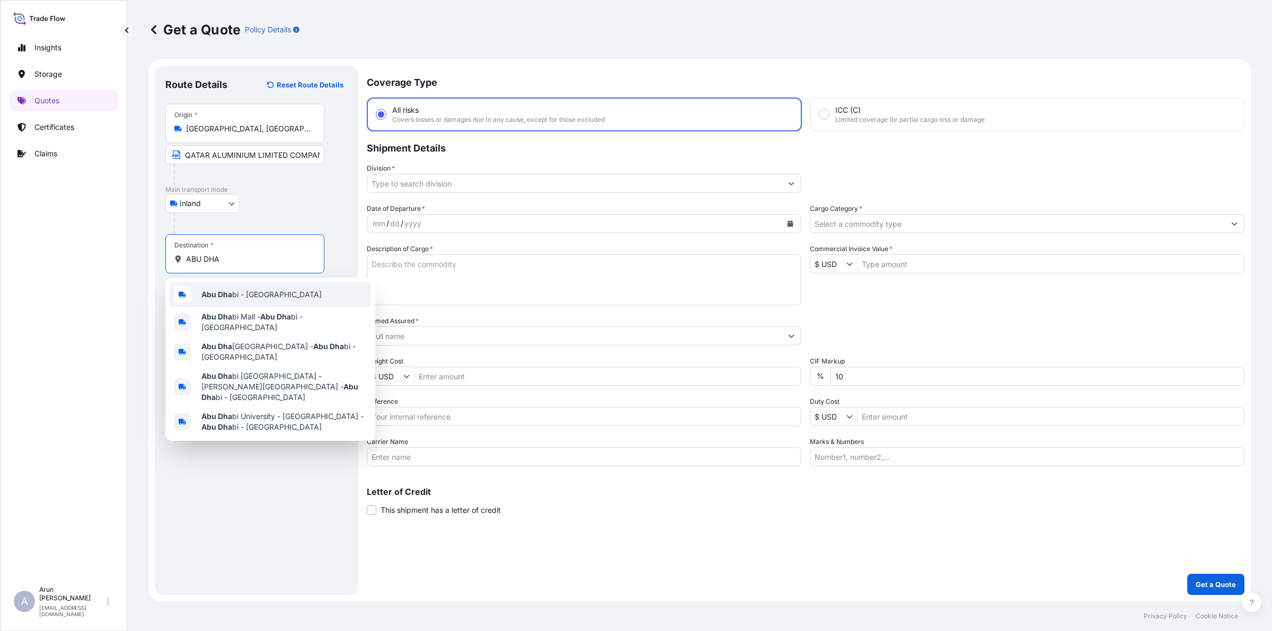
click at [254, 290] on span "Abu Dha bi - [GEOGRAPHIC_DATA]" at bounding box center [261, 294] width 120 height 11
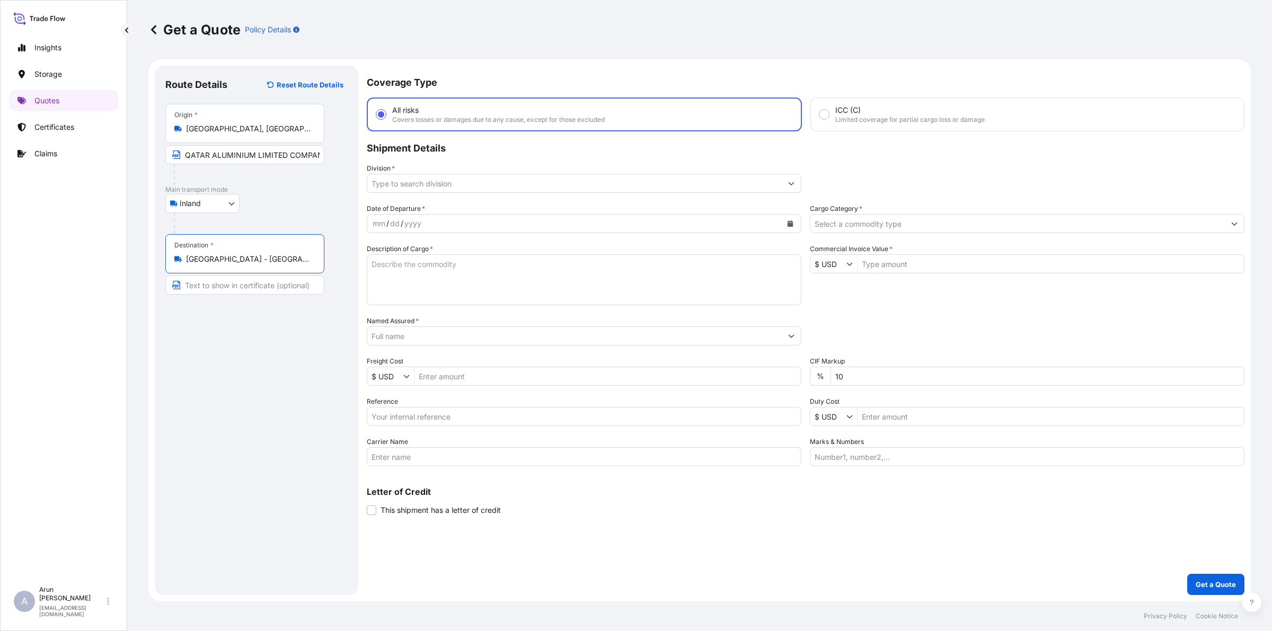
type input "[GEOGRAPHIC_DATA] - [GEOGRAPHIC_DATA]"
click at [232, 289] on input "Text to appear on certificate" at bounding box center [244, 285] width 159 height 19
type input "ELITE EXTRUSION LLC., [GEOGRAPHIC_DATA] - [GEOGRAPHIC_DATA]"
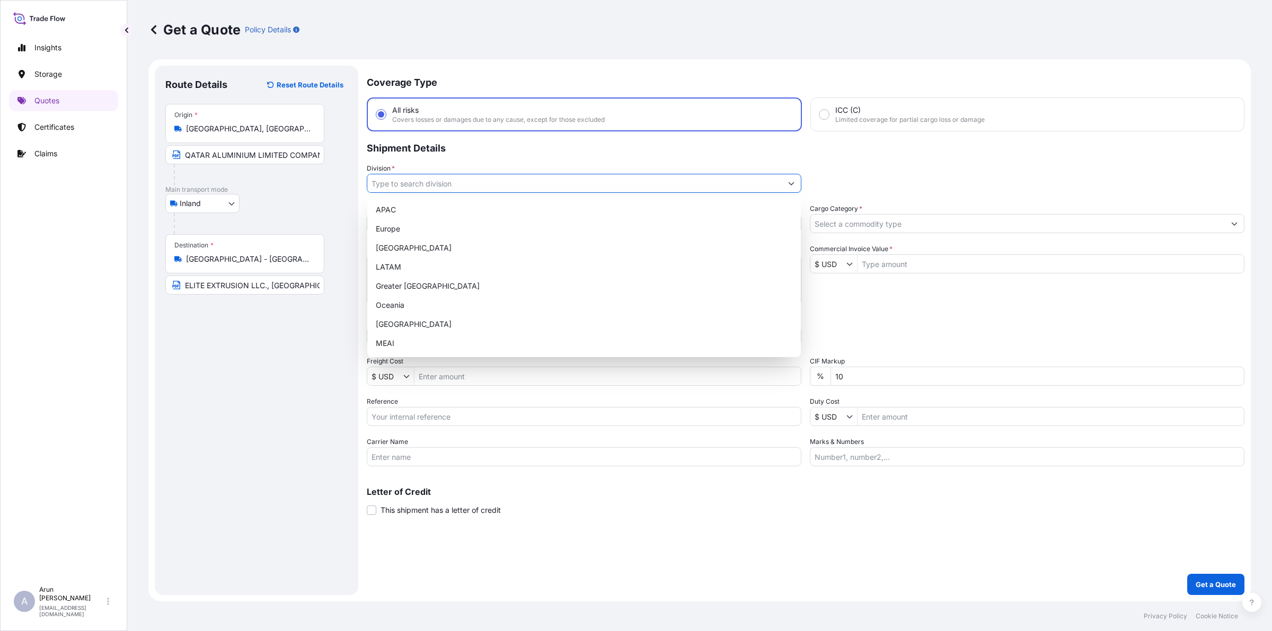
click at [444, 179] on input "Division *" at bounding box center [574, 183] width 414 height 19
click at [387, 342] on div "MEAI" at bounding box center [583, 343] width 425 height 19
type input "MEAI"
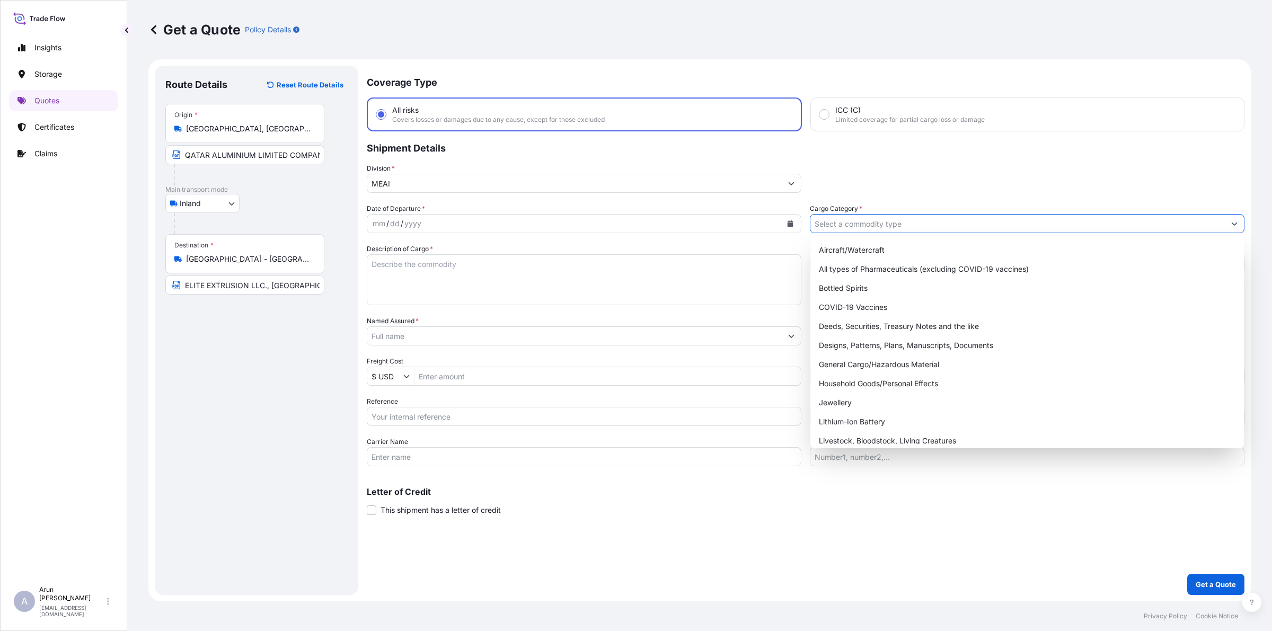
click at [947, 226] on input "Cargo Category *" at bounding box center [1017, 223] width 414 height 19
click at [897, 367] on div "General Cargo/Hazardous Material" at bounding box center [1026, 364] width 425 height 19
type input "General Cargo/Hazardous Material"
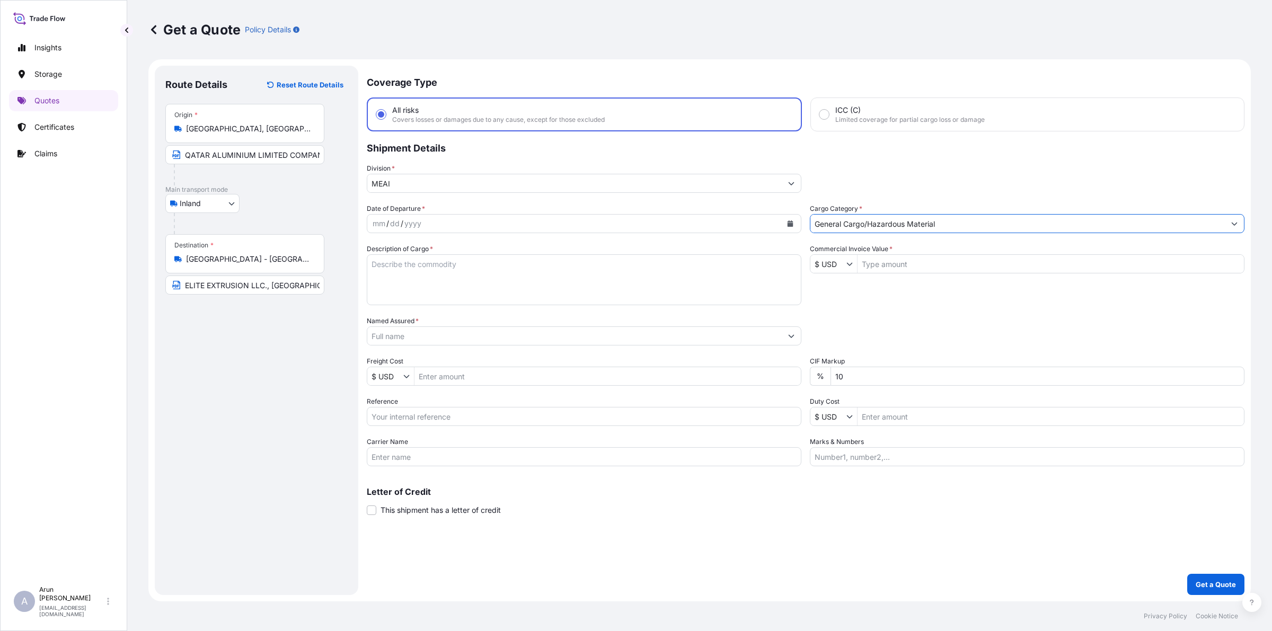
click at [574, 220] on div "mm / dd / yyyy" at bounding box center [574, 223] width 414 height 19
click at [583, 214] on div "mm / dd / yyyy" at bounding box center [584, 223] width 435 height 19
click at [801, 225] on div "mm / dd / yyyy" at bounding box center [584, 223] width 435 height 19
click at [794, 224] on button "Calendar" at bounding box center [790, 223] width 17 height 17
click at [386, 374] on div "28" at bounding box center [385, 372] width 19 height 19
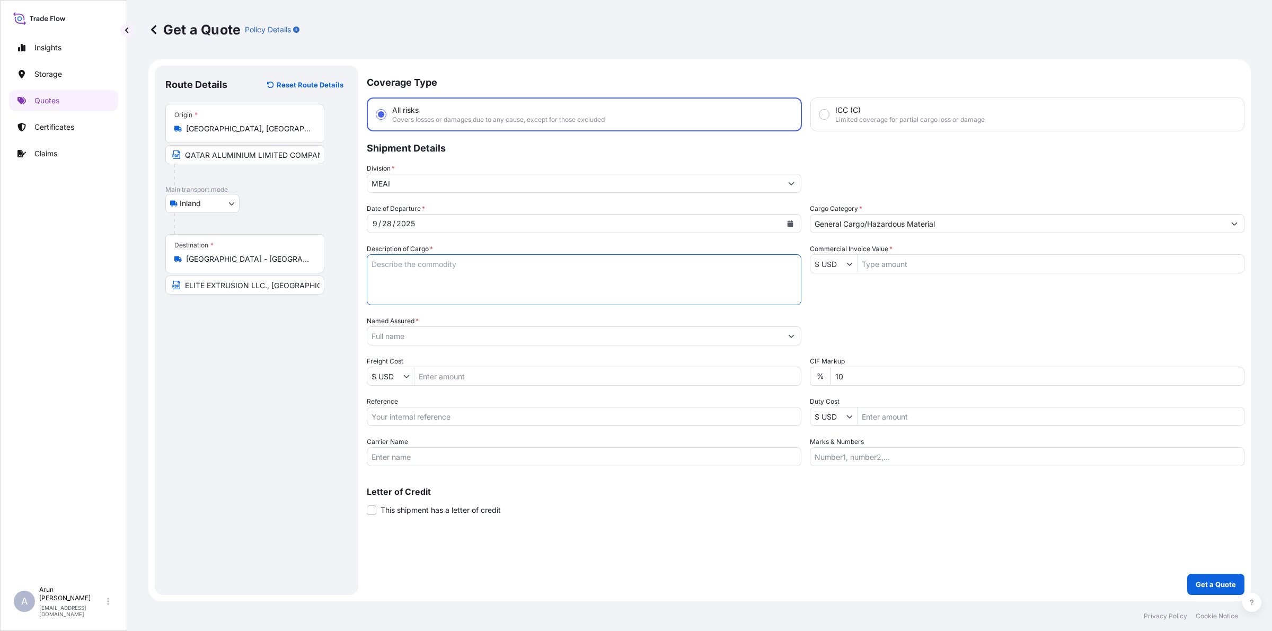
click at [564, 287] on textarea "Description of Cargo *" at bounding box center [584, 279] width 435 height 51
click at [433, 265] on textarea "ALUMINIUM LOGS(BILLETS)" at bounding box center [584, 279] width 435 height 51
click at [438, 265] on textarea "ALUMINIUM LOGS(BILLETS)" at bounding box center [584, 279] width 435 height 51
click at [553, 274] on textarea "ALUMINIUM LOGS (BILLETS)" at bounding box center [584, 279] width 435 height 51
type textarea "ALUMINIUM LOGS (BILLETS)"
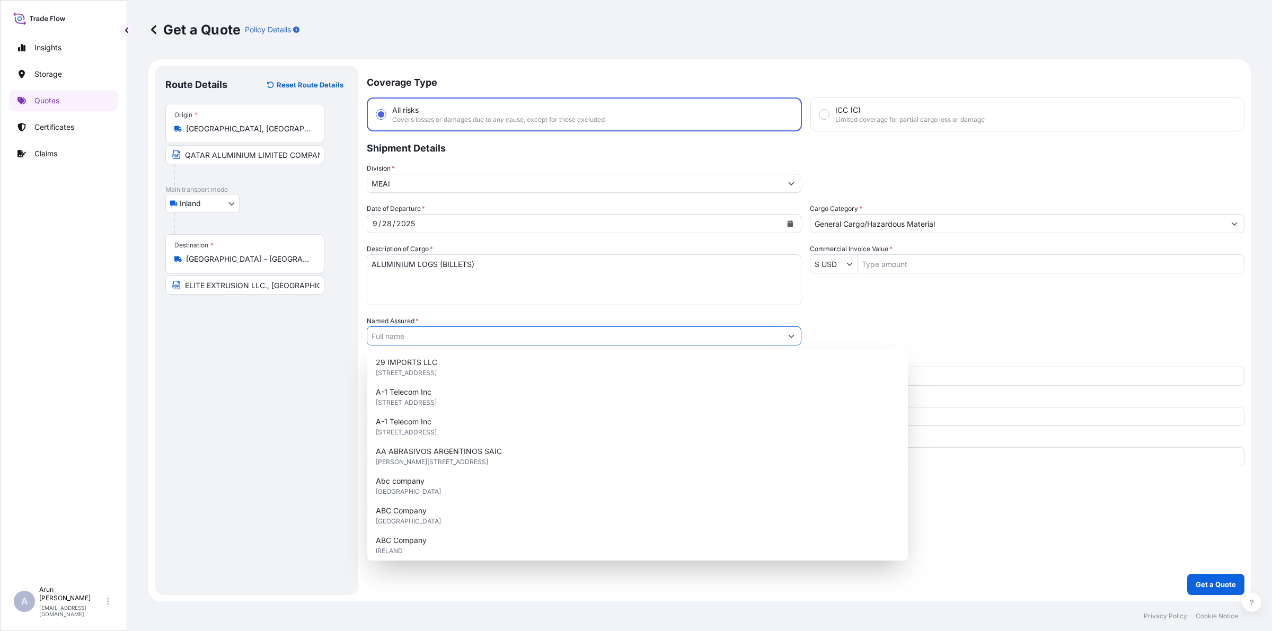
click at [385, 332] on input "Named Assured *" at bounding box center [574, 335] width 414 height 19
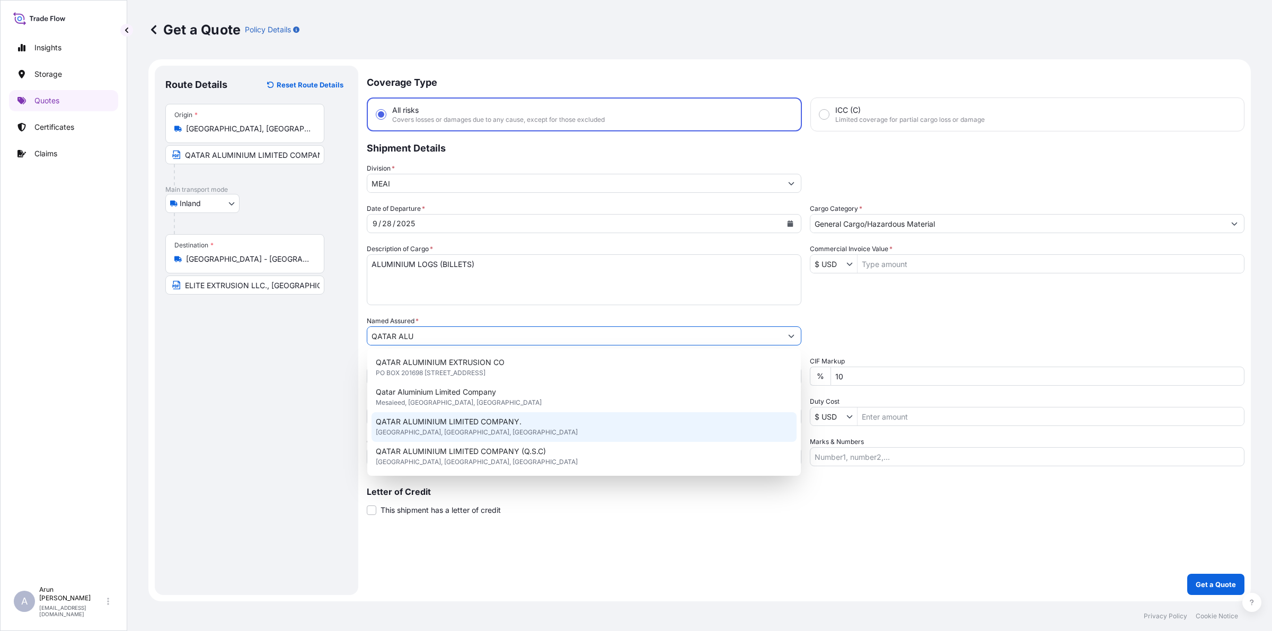
click at [519, 419] on div "QATAR ALUMINIUM LIMITED COMPANY. [GEOGRAPHIC_DATA], [GEOGRAPHIC_DATA], [GEOGRAP…" at bounding box center [583, 427] width 425 height 30
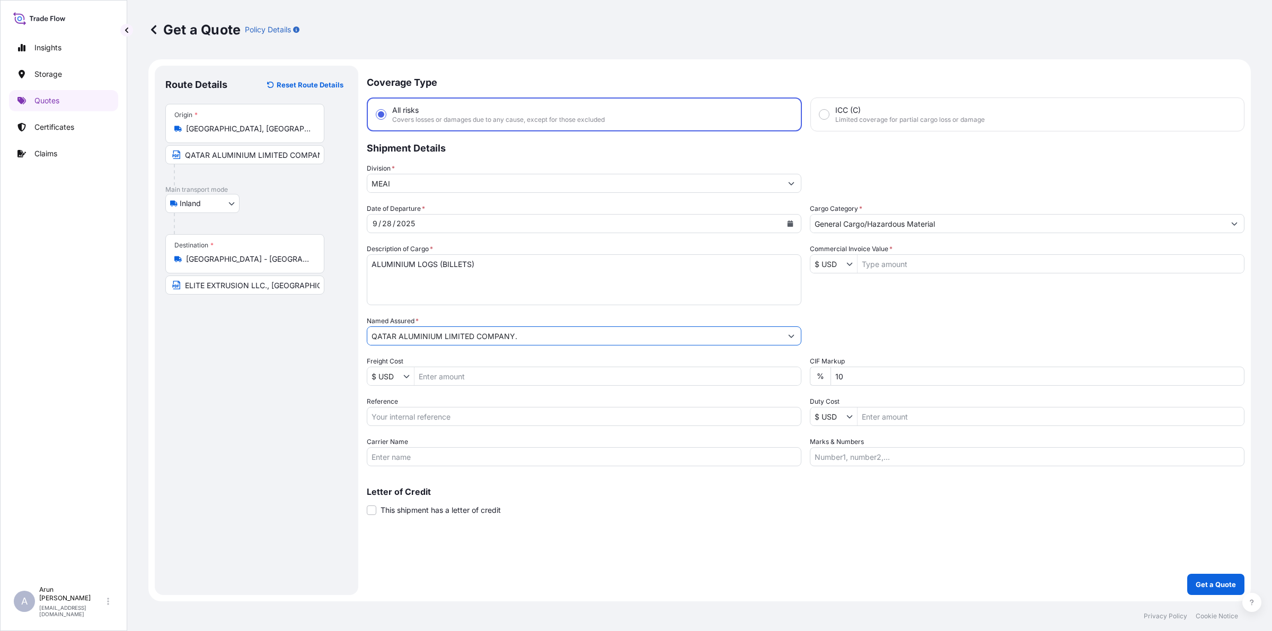
type input "QATAR ALUMINIUM LIMITED COMPANY."
click at [462, 363] on div "Freight Cost $ USD" at bounding box center [584, 371] width 435 height 30
click at [464, 374] on input "Freight Cost" at bounding box center [607, 376] width 386 height 19
type input "3"
type input "3,940"
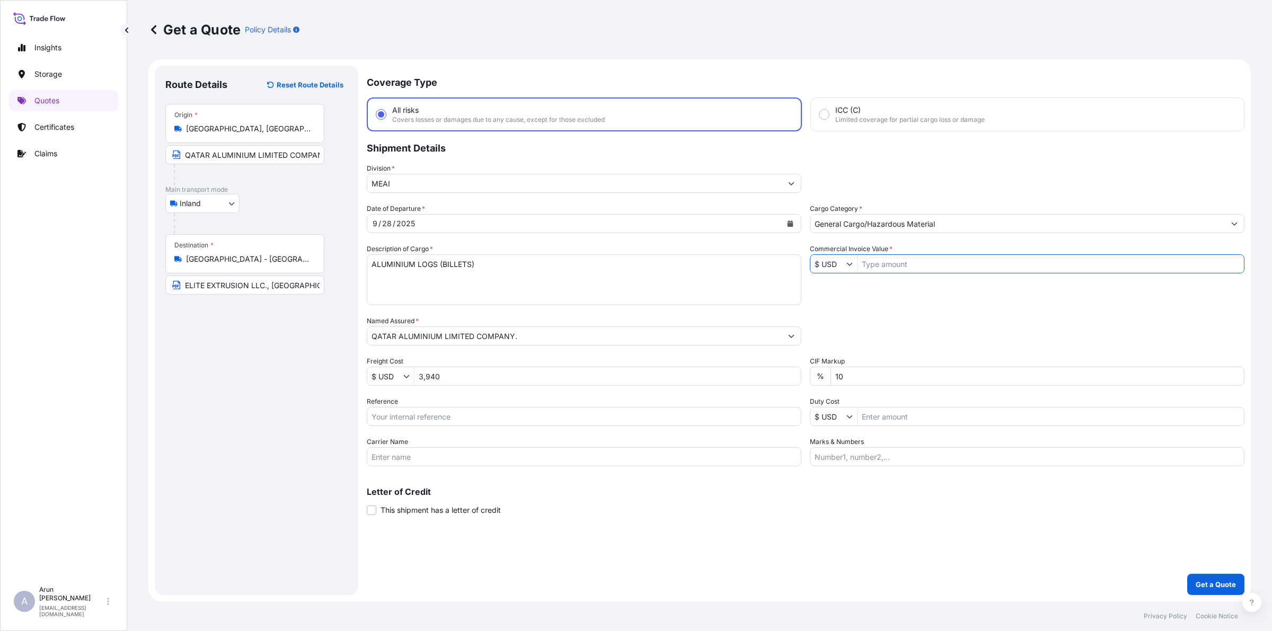
click at [869, 261] on input "Commercial Invoice Value *" at bounding box center [1050, 263] width 386 height 19
type input "202,260.72"
click at [471, 415] on input "Reference" at bounding box center [584, 416] width 435 height 19
type input "QA1001045932"
click at [488, 449] on input "Carrier Name" at bounding box center [584, 456] width 435 height 19
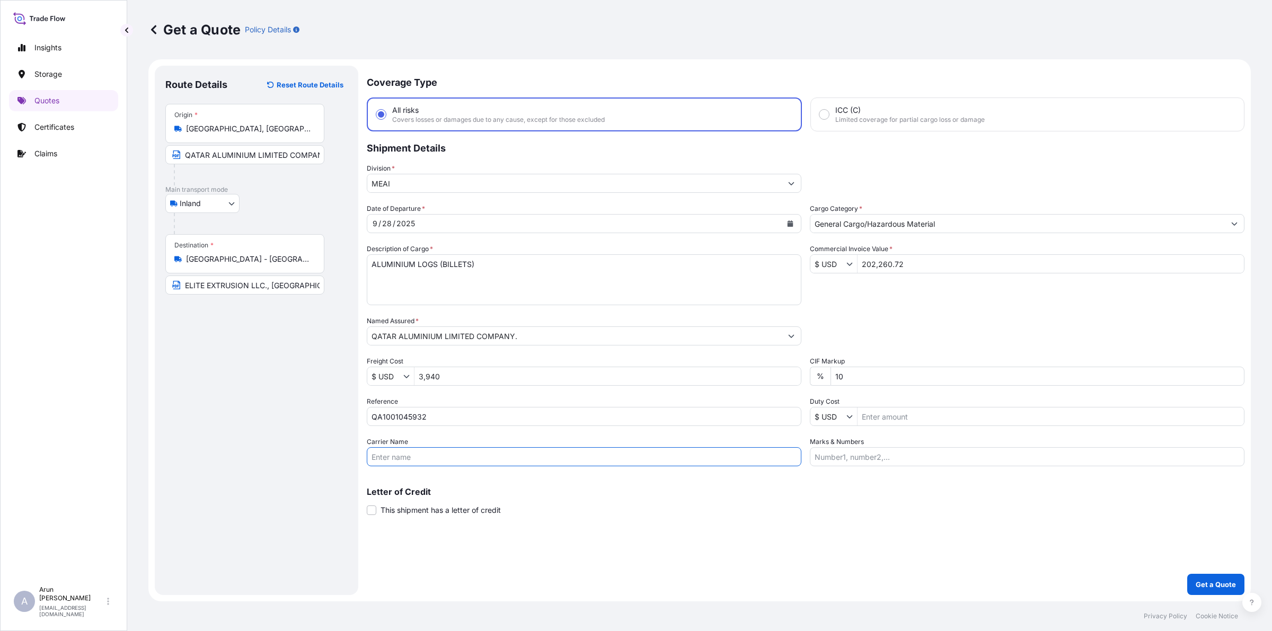
type input "BY TRUCK"
click at [885, 451] on input "Marks & Numbers" at bounding box center [1027, 456] width 435 height 19
click at [926, 455] on input "INVOICE NO: QAT/GCCR/25/549 DATE: [DATE]" at bounding box center [1027, 456] width 435 height 19
click at [1041, 459] on input "INVOICE NO: QAT/GCCR/25/556 DATE: [DATE]" at bounding box center [1027, 456] width 435 height 19
type input "INVOICE NO: QAT/GCCR/25/556 DATE: [DATE]"
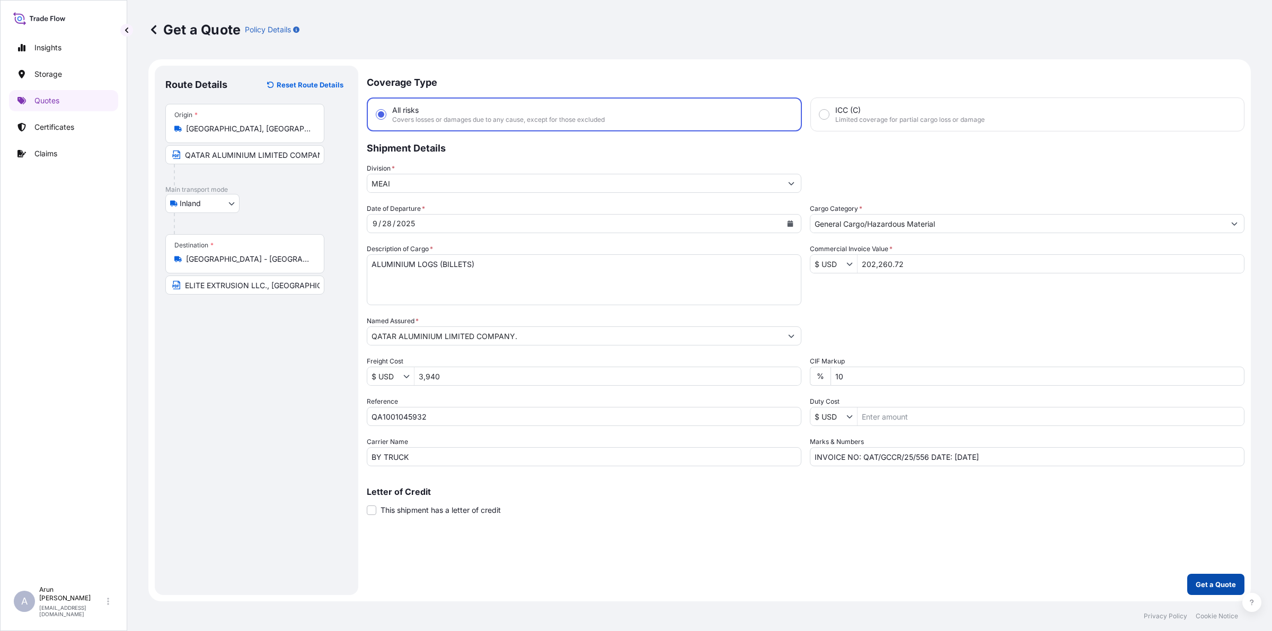
click at [1220, 583] on p "Get a Quote" at bounding box center [1215, 584] width 40 height 11
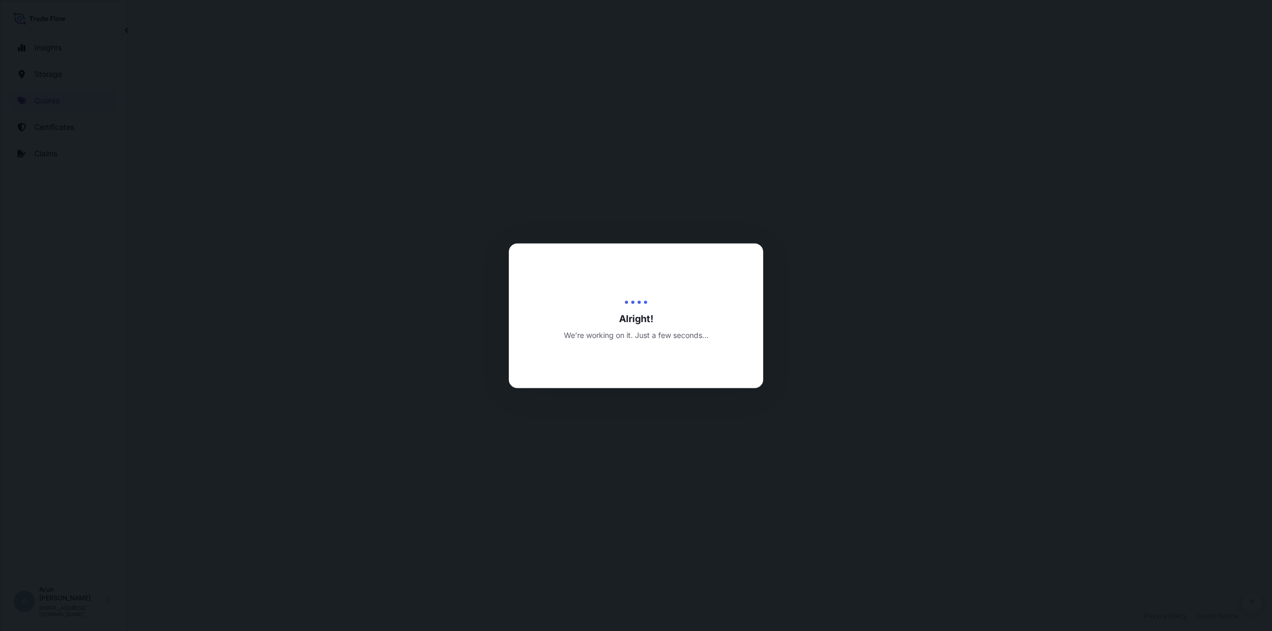
select select "Inland"
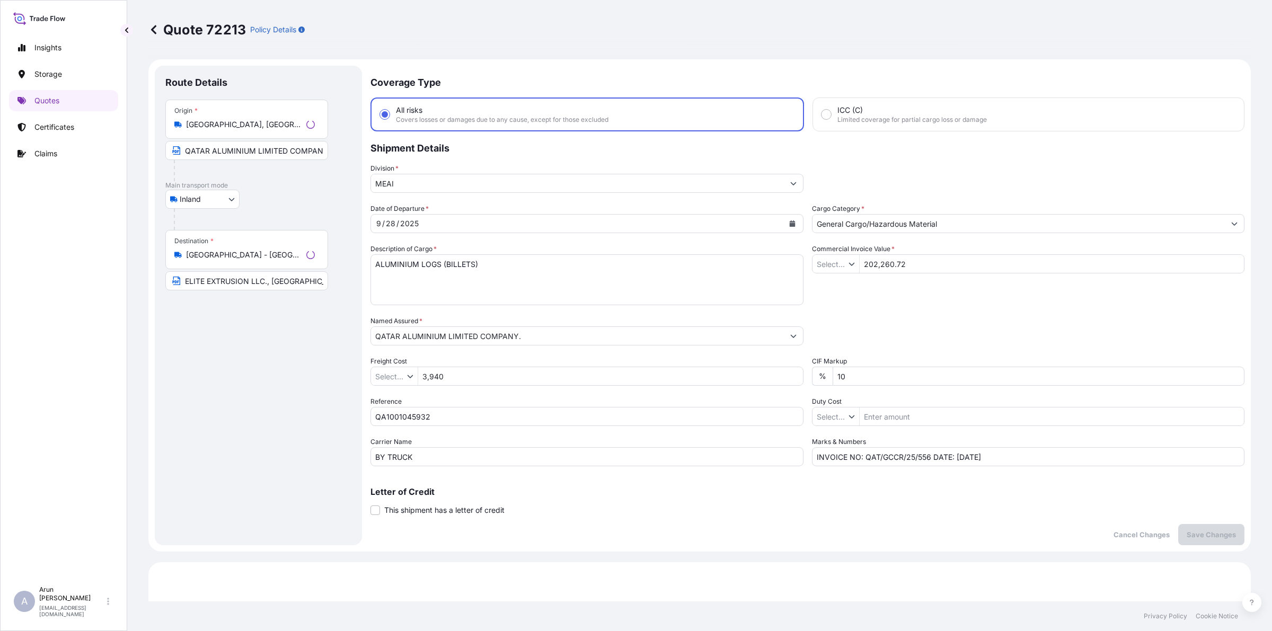
type input "$ USD"
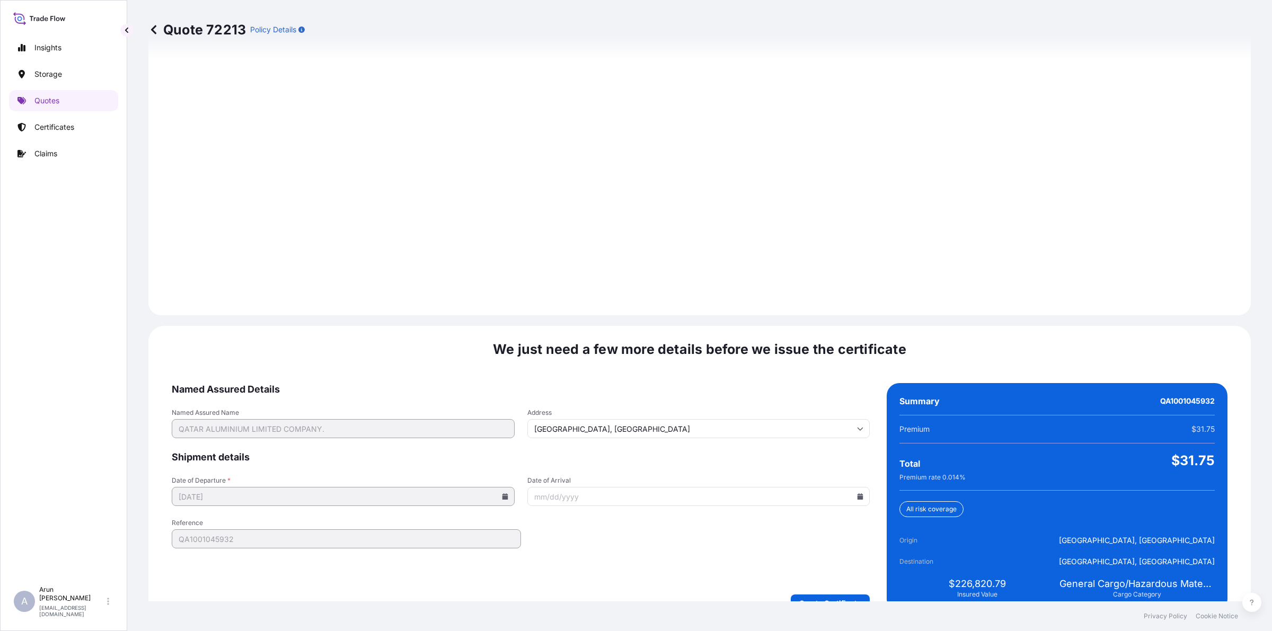
scroll to position [1376, 0]
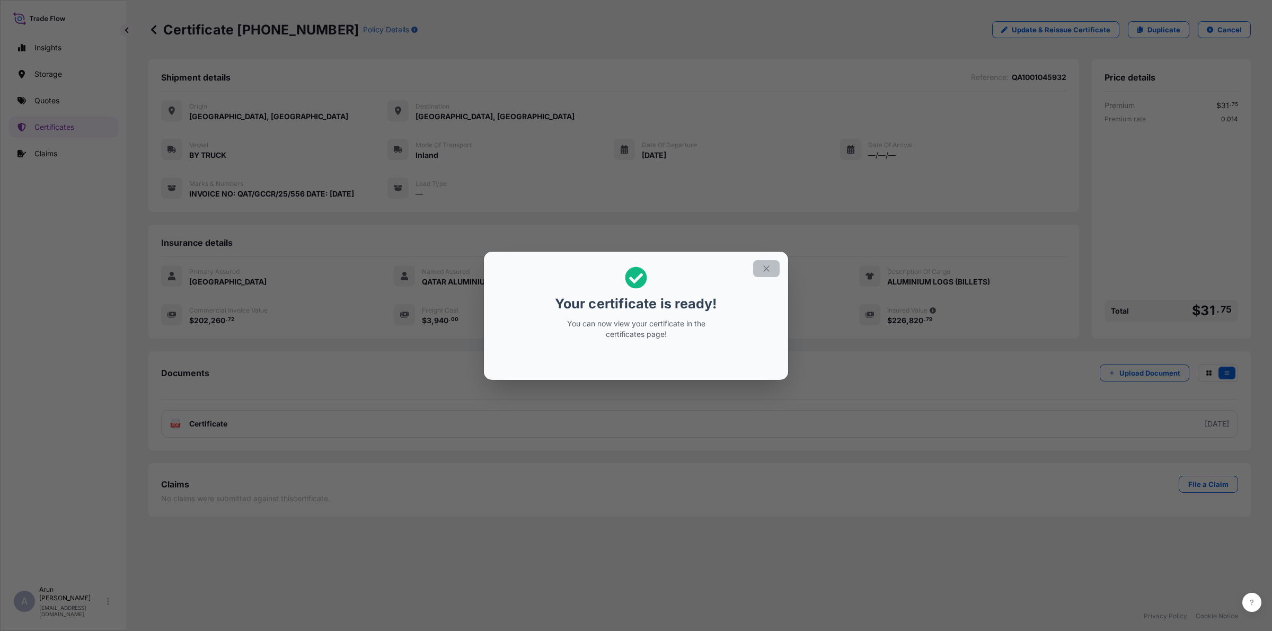
click at [761, 268] on icon "button" at bounding box center [766, 269] width 10 height 10
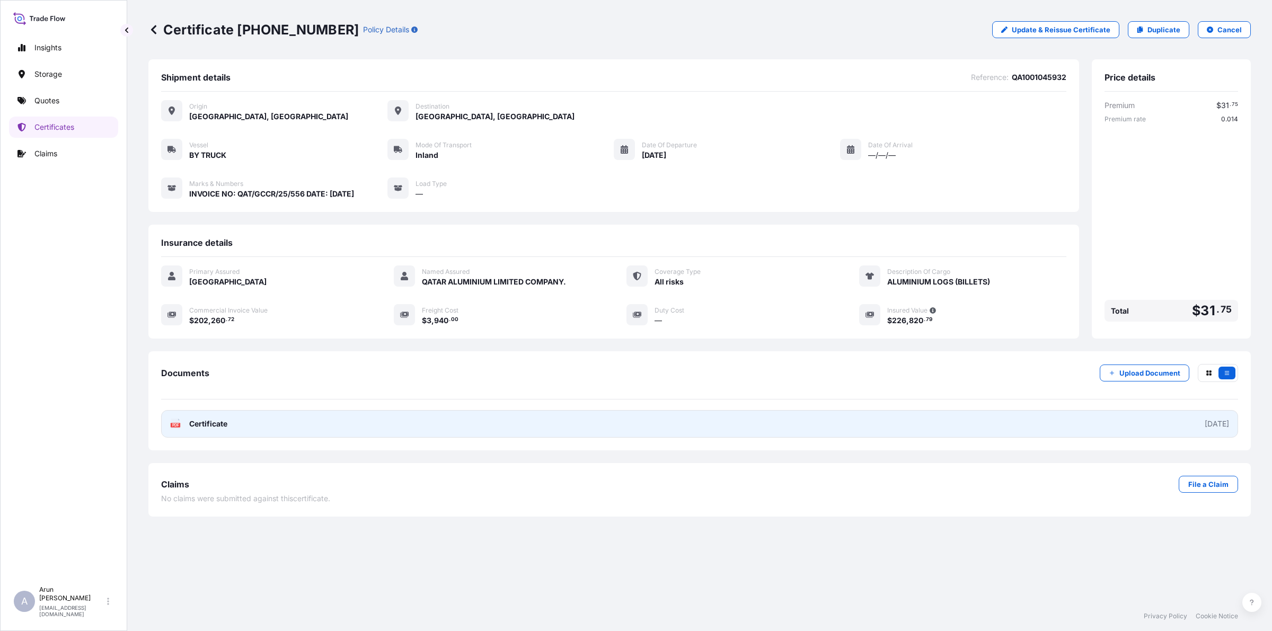
click at [232, 417] on link "PDF Certificate [DATE]" at bounding box center [699, 424] width 1077 height 28
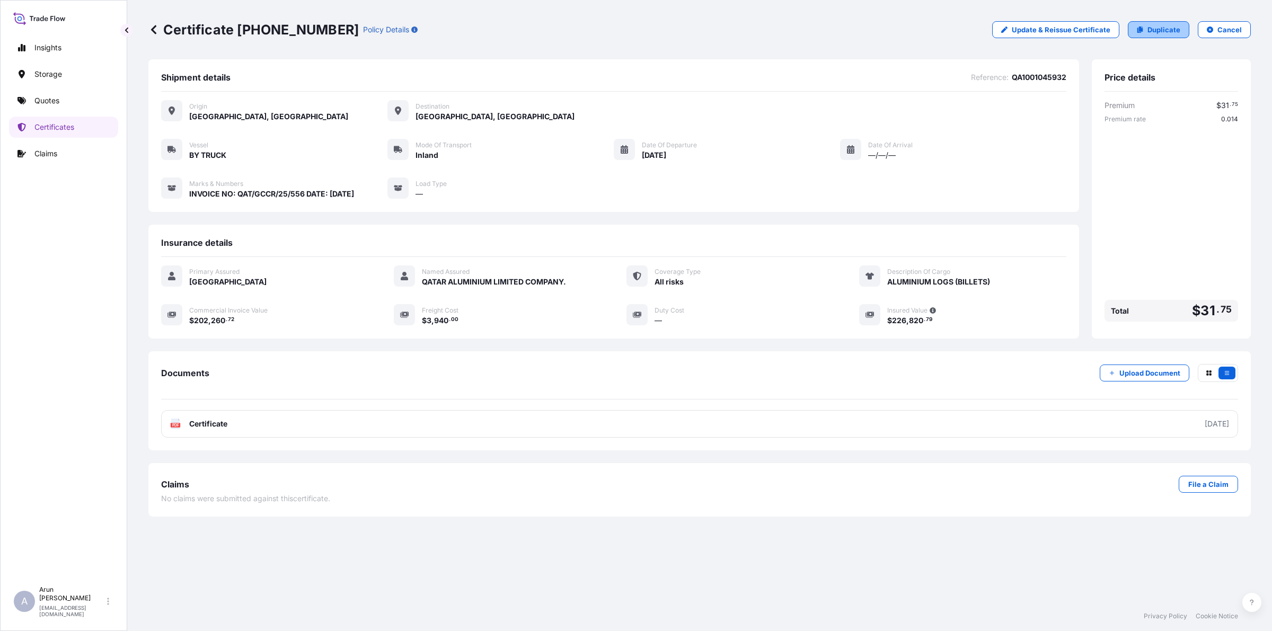
click at [1162, 30] on p "Duplicate" at bounding box center [1163, 29] width 33 height 11
select select "Inland"
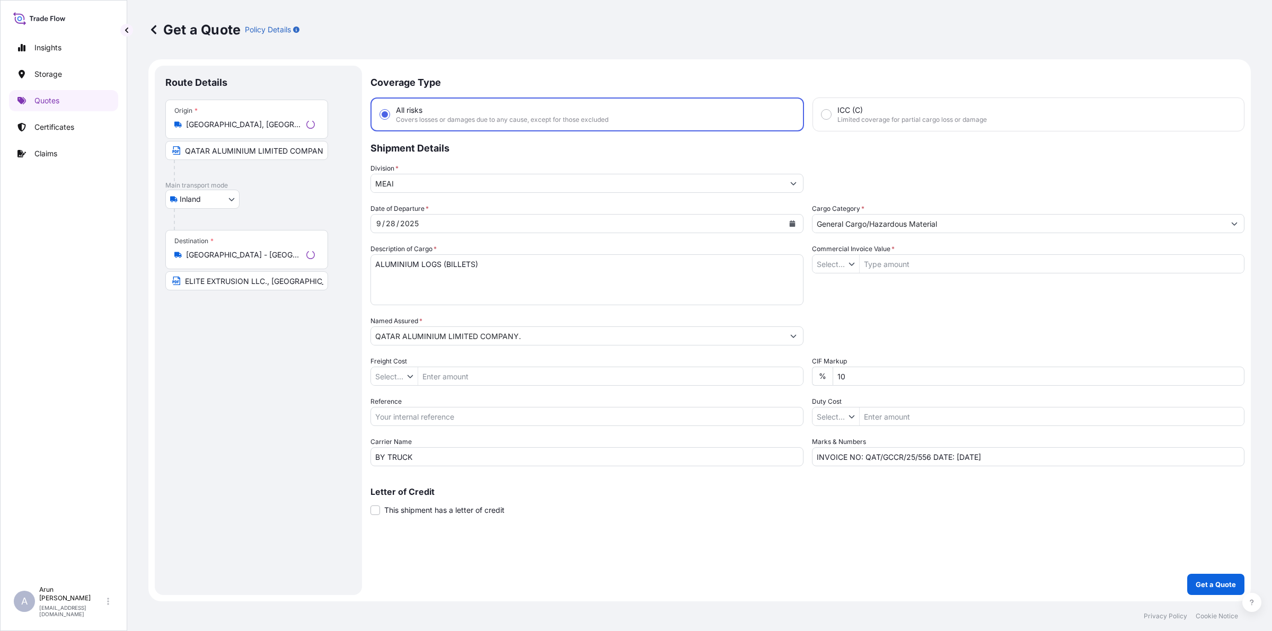
type input "$ USD"
click at [448, 379] on input "Freight Cost" at bounding box center [607, 376] width 386 height 19
type input "3,940"
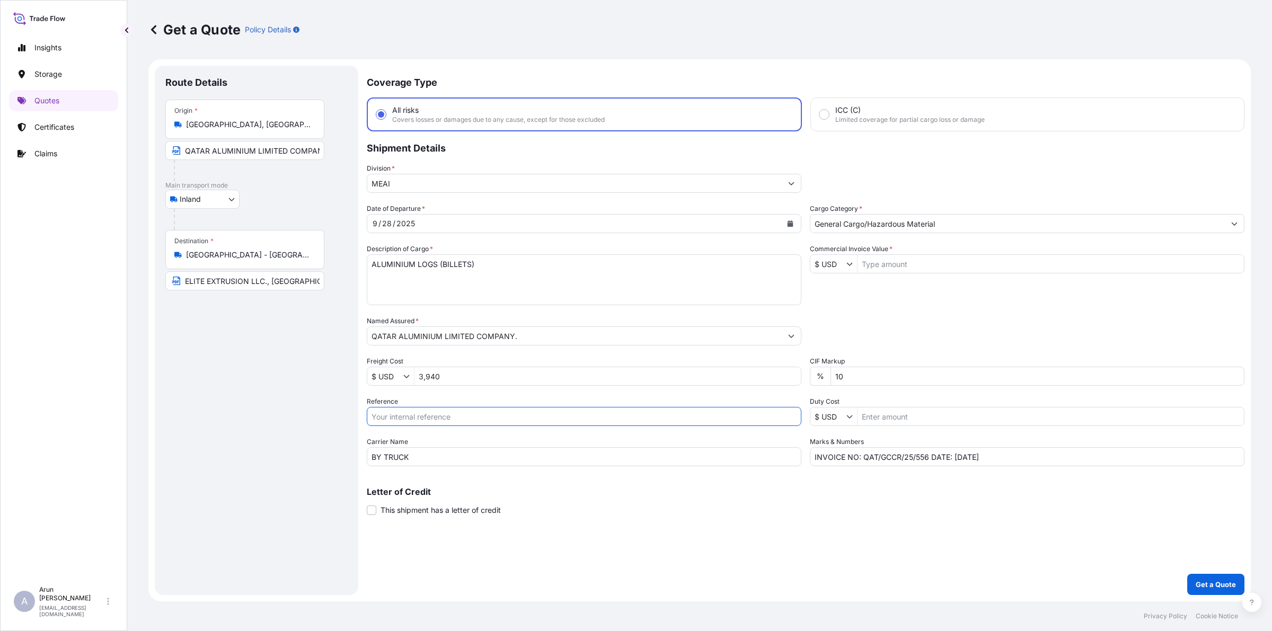
click at [478, 407] on input "Reference" at bounding box center [584, 416] width 435 height 19
type input "QA1001045882"
click at [899, 274] on div "Date of Departure * [DATE] Cargo Category * General Cargo/Hazardous Material De…" at bounding box center [806, 334] width 878 height 263
click at [897, 266] on input "Commercial Invoice Value *" at bounding box center [1050, 263] width 386 height 19
type input "202,105.87"
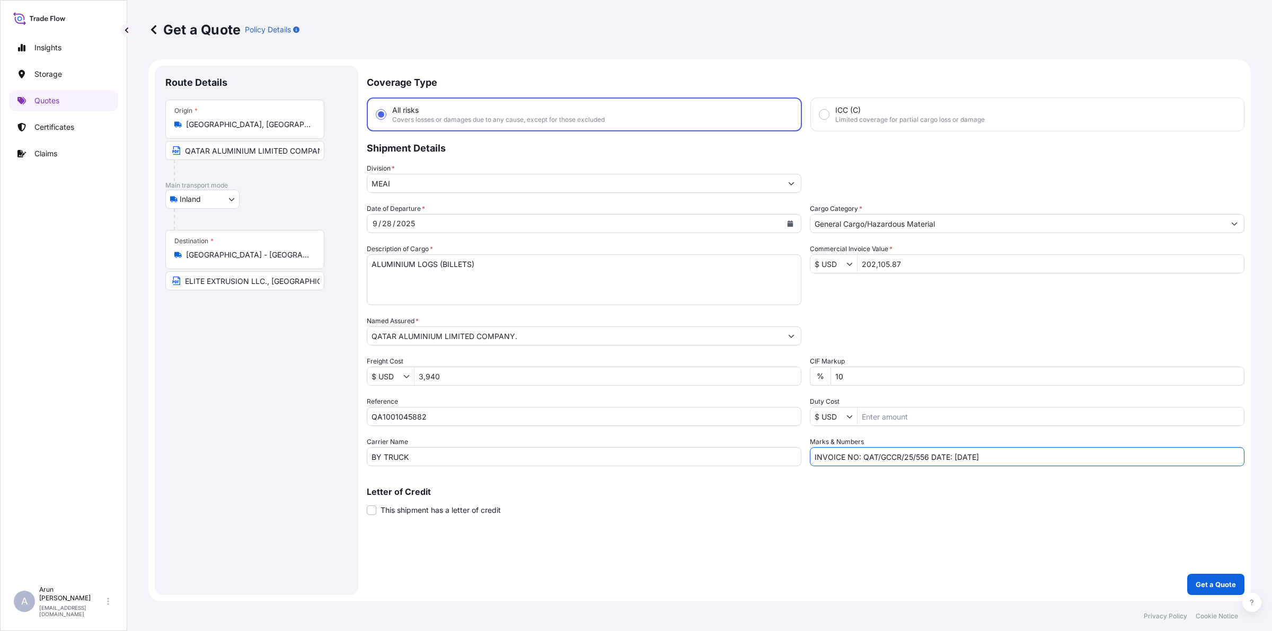
click at [926, 452] on input "INVOICE NO: QAT/GCCR/25/556 DATE: [DATE]" at bounding box center [1027, 456] width 435 height 19
type input "INVOICE NO: QAT/GCCR/25/555 DATE: [DATE]"
click at [1214, 583] on p "Get a Quote" at bounding box center [1215, 584] width 40 height 11
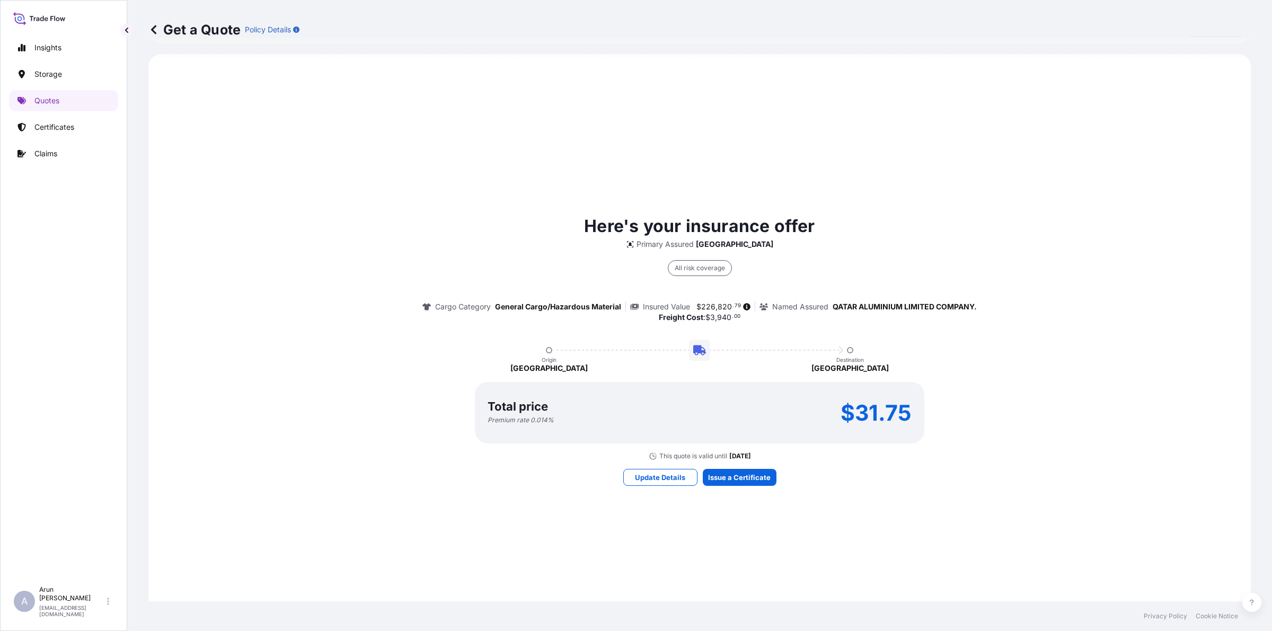
scroll to position [618, 0]
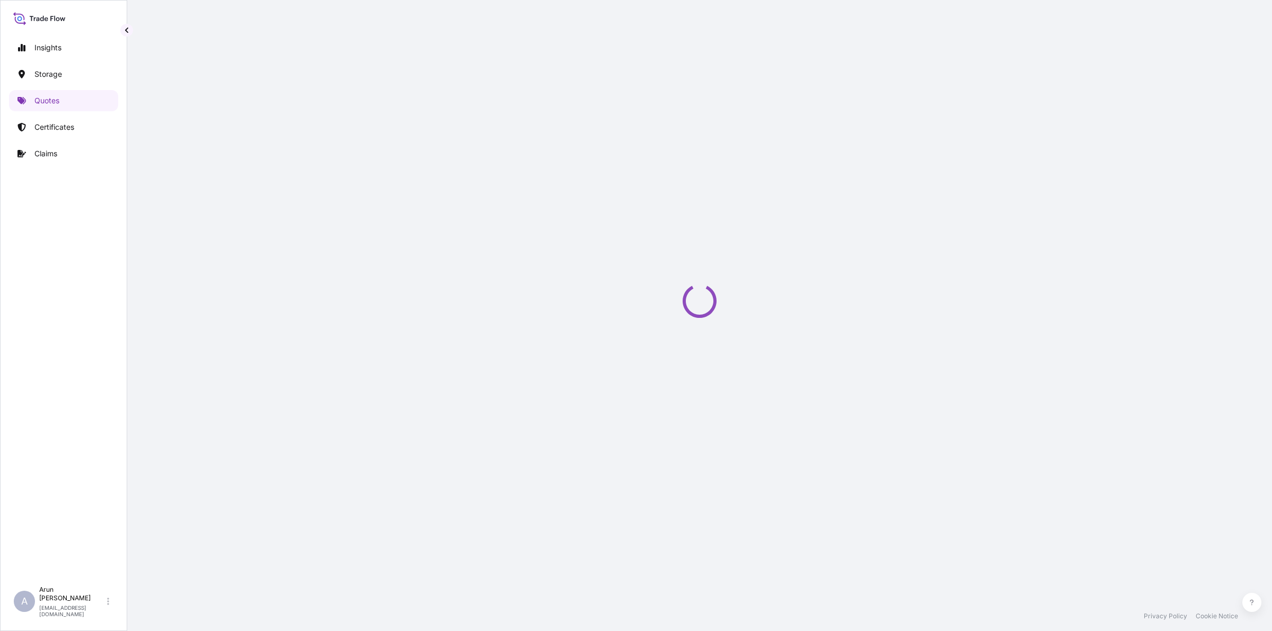
select select "Inland"
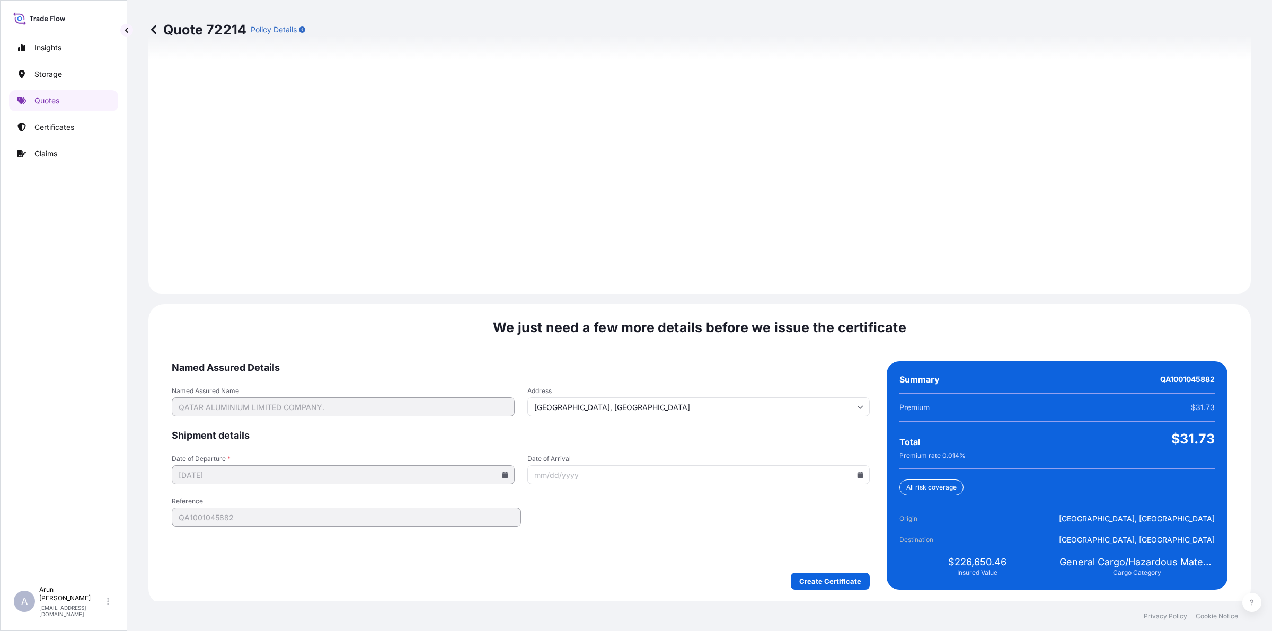
scroll to position [1376, 0]
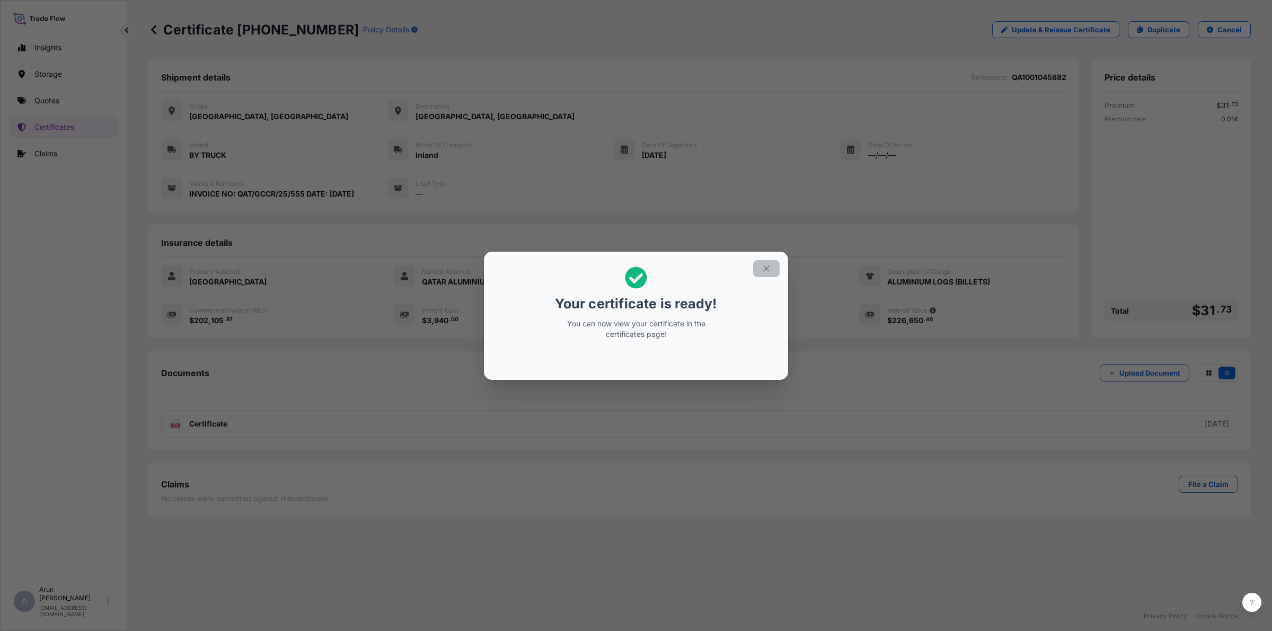
click at [767, 265] on icon "button" at bounding box center [766, 269] width 10 height 10
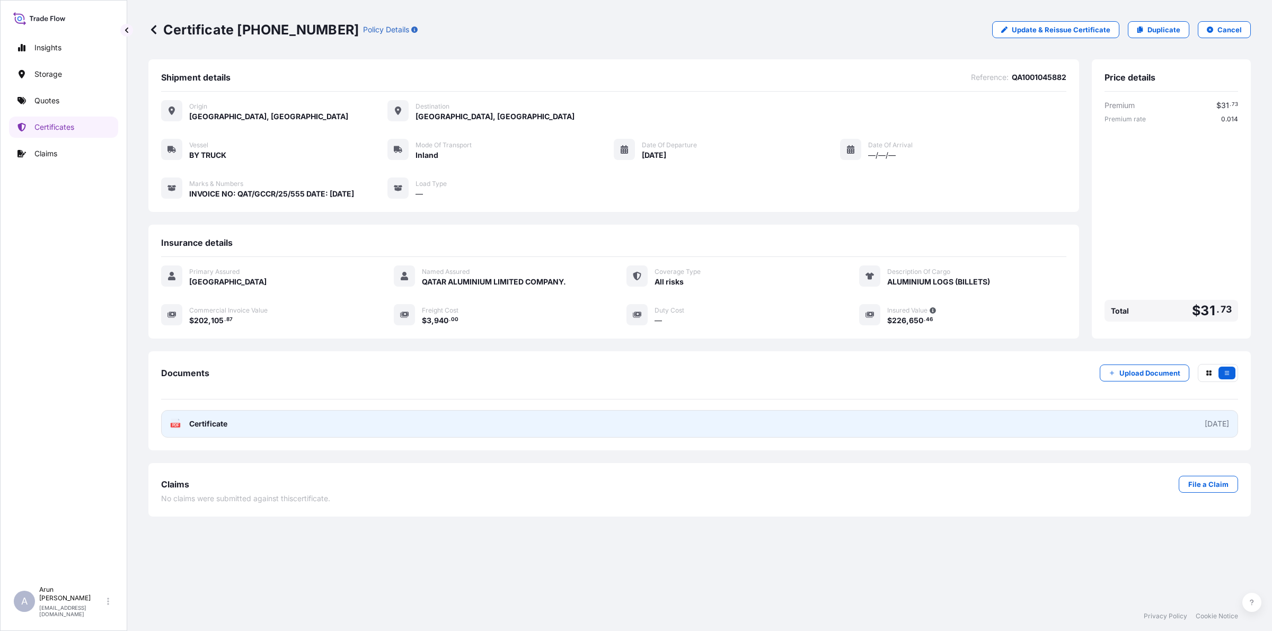
click at [318, 410] on link "PDF Certificate [DATE]" at bounding box center [699, 424] width 1077 height 28
